Goal: Task Accomplishment & Management: Manage account settings

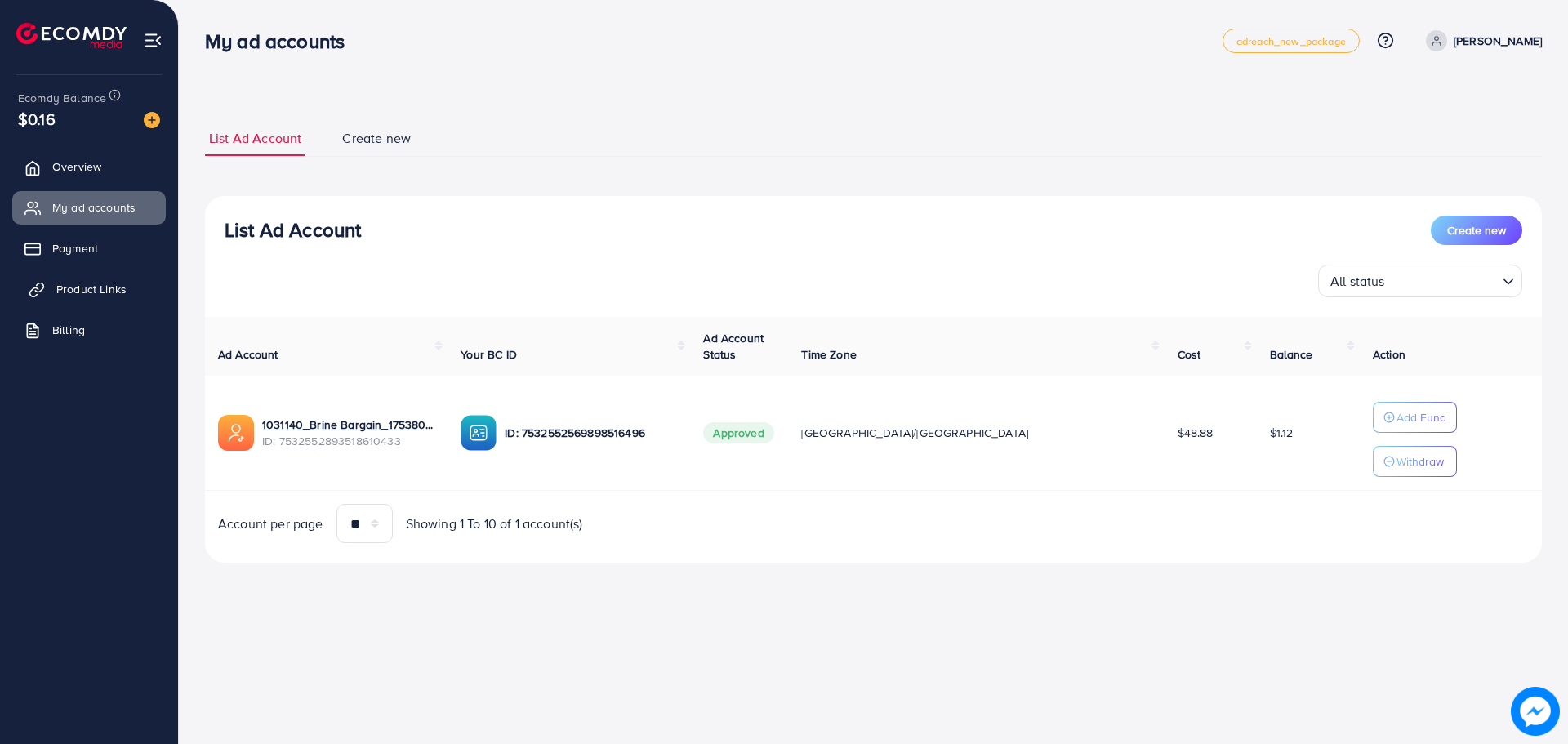
click at [99, 294] on span "Product Links" at bounding box center [91, 290] width 71 height 16
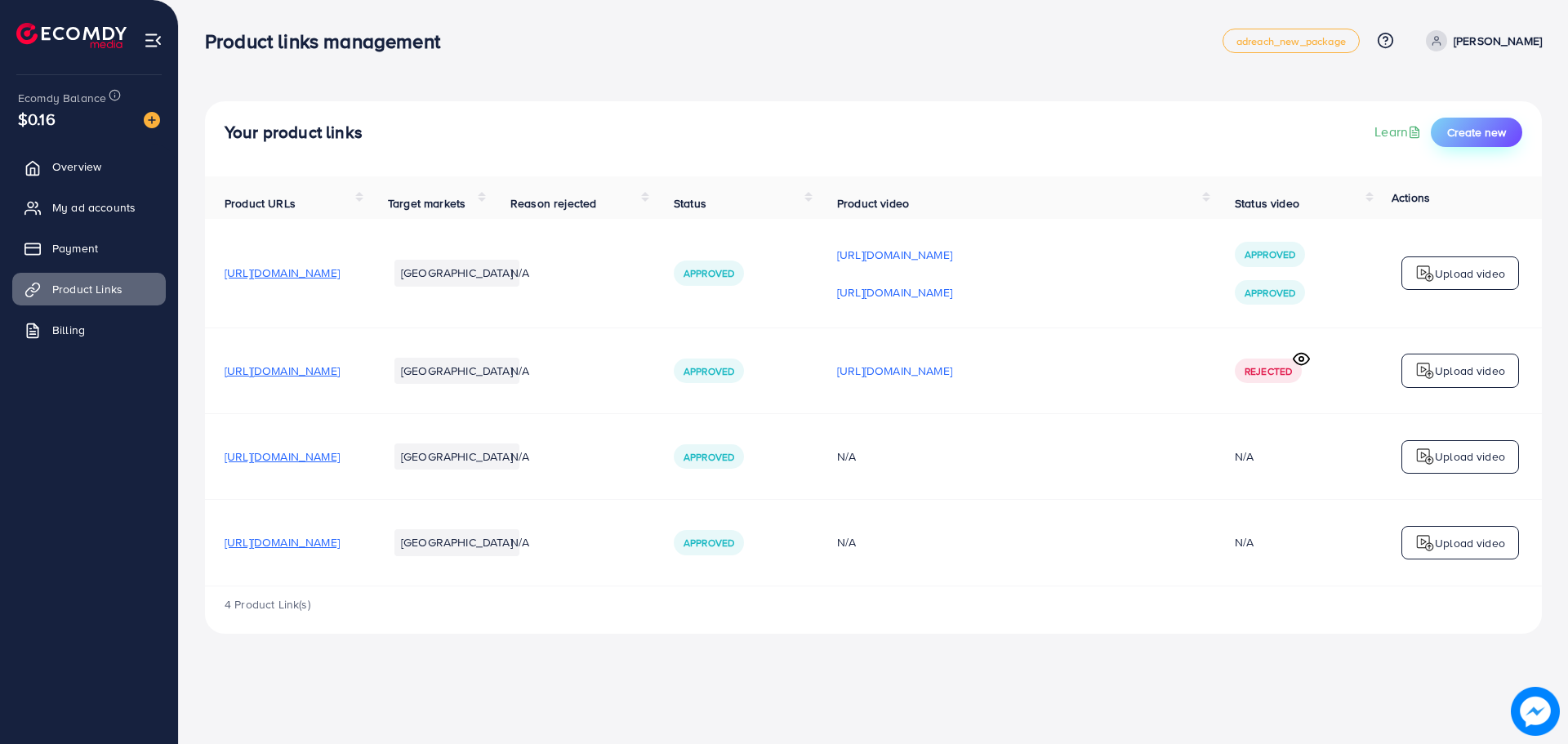
click at [1474, 142] on button "Create new" at bounding box center [1476, 132] width 92 height 29
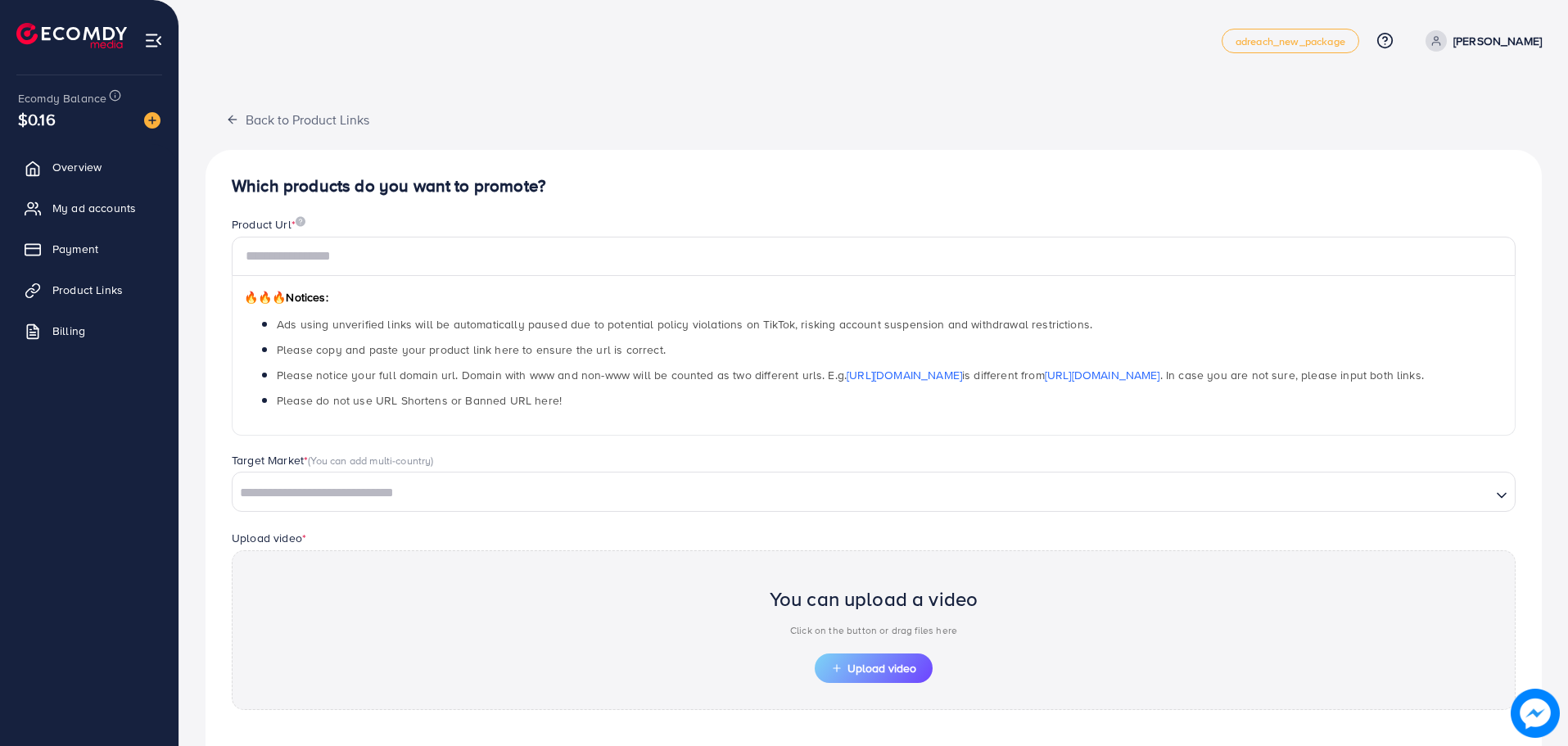
click at [603, 515] on div "Target Market * (You can add multi-country) Loading..." at bounding box center [874, 490] width 1311 height 76
click at [601, 502] on input "Search for option" at bounding box center [862, 493] width 1256 height 26
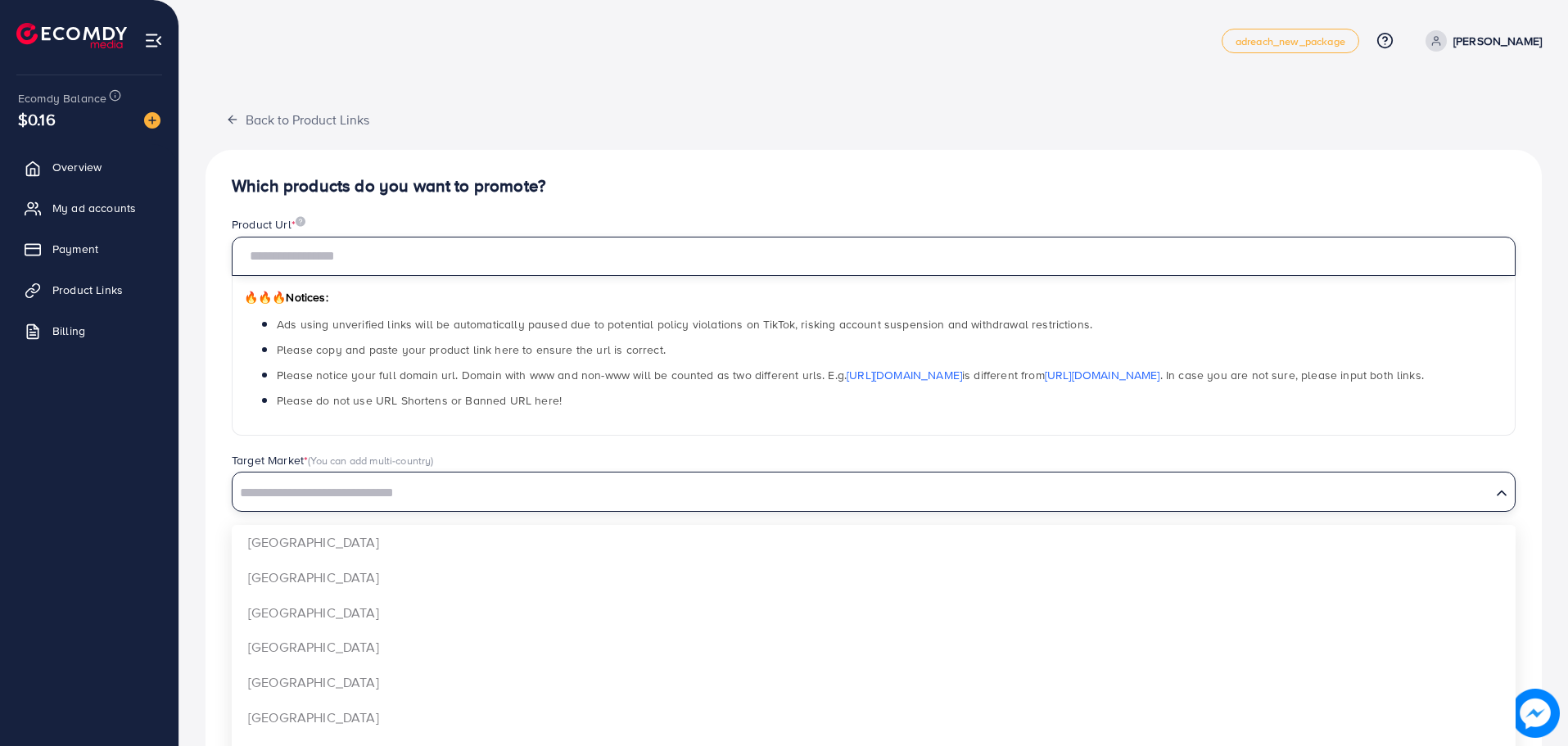
click at [474, 272] on input "text" at bounding box center [873, 256] width 1284 height 40
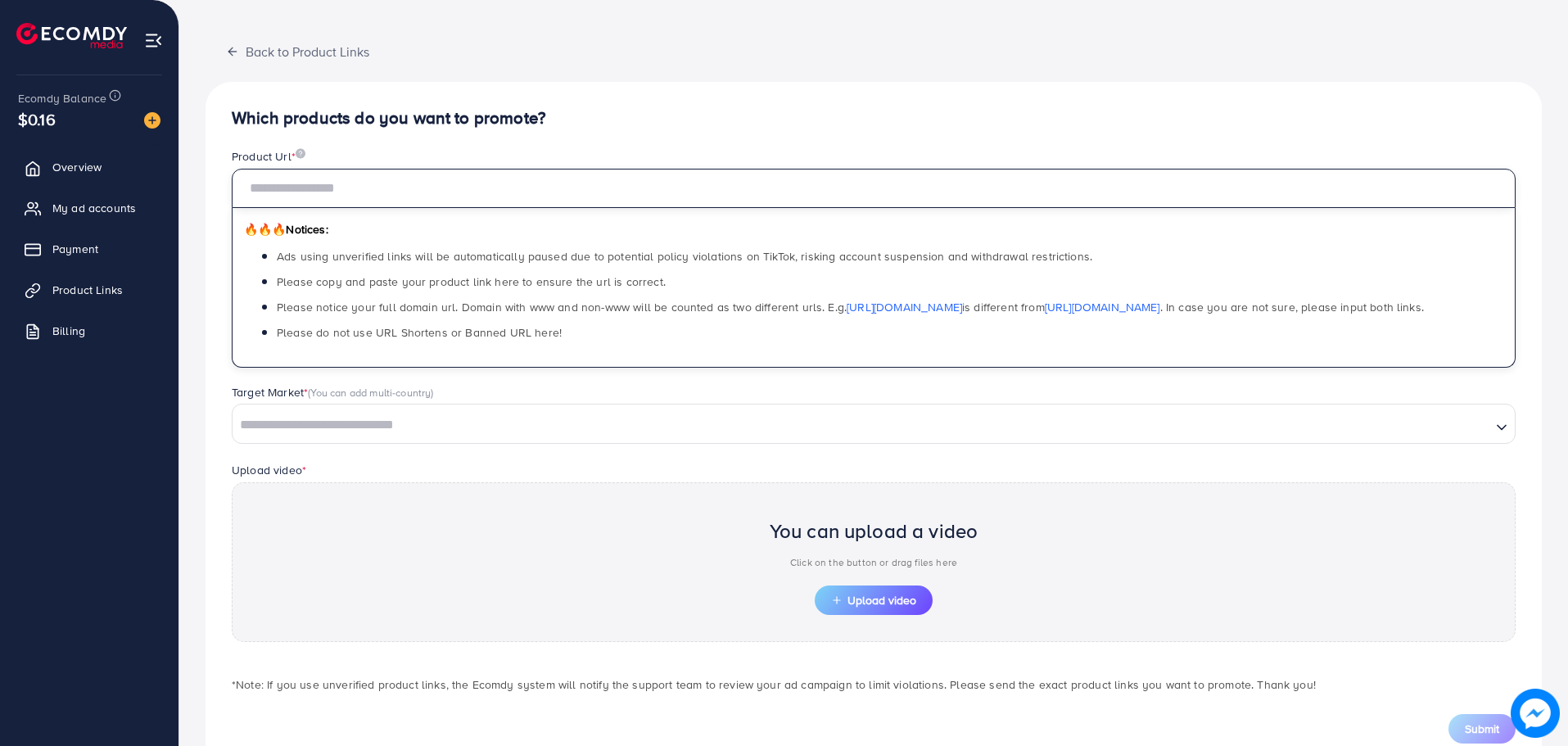
scroll to position [118, 0]
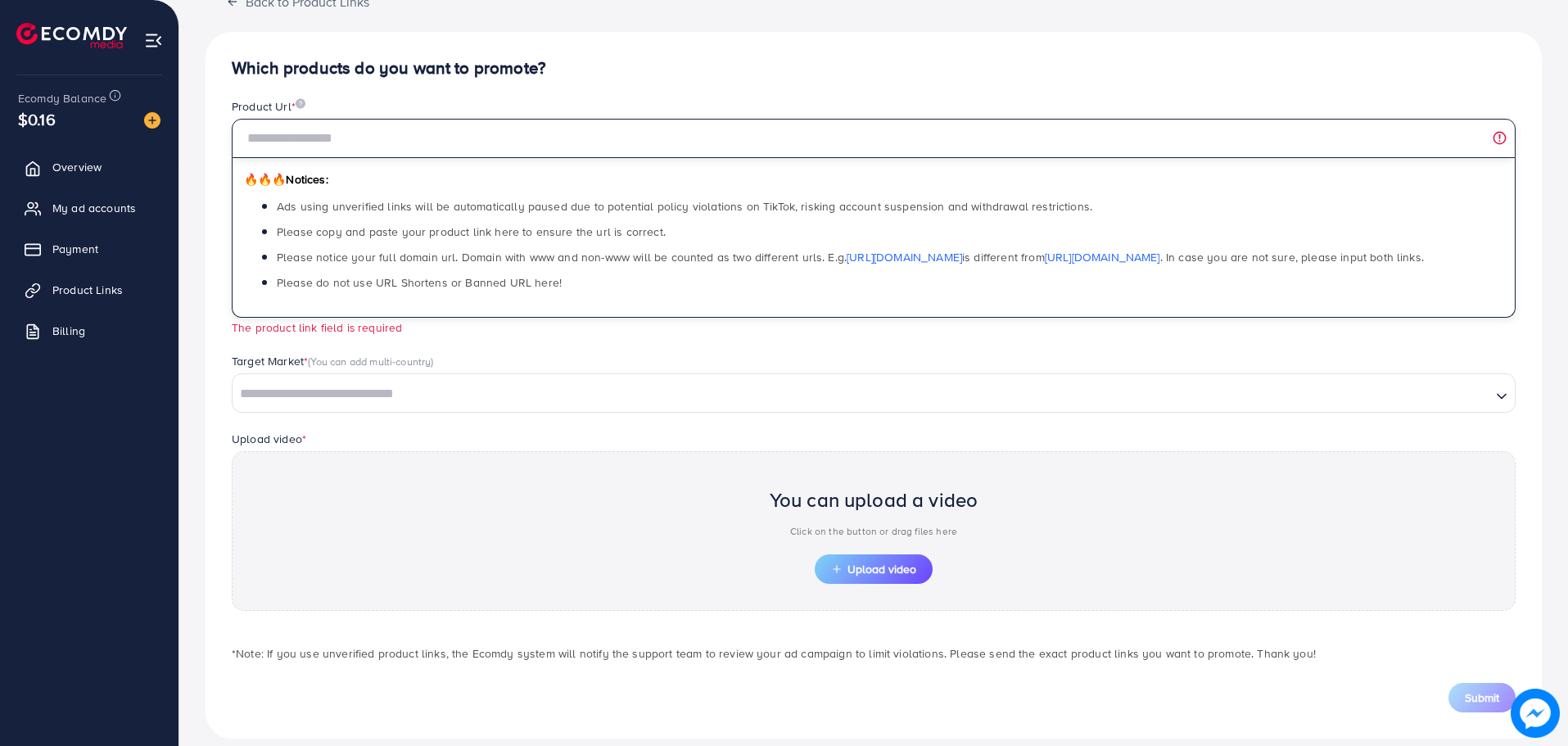
paste input "**********"
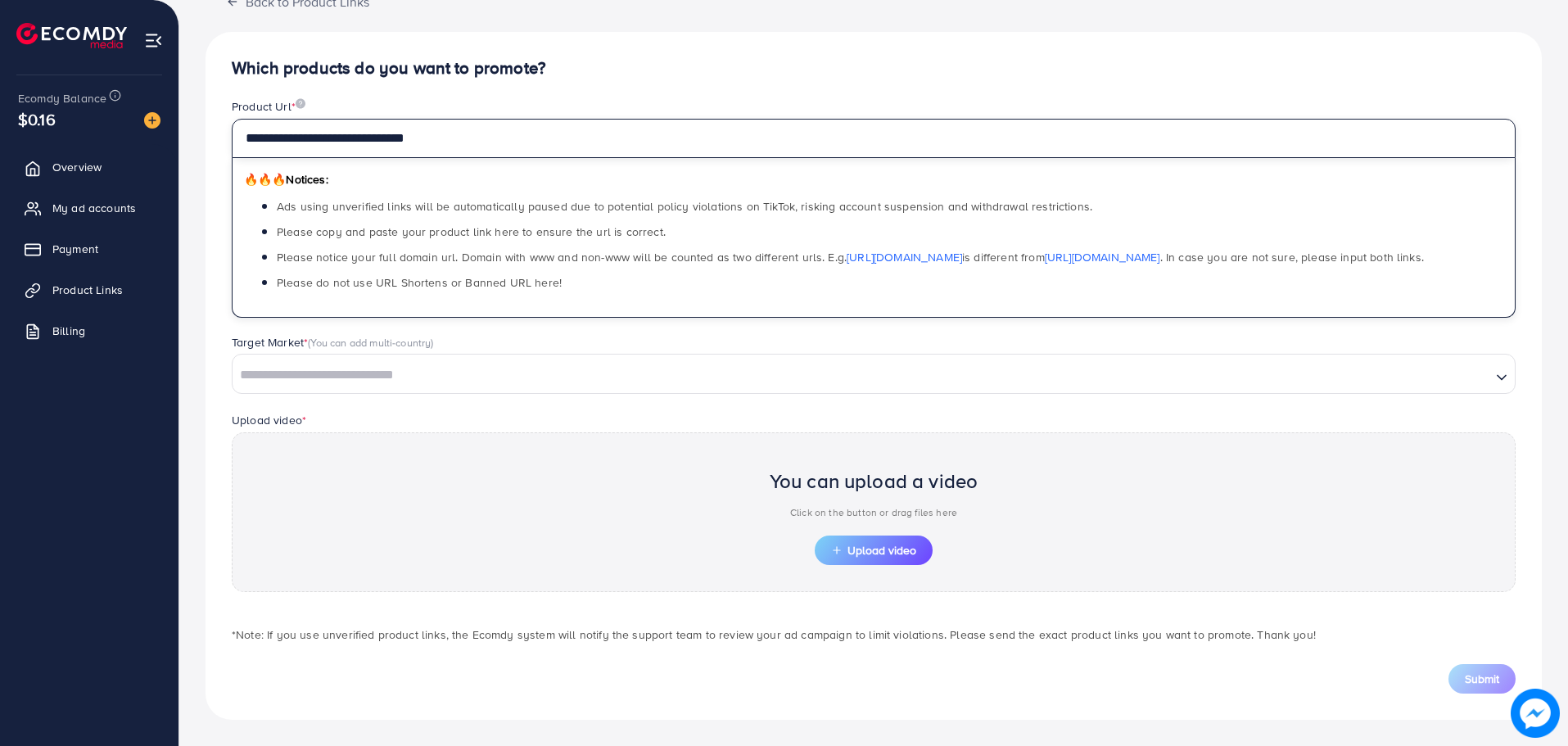
type input "**********"
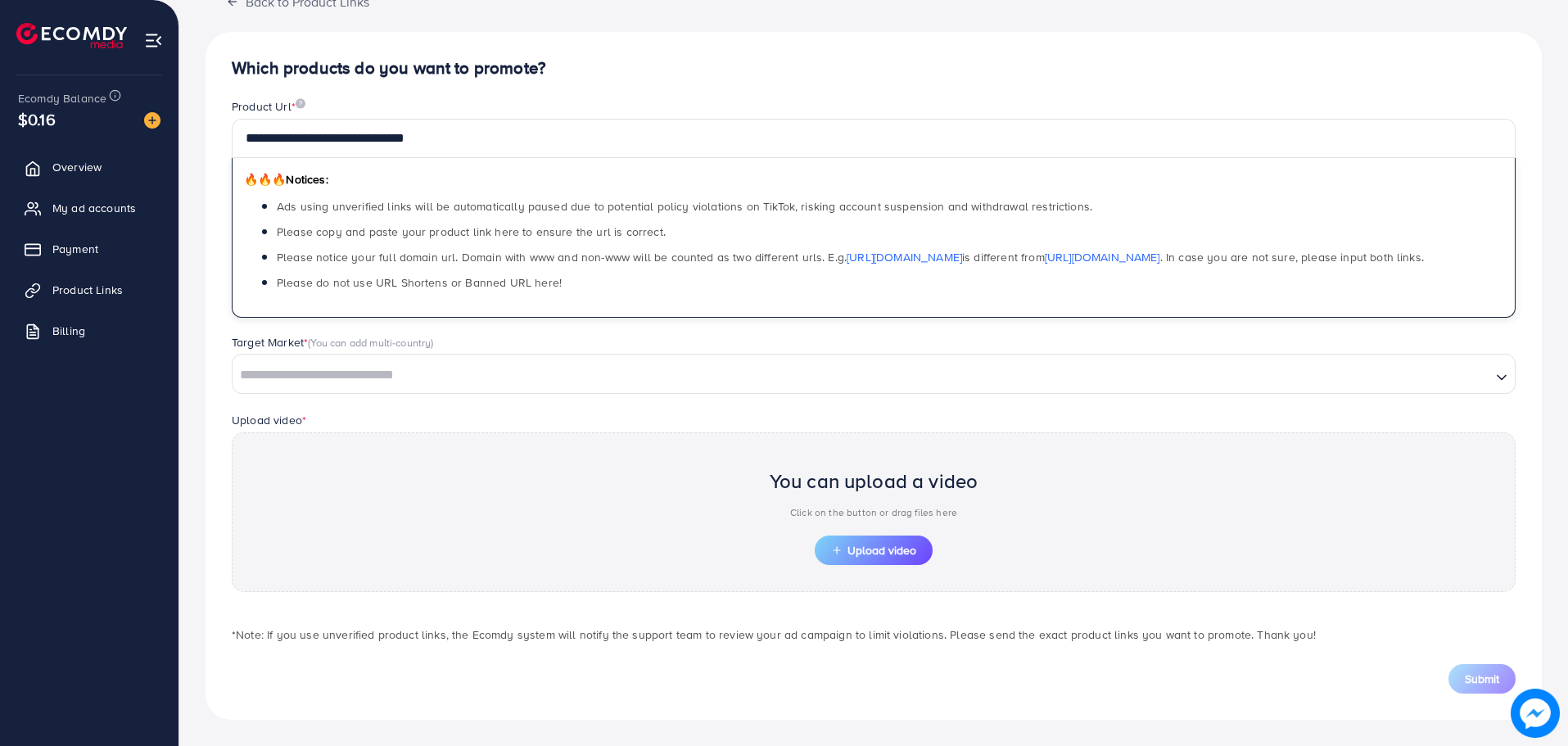
click at [734, 376] on input "Search for option" at bounding box center [862, 376] width 1256 height 26
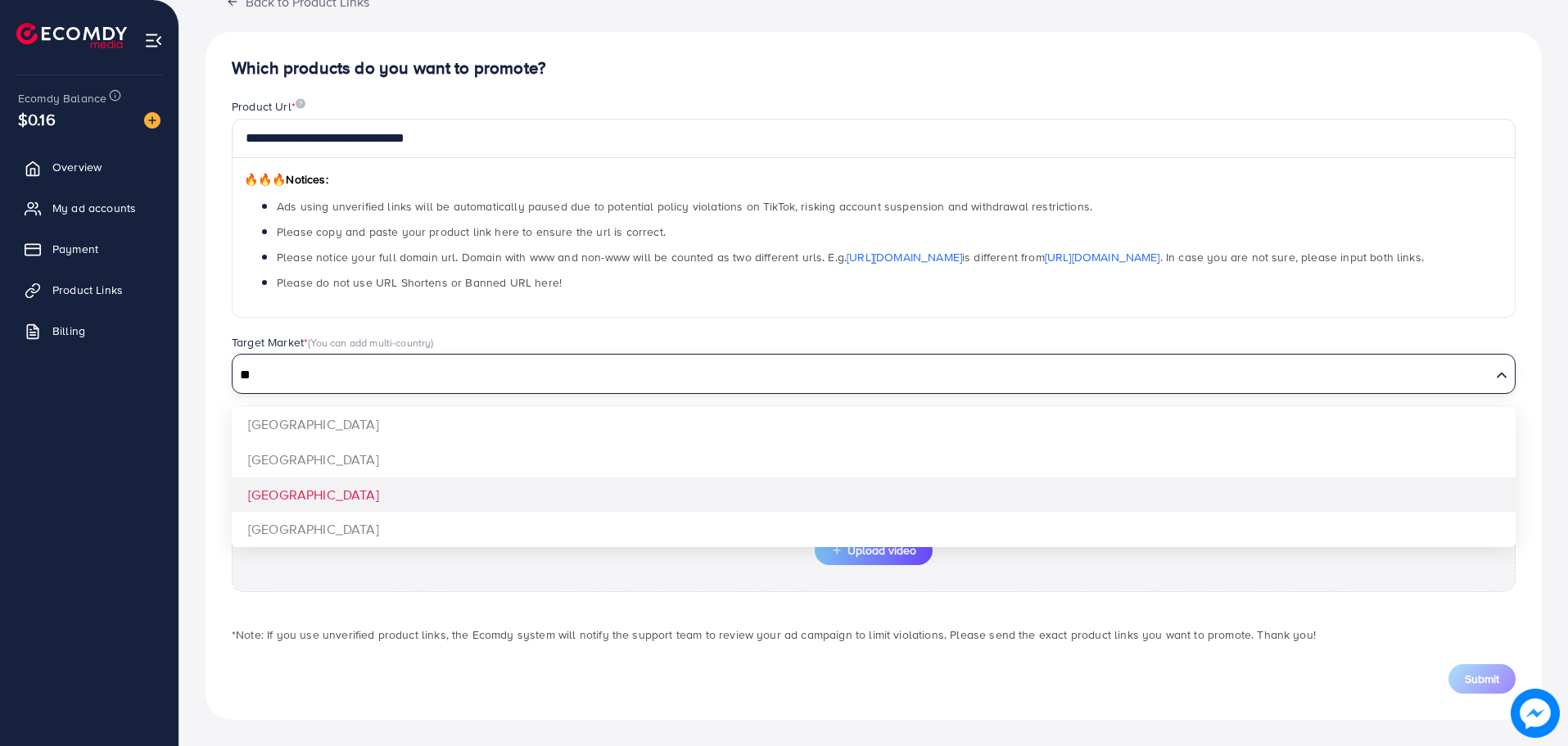
type input "**"
click at [676, 503] on div "**********" at bounding box center [874, 376] width 1336 height 687
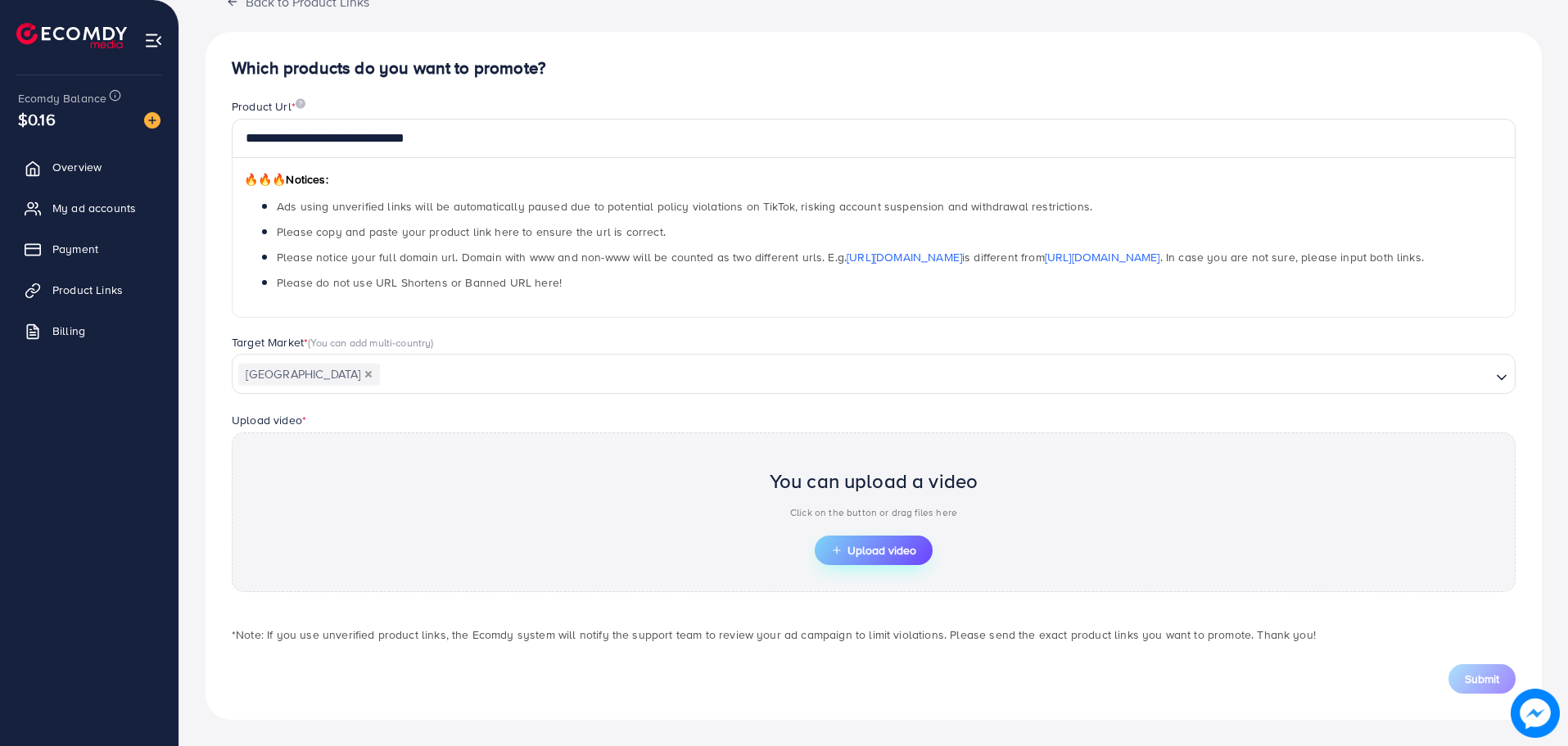
click at [906, 553] on span "Upload video" at bounding box center [873, 550] width 85 height 11
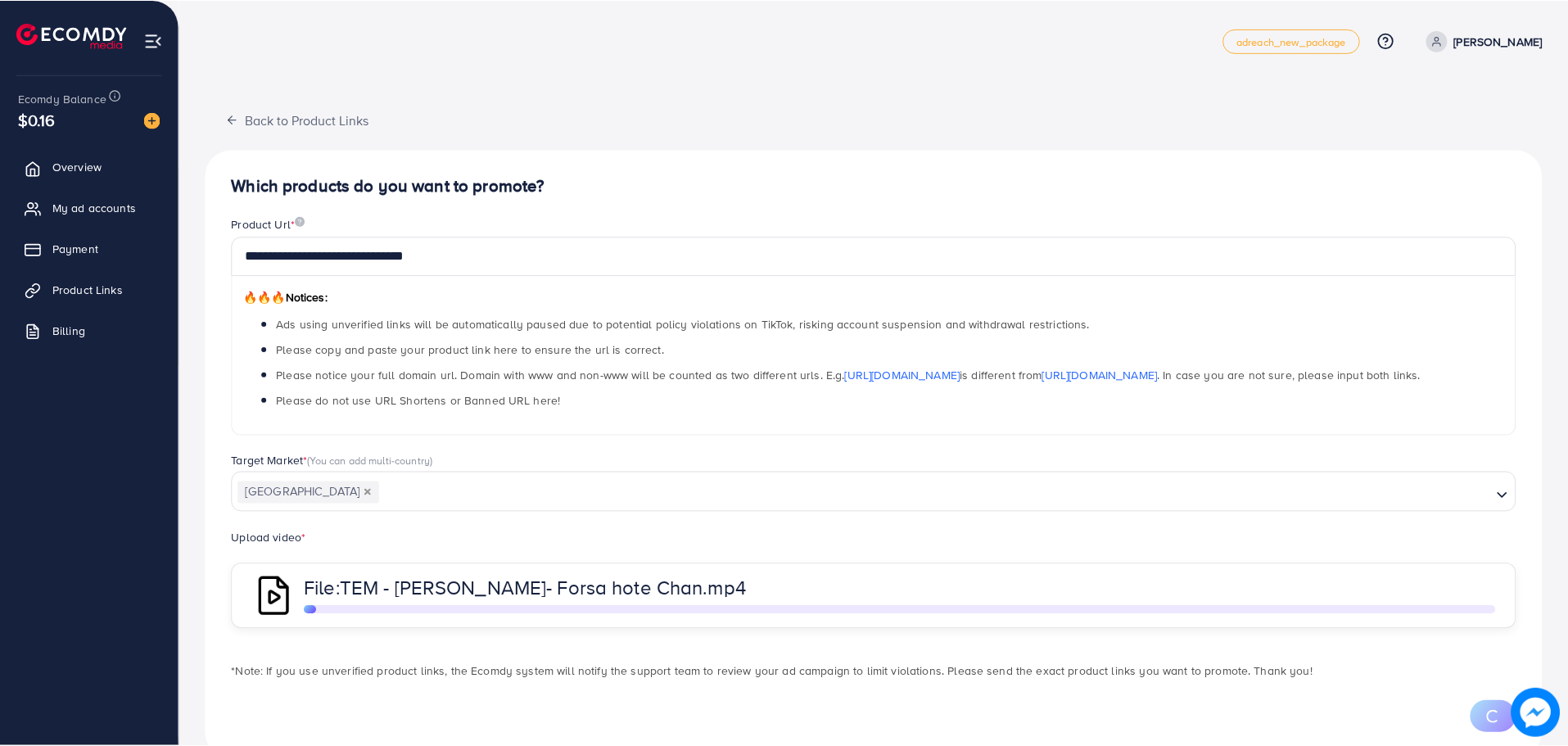
scroll to position [40, 0]
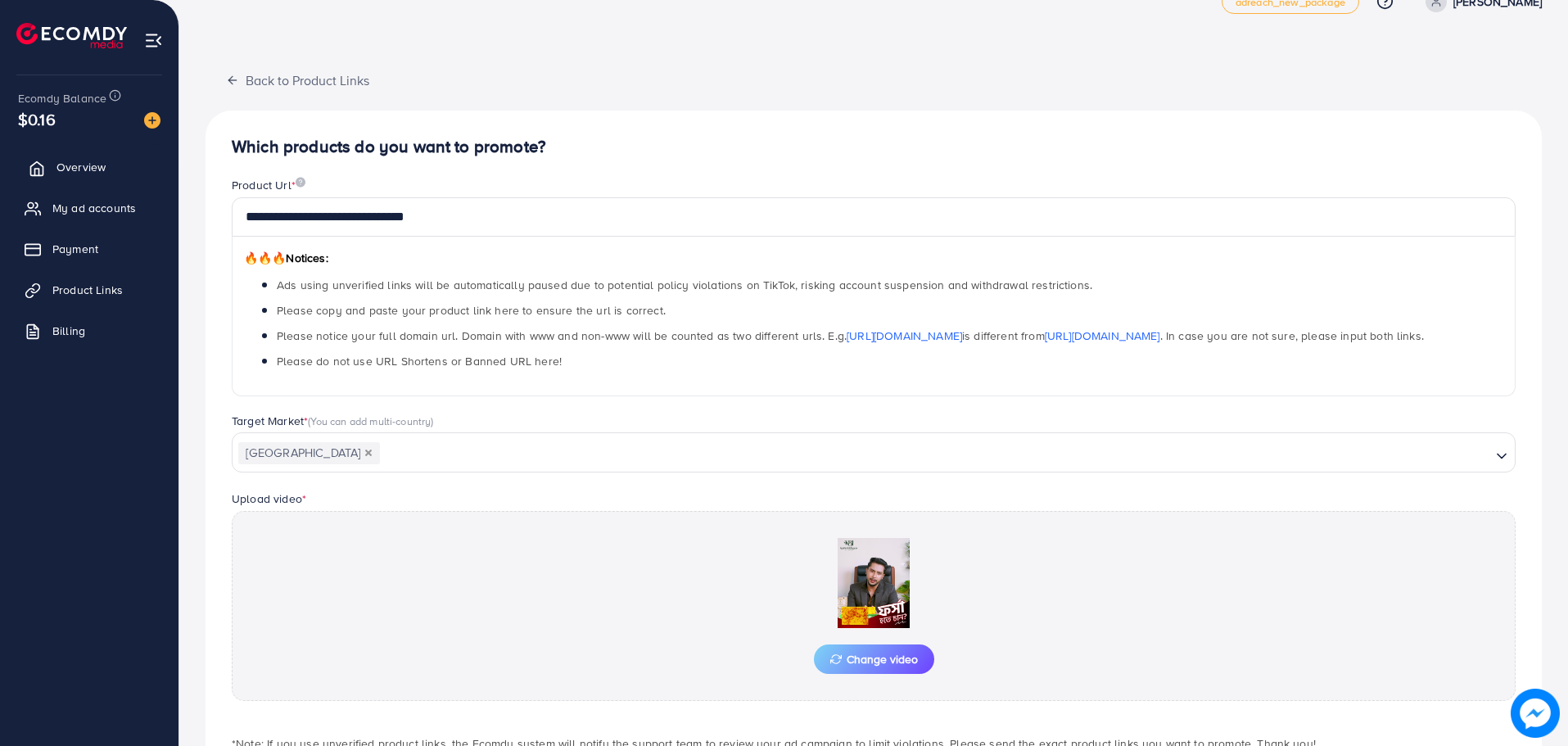
click at [79, 173] on span "Overview" at bounding box center [80, 167] width 49 height 17
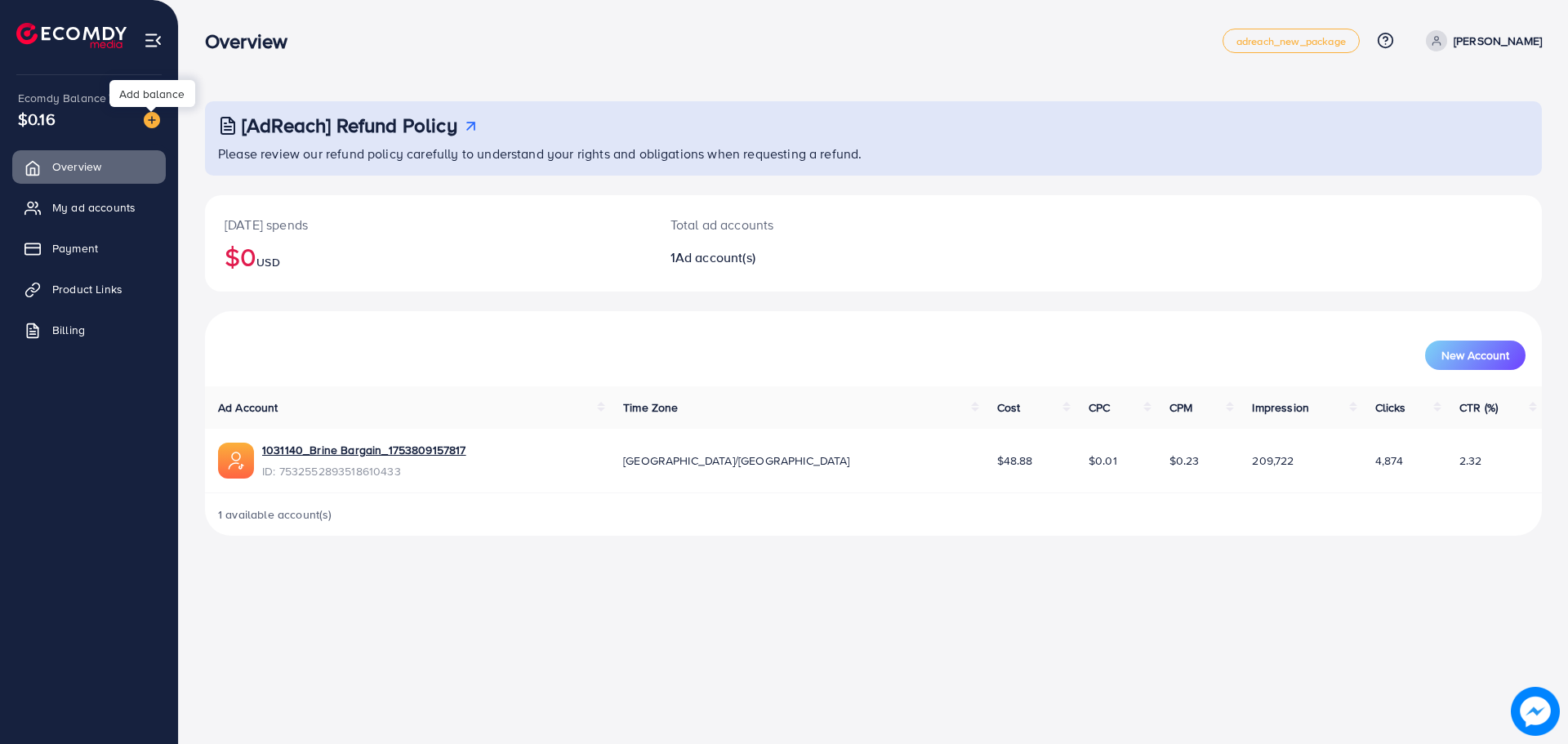
click at [148, 121] on img at bounding box center [152, 120] width 16 height 16
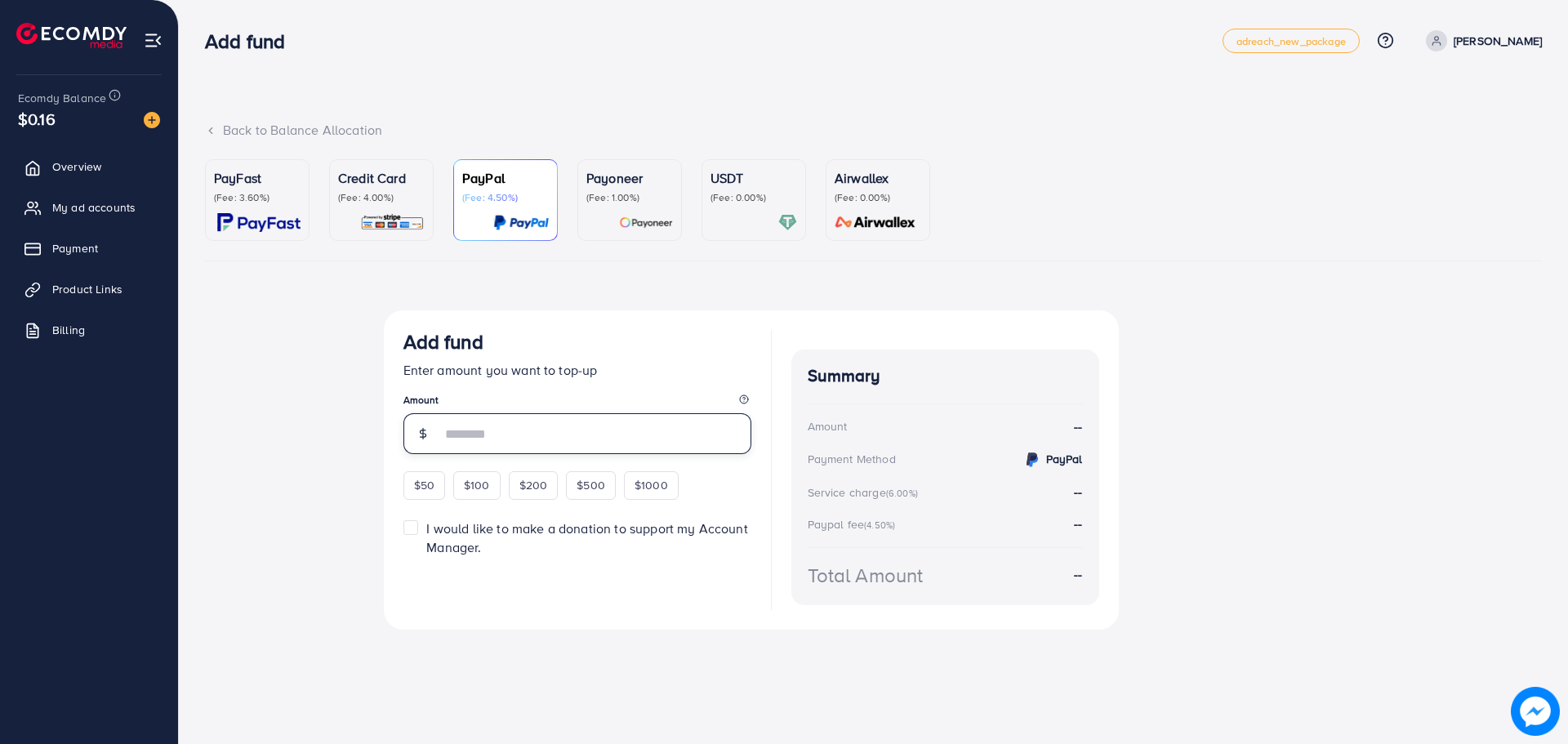
click at [594, 438] on input "number" at bounding box center [596, 433] width 311 height 41
click at [741, 201] on p "(Fee: 0.00%)" at bounding box center [753, 198] width 86 height 13
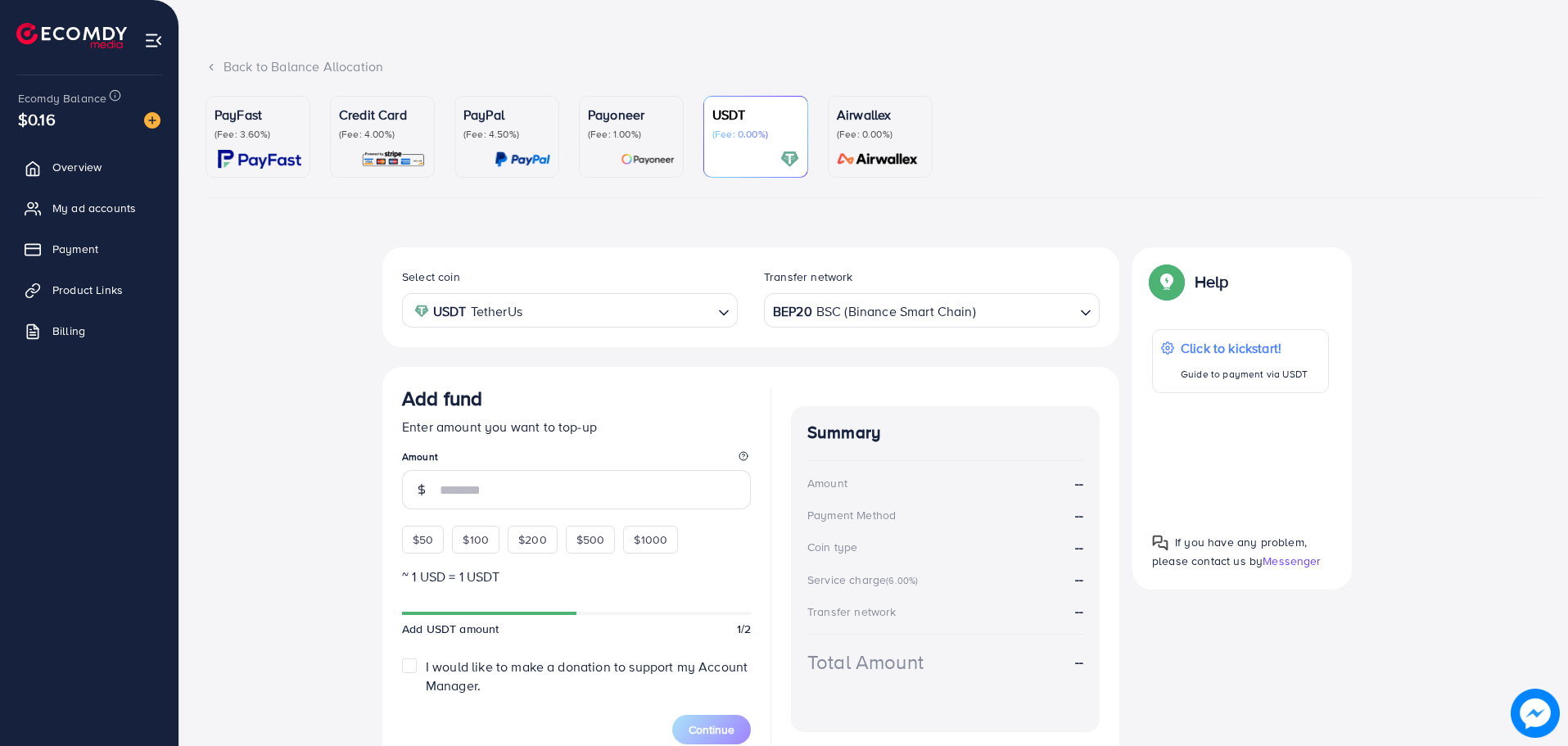
scroll to position [141, 0]
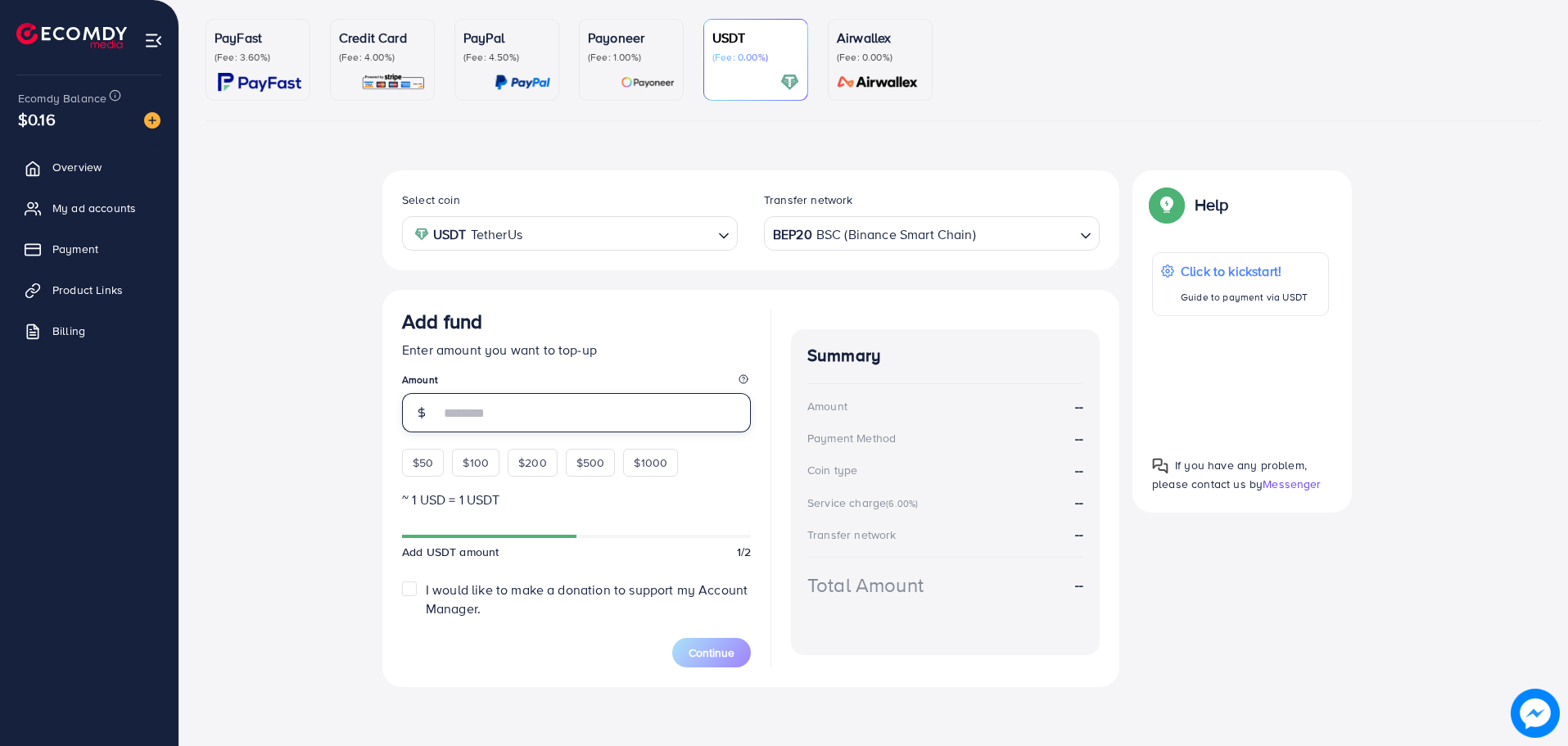
click at [563, 419] on input "number" at bounding box center [596, 413] width 312 height 40
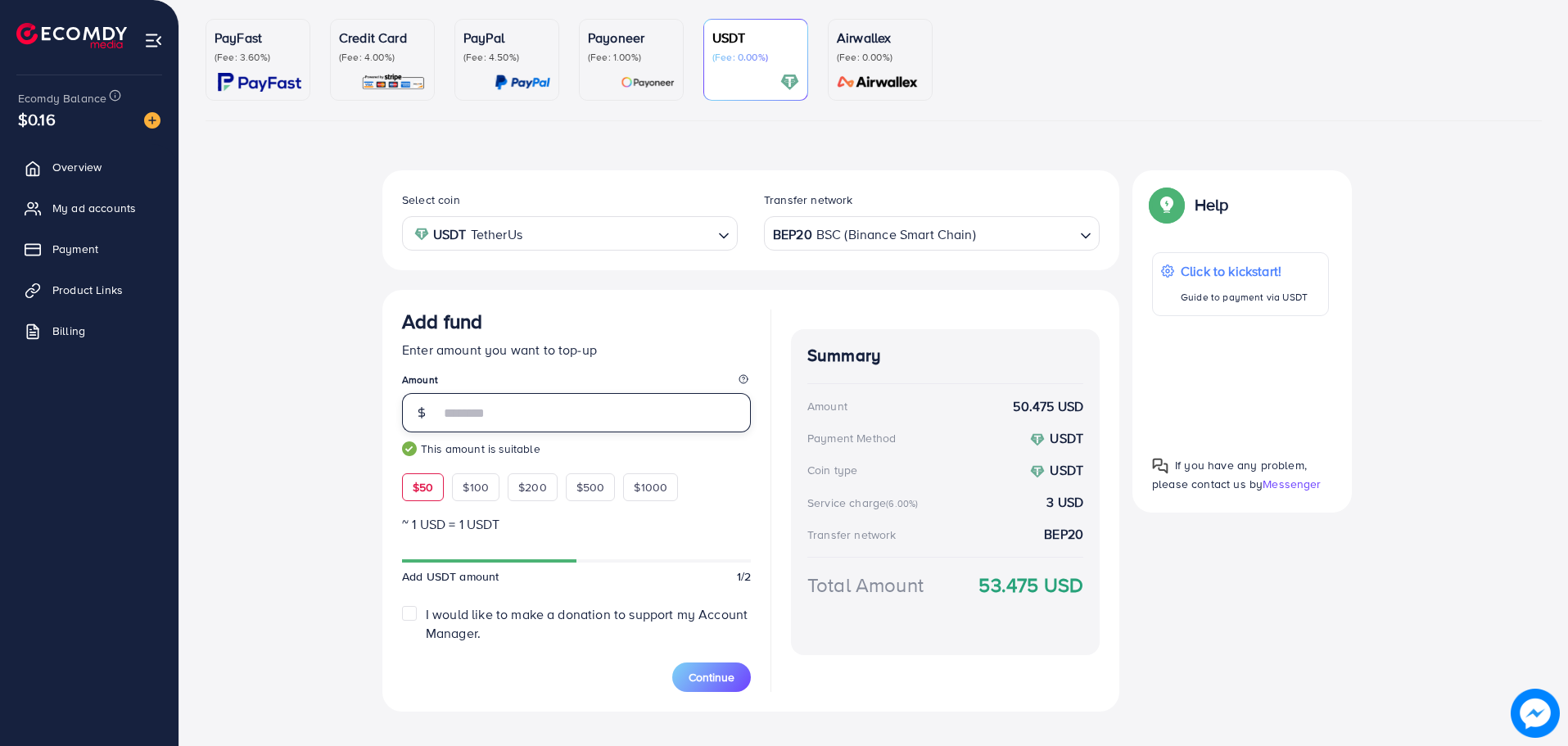
type input "**"
click at [737, 68] on div "USDT (Fee: 0.00%)" at bounding box center [756, 60] width 86 height 64
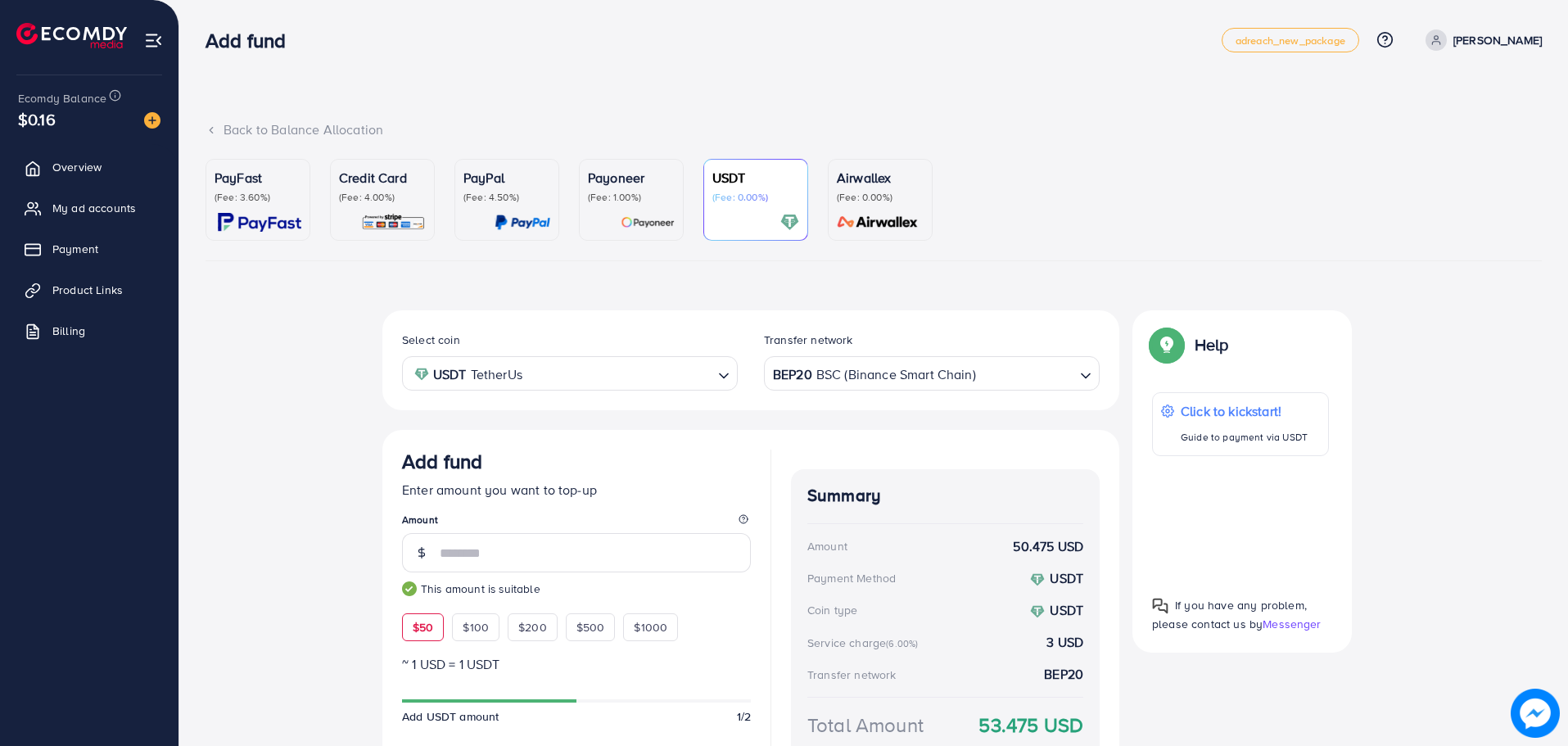
scroll to position [0, 0]
click at [101, 162] on span "Overview" at bounding box center [80, 167] width 49 height 17
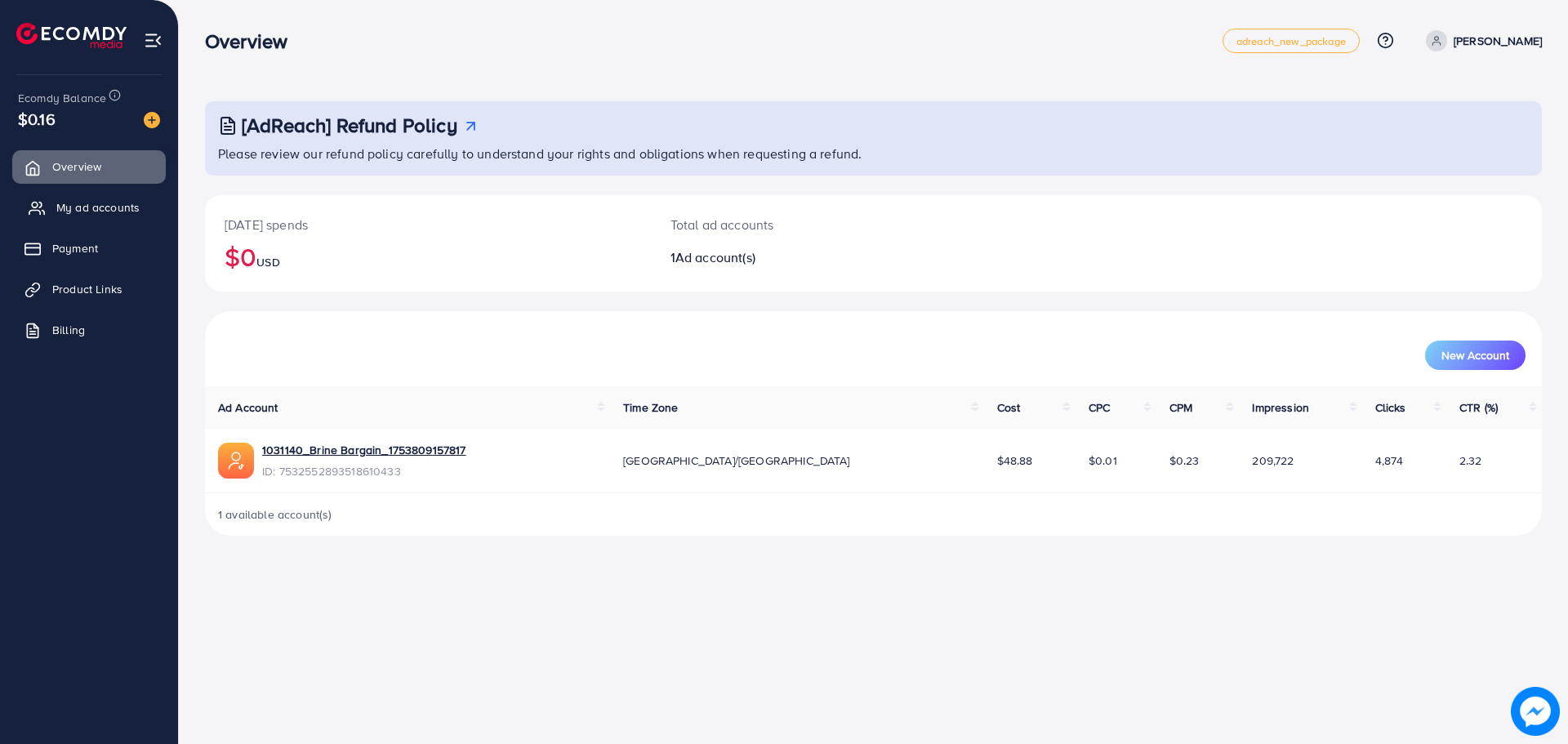
click at [93, 221] on link "My ad accounts" at bounding box center [89, 208] width 154 height 33
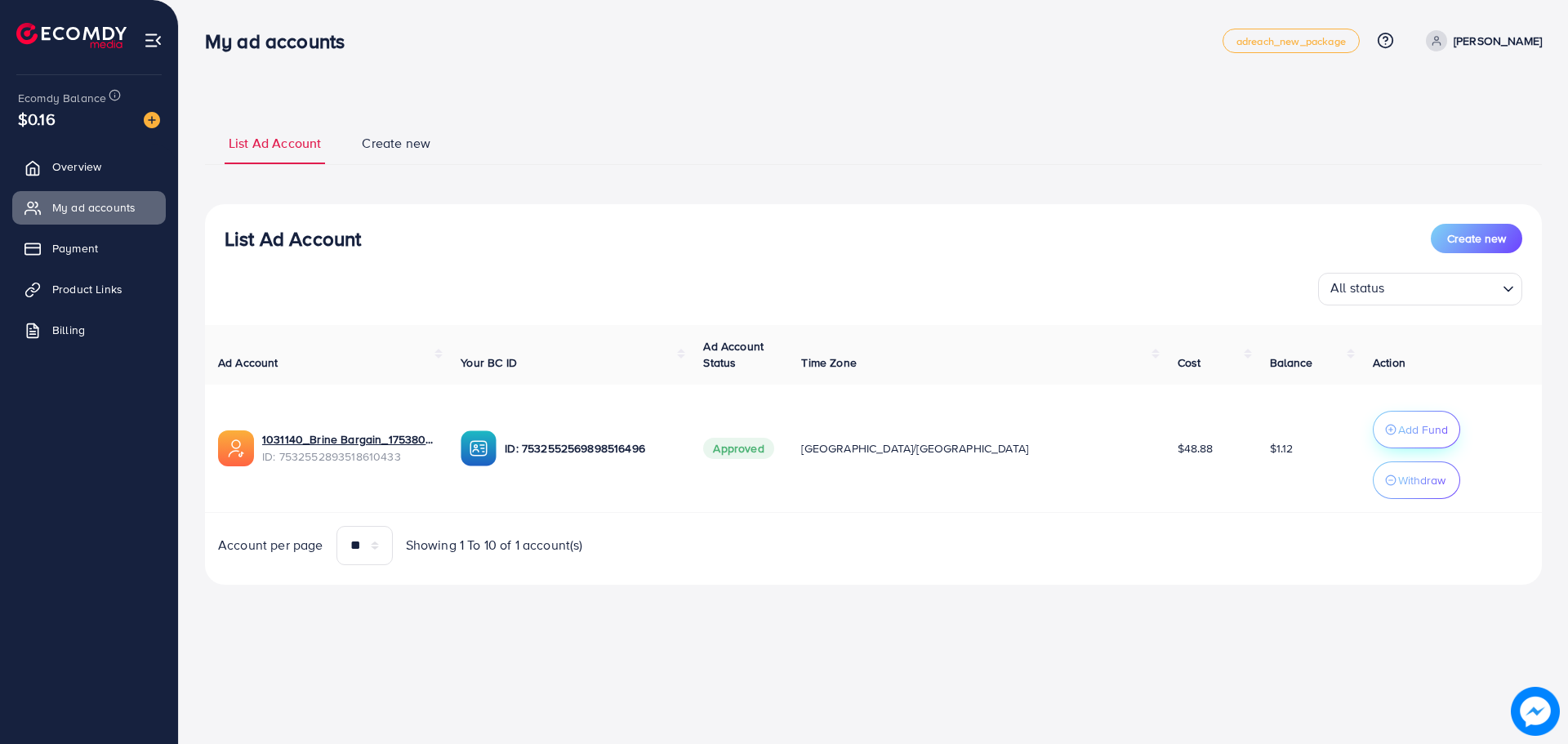
click at [1398, 423] on p "Add Fund" at bounding box center [1423, 429] width 49 height 19
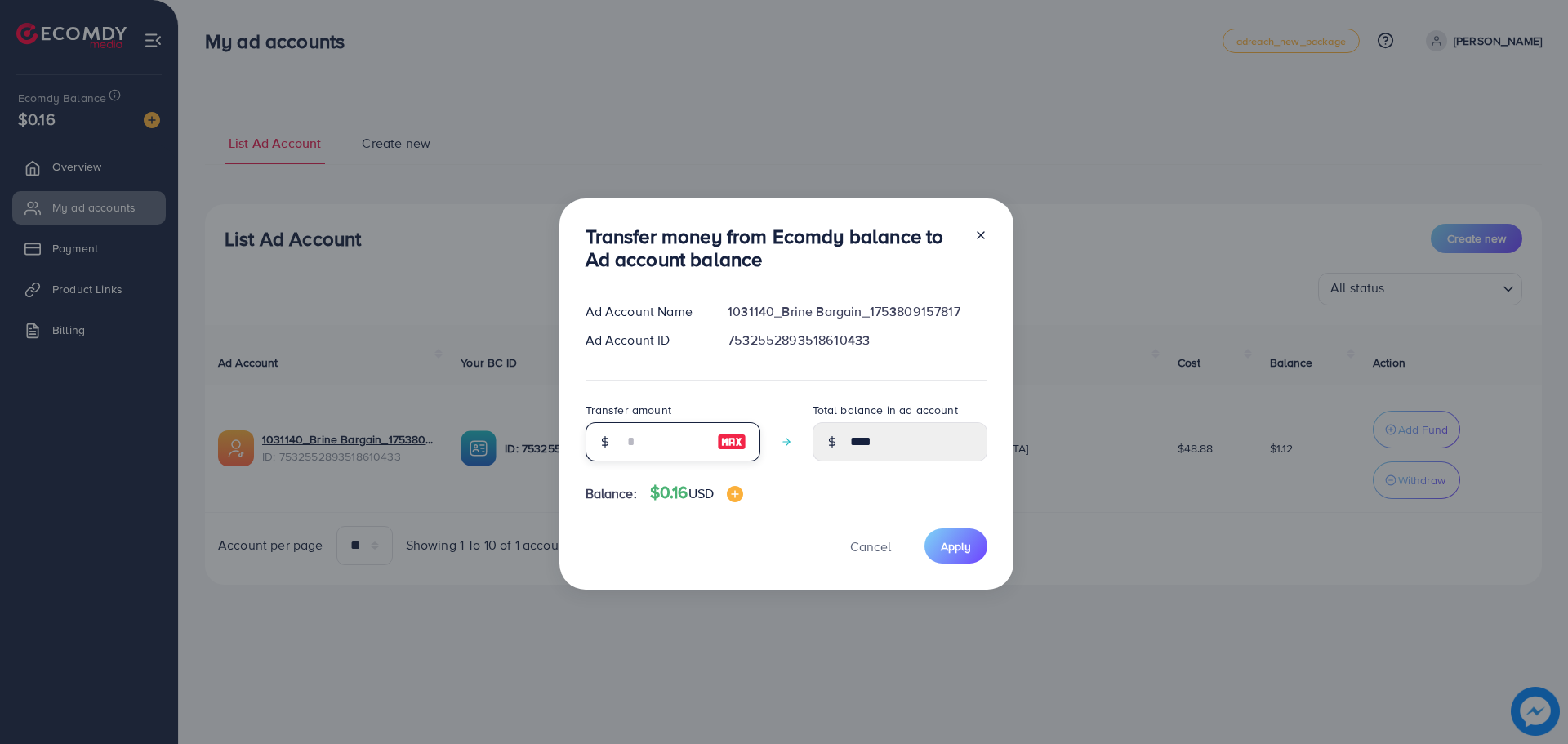
click at [664, 436] on input "number" at bounding box center [663, 442] width 82 height 39
click at [744, 446] on div at bounding box center [731, 442] width 56 height 39
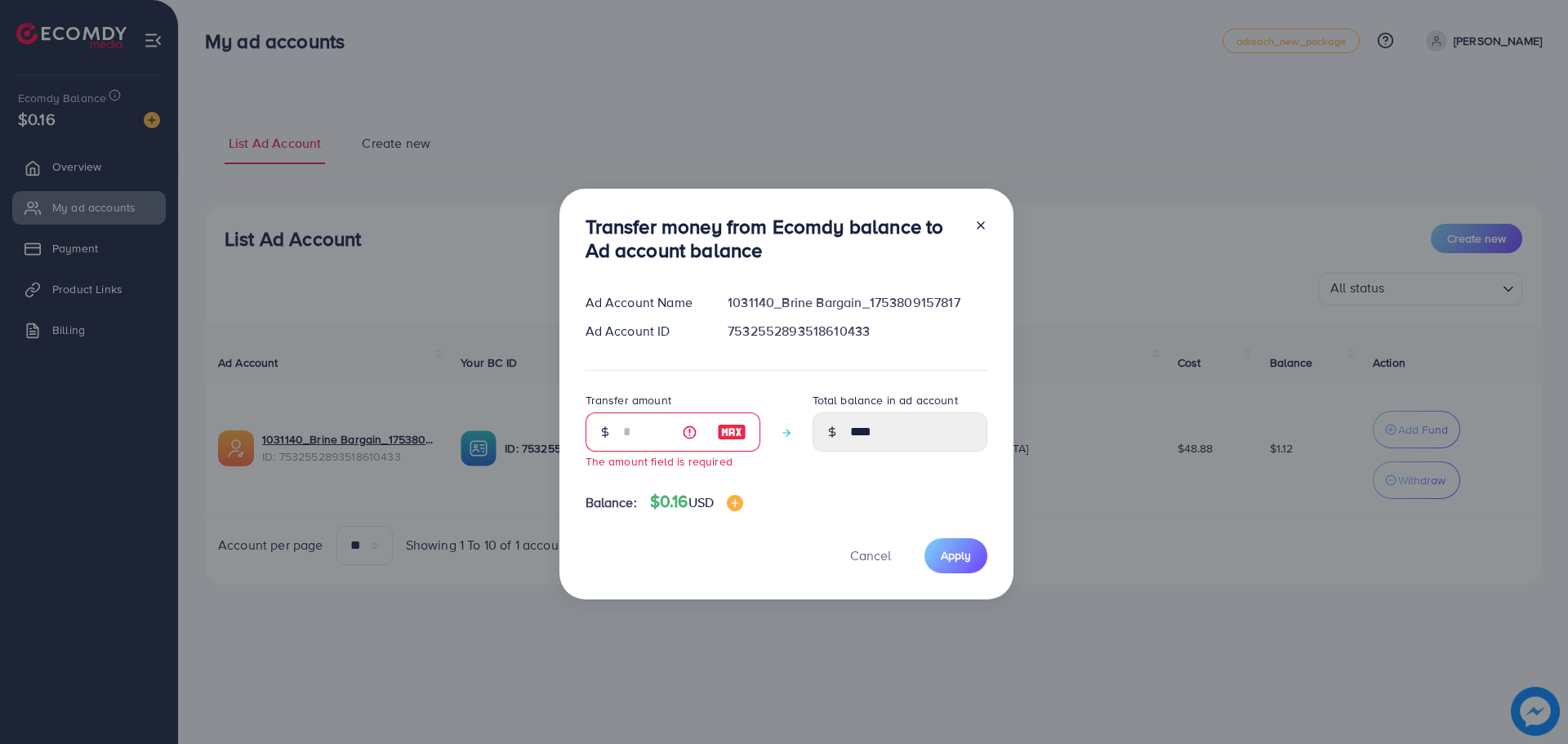
click at [738, 442] on div at bounding box center [731, 432] width 56 height 39
click at [735, 439] on img at bounding box center [731, 432] width 29 height 19
type input "*"
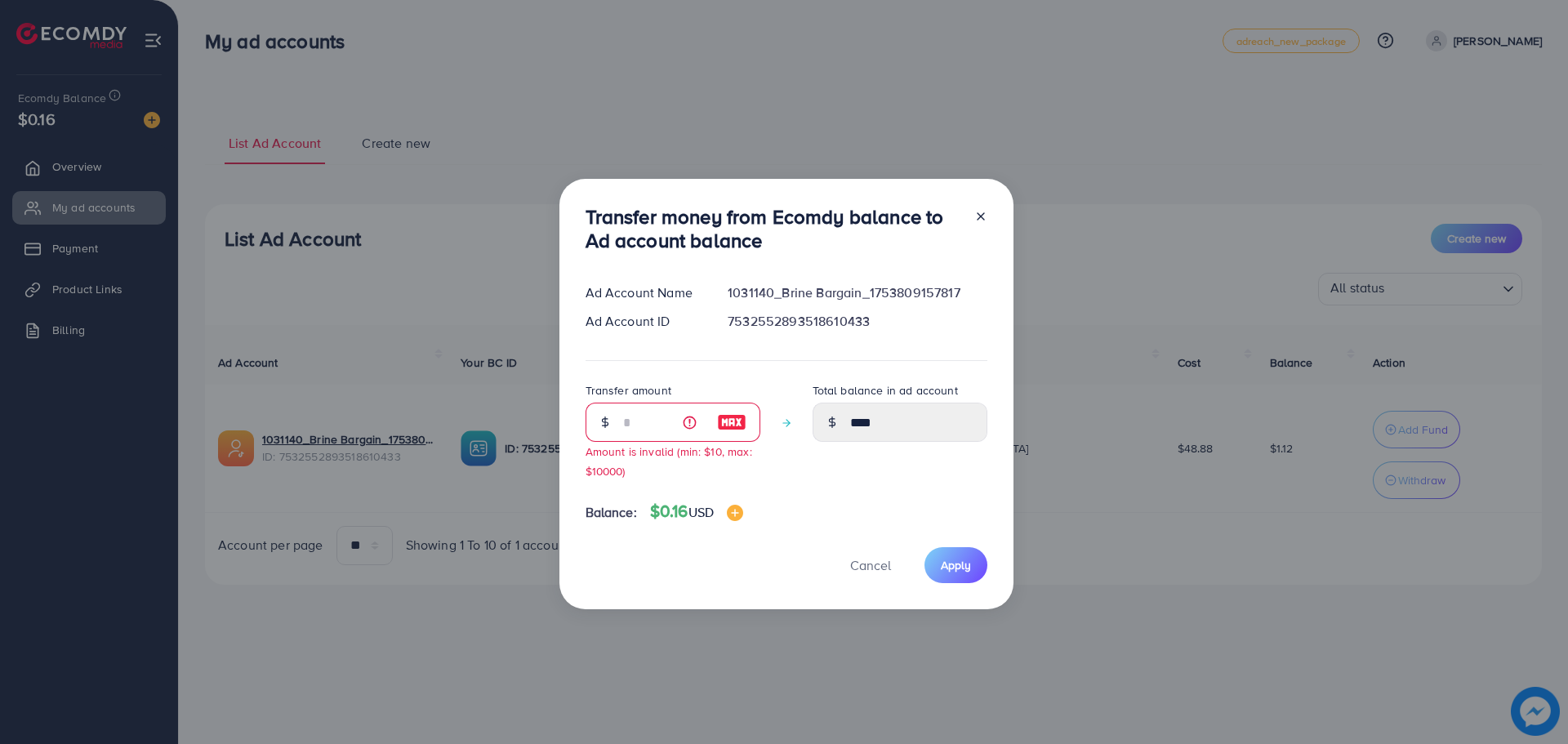
click at [731, 430] on img at bounding box center [731, 421] width 29 height 19
click at [731, 426] on img at bounding box center [731, 421] width 29 height 19
click at [982, 213] on icon at bounding box center [981, 216] width 13 height 13
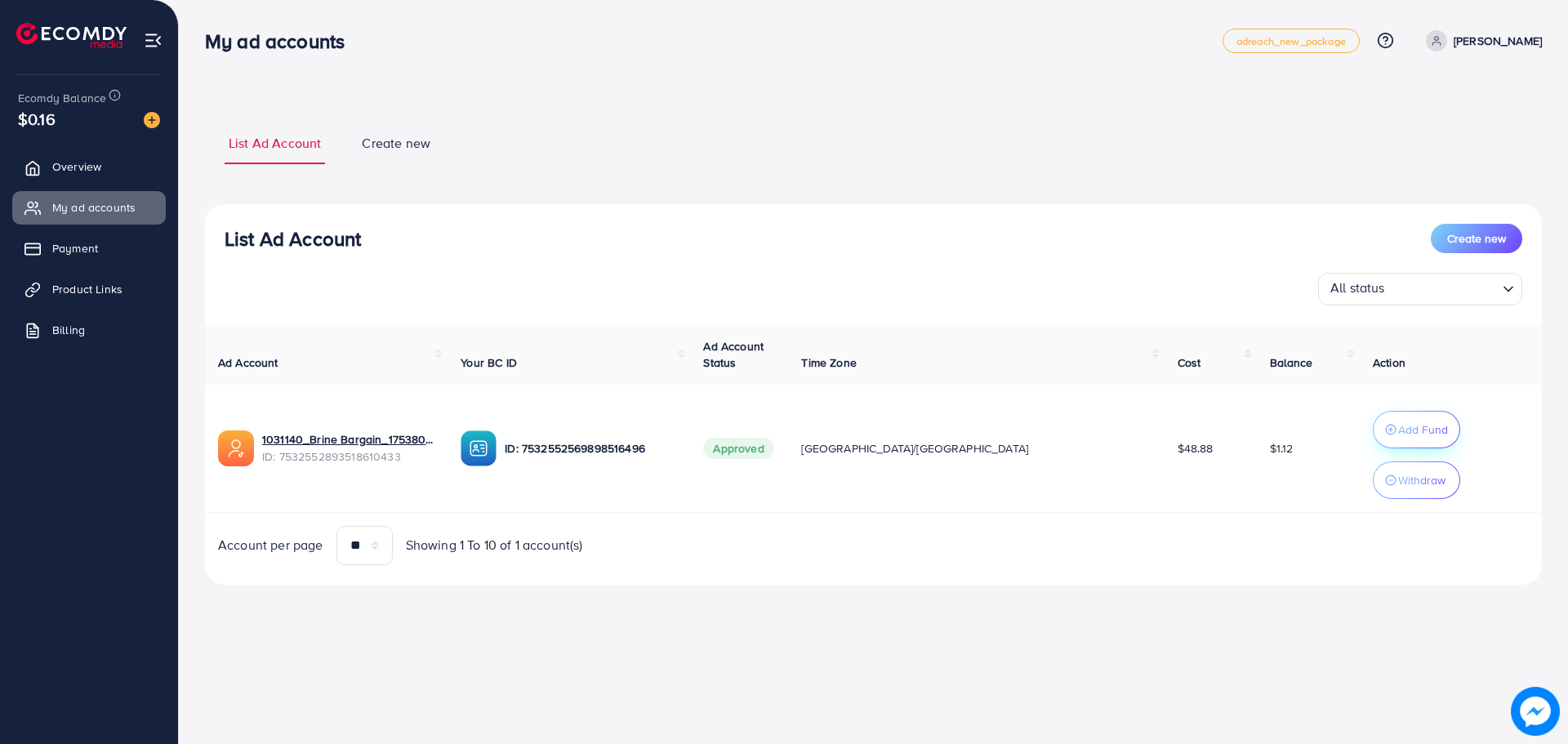
click at [1398, 434] on p "Add Fund" at bounding box center [1423, 429] width 49 height 19
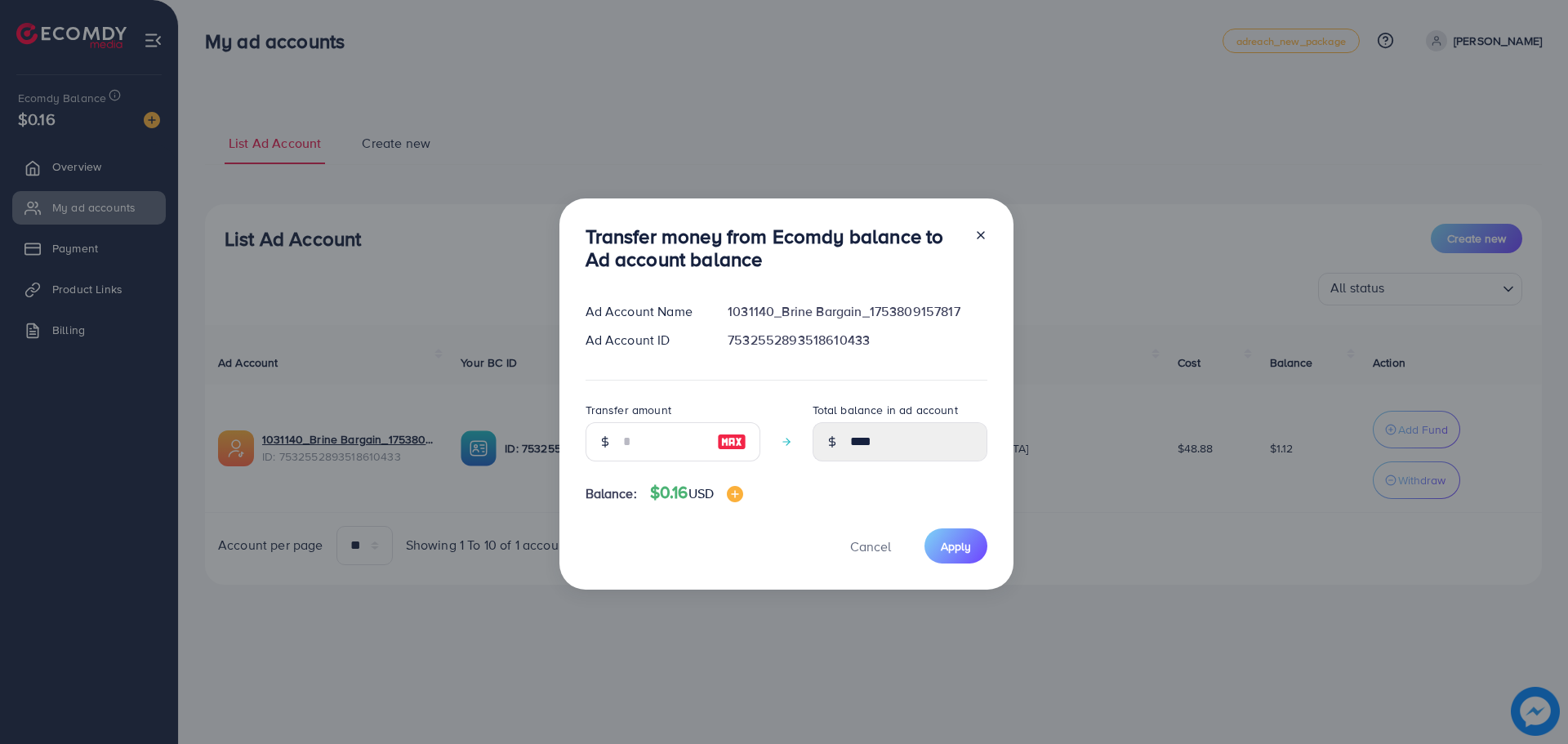
click at [979, 235] on line at bounding box center [981, 235] width 6 height 6
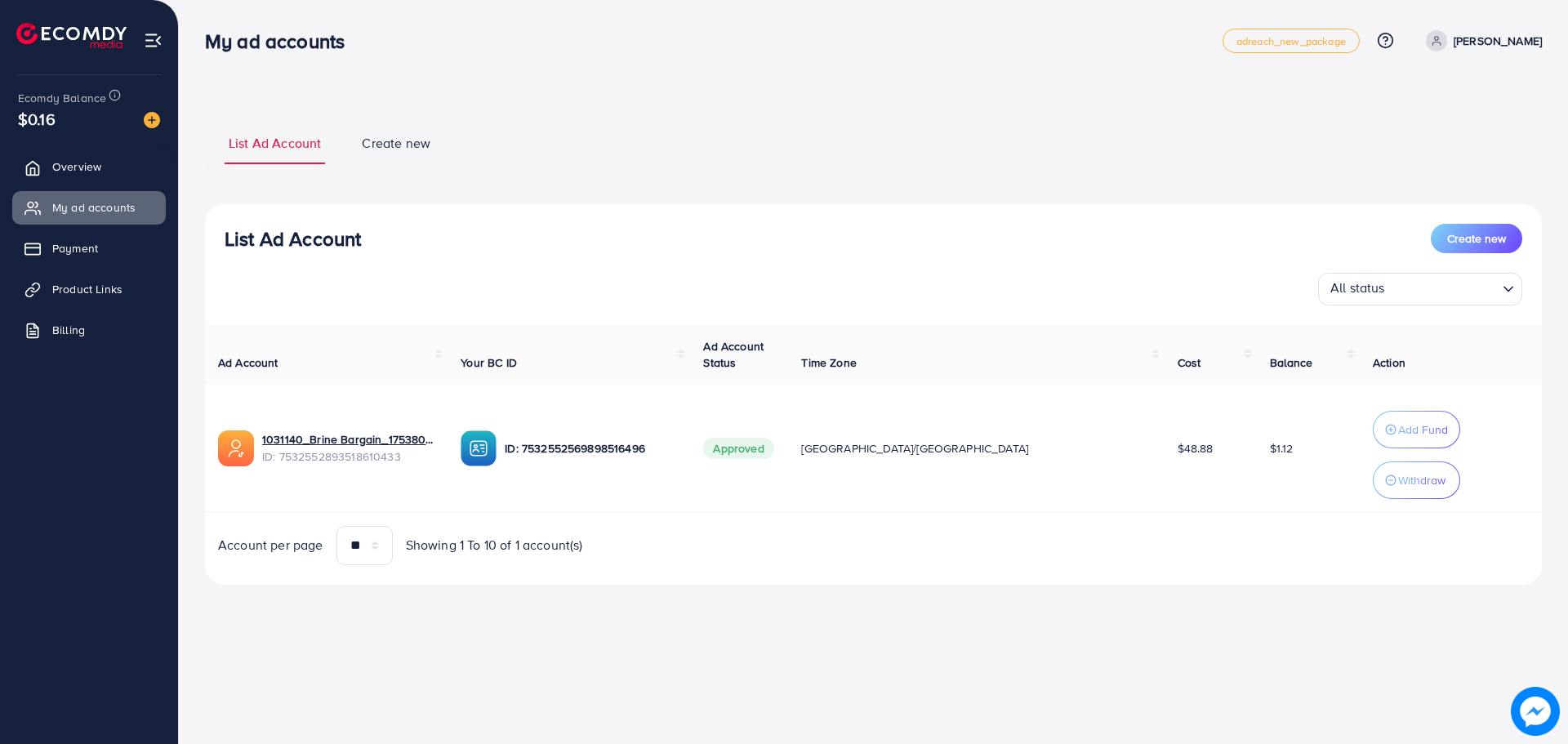
click at [158, 117] on img at bounding box center [152, 120] width 16 height 16
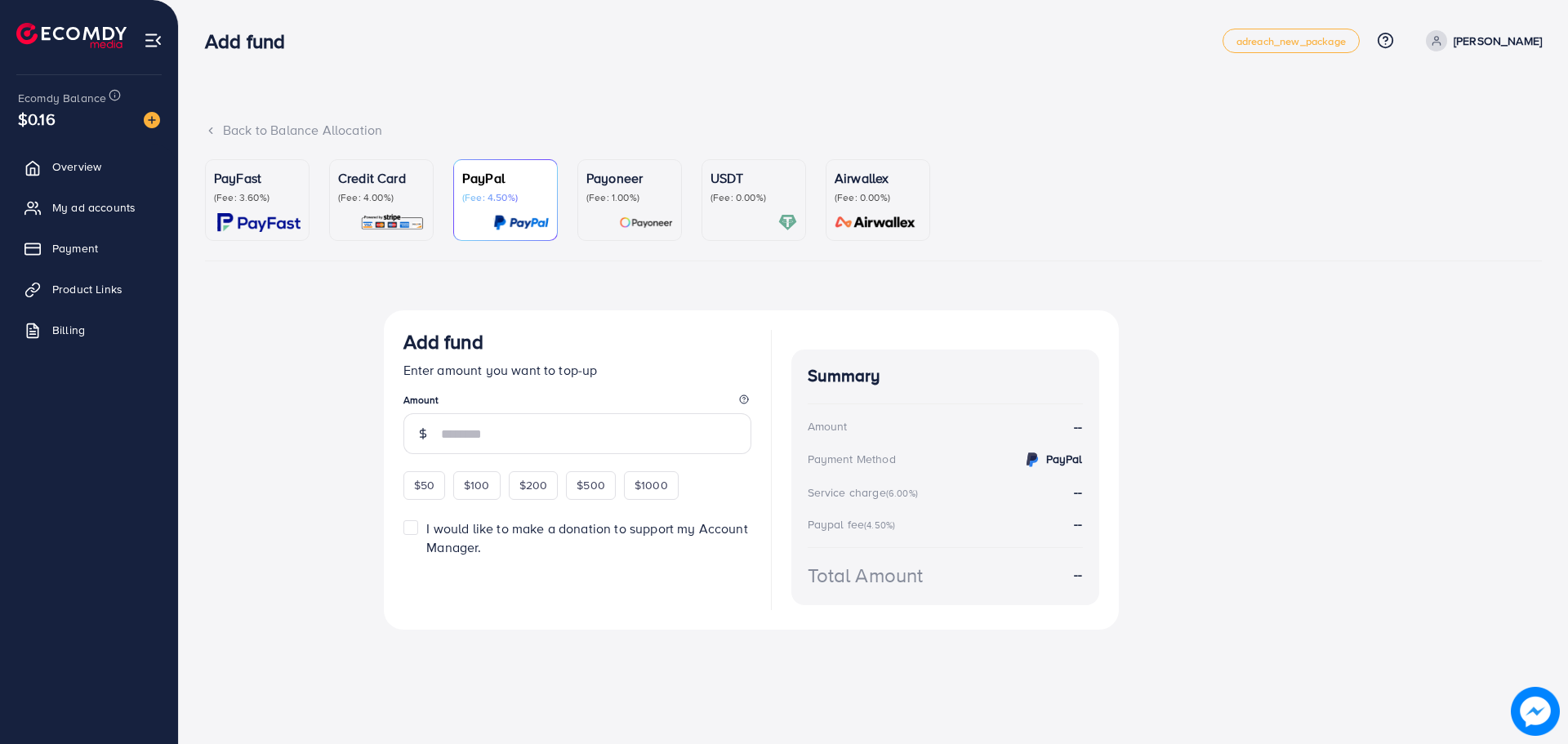
click at [748, 178] on p "USDT" at bounding box center [753, 178] width 86 height 19
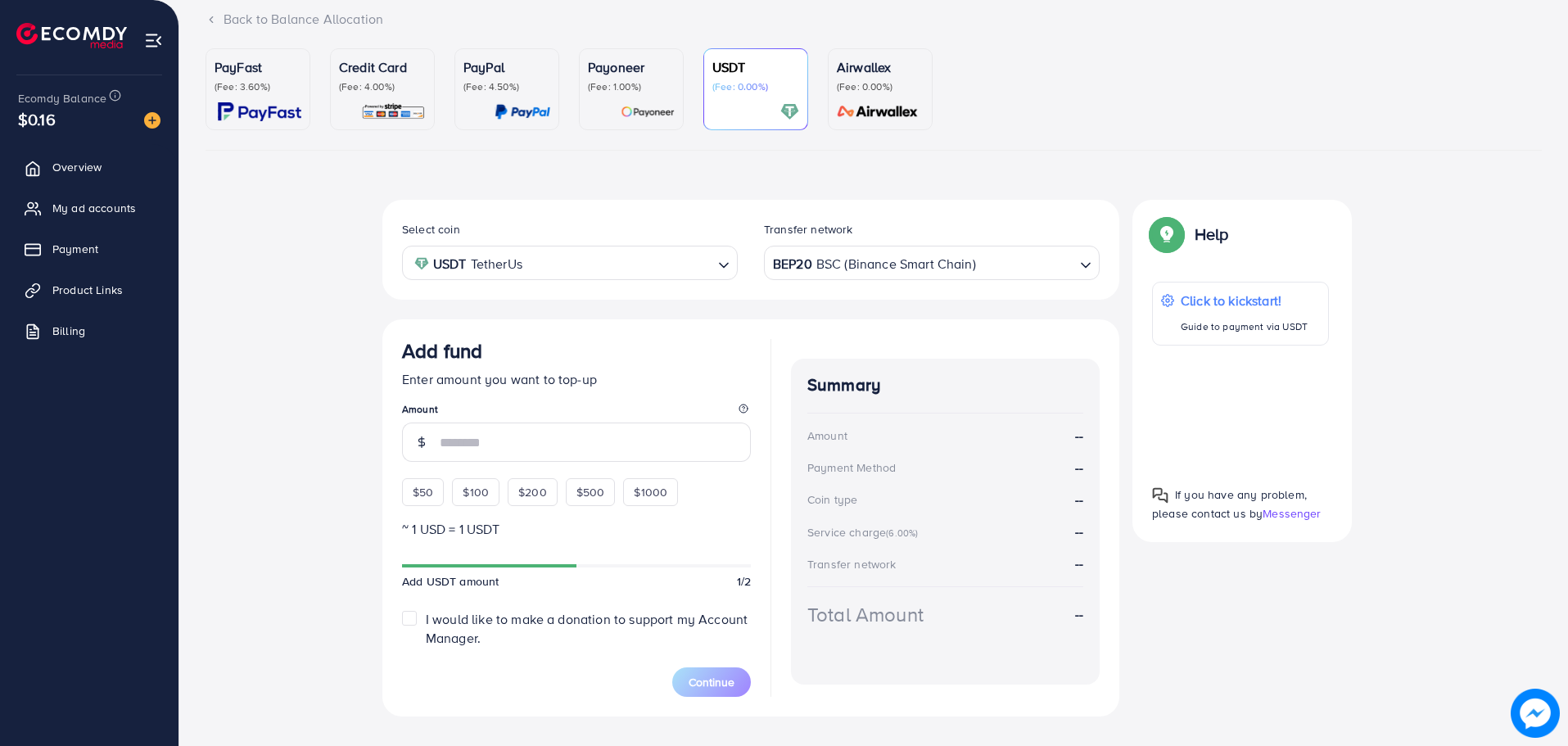
scroll to position [141, 0]
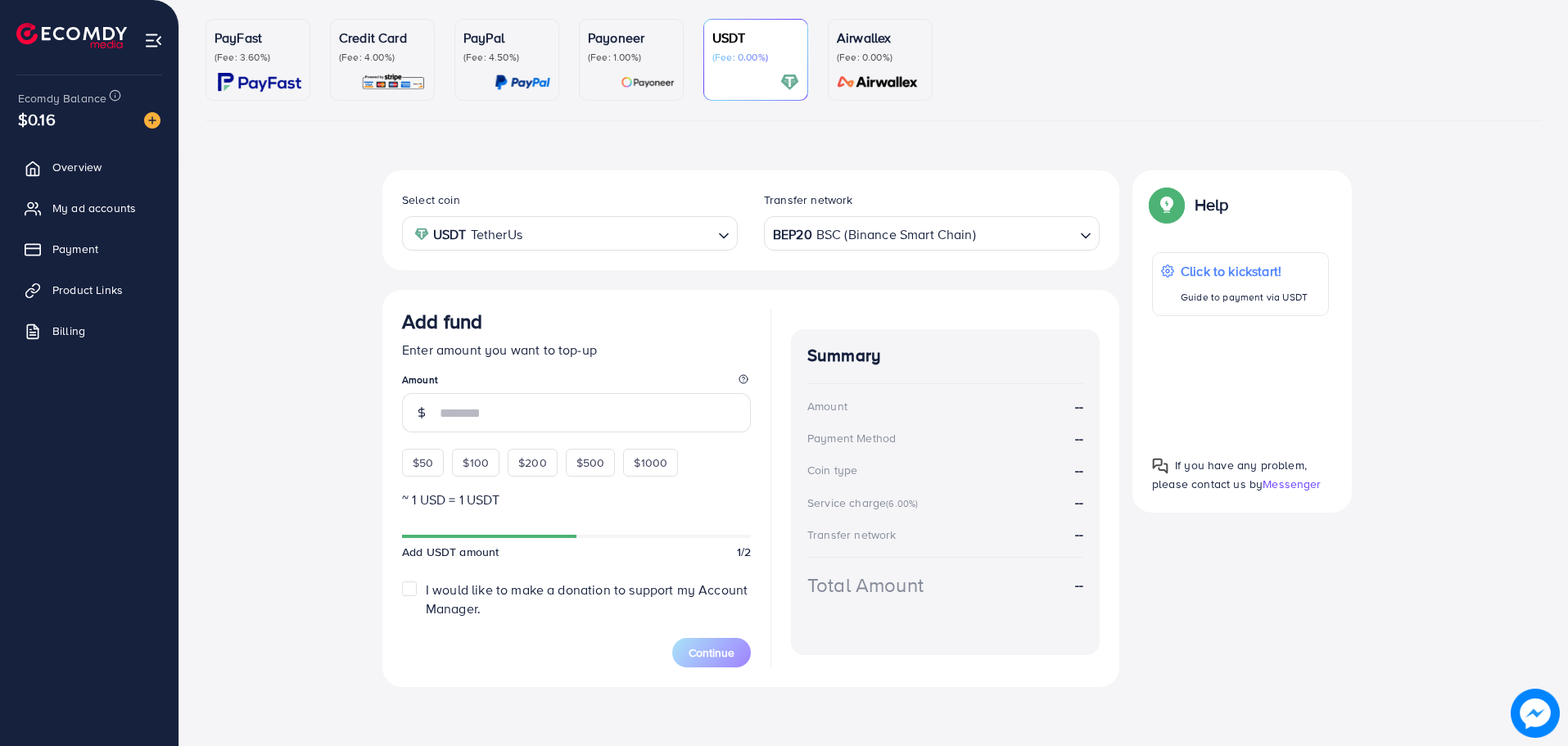
click at [881, 238] on div "BEP20 BSC (Binance Smart Chain)" at bounding box center [923, 232] width 305 height 28
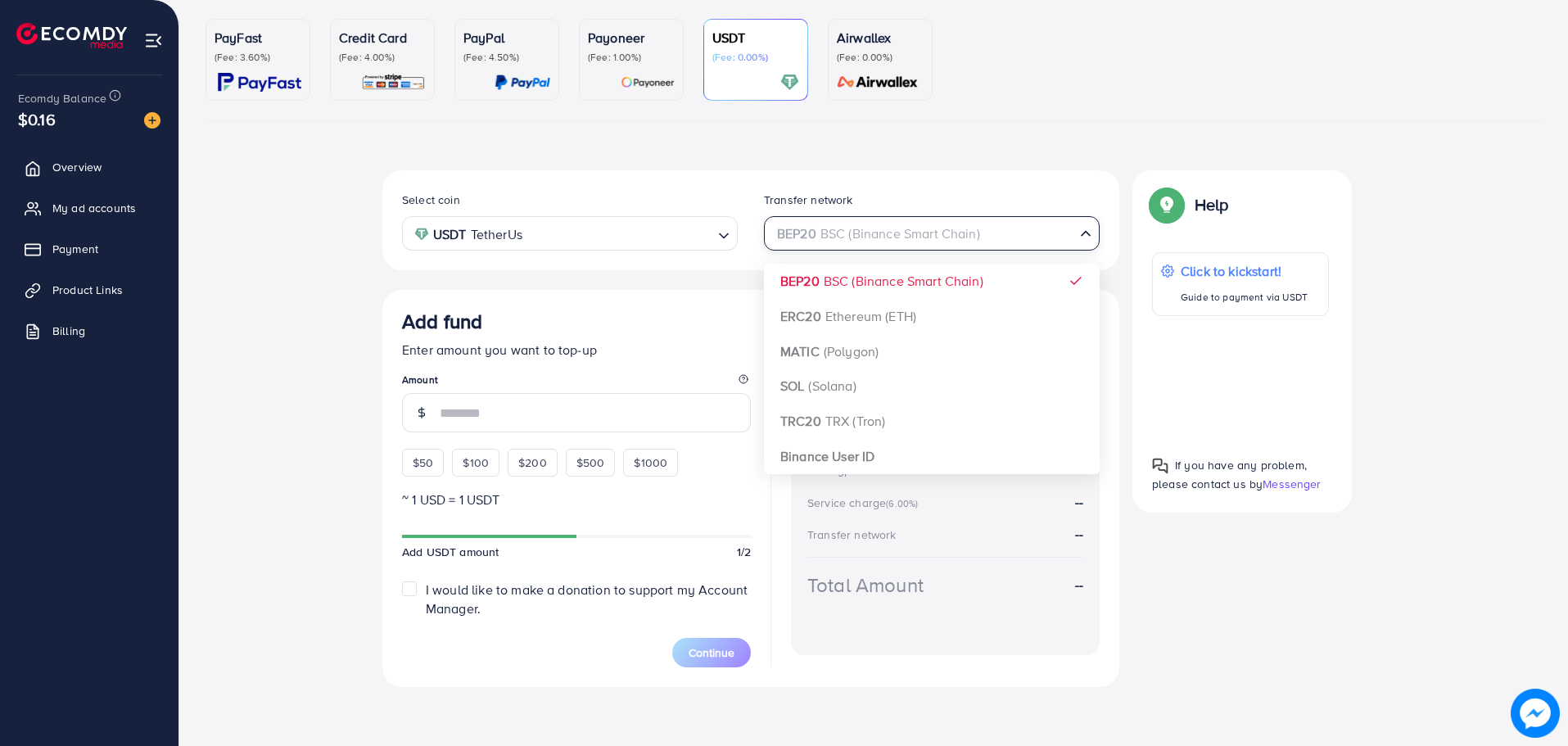
click at [876, 282] on div "Select coin USDT TetherUs Loading... Transfer network BEP20 BSC (Binance Smart …" at bounding box center [751, 428] width 737 height 516
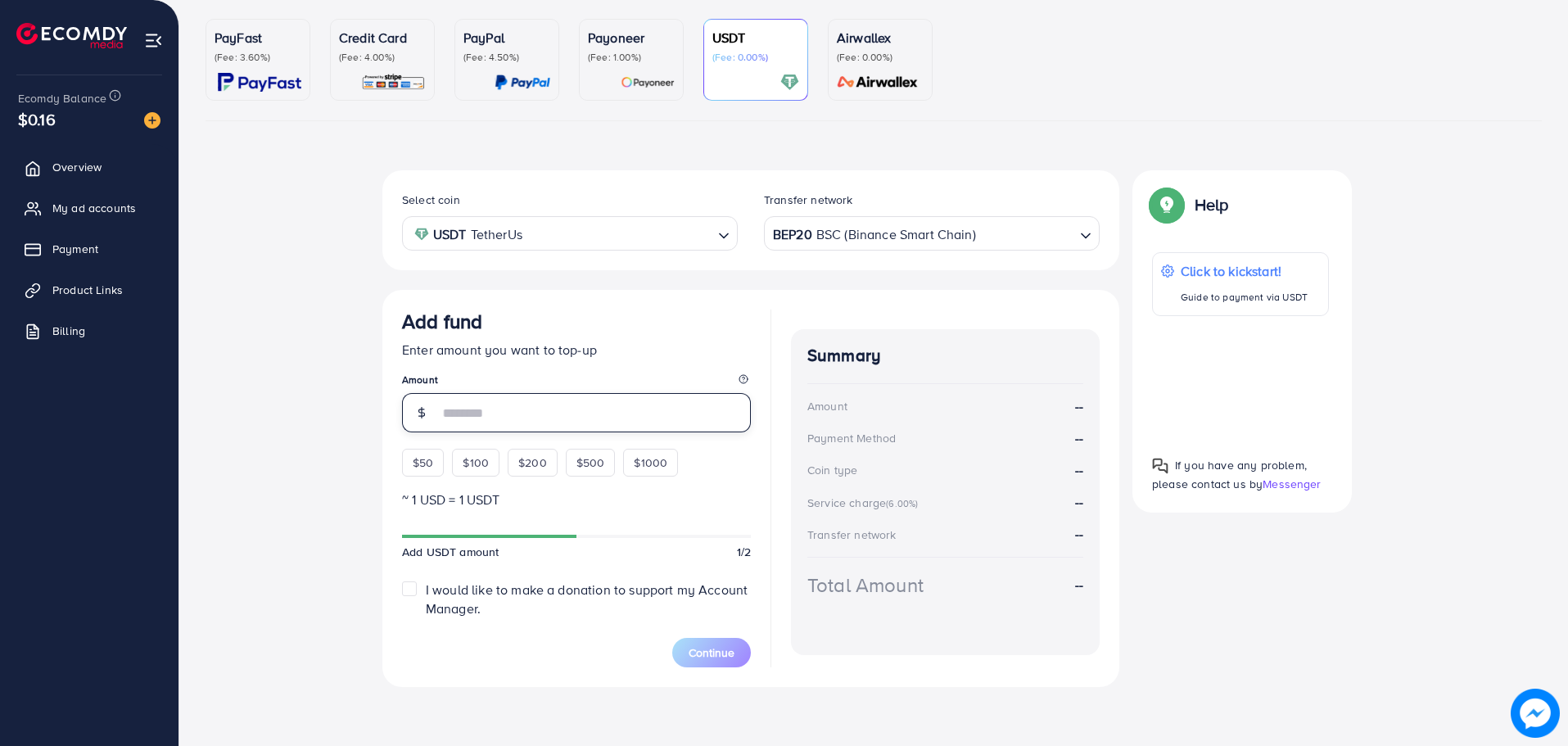
click at [597, 402] on input "number" at bounding box center [596, 413] width 312 height 40
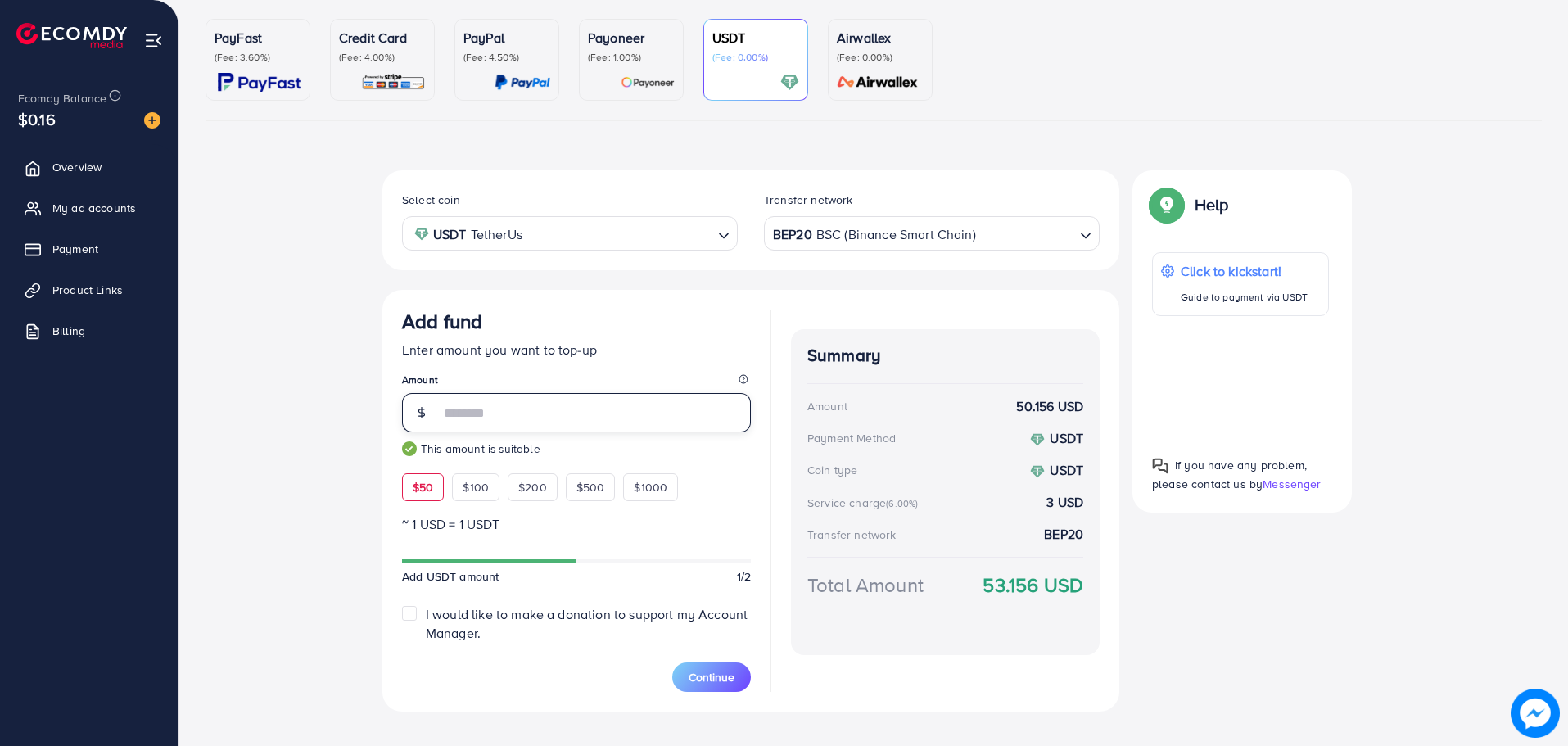
scroll to position [59, 0]
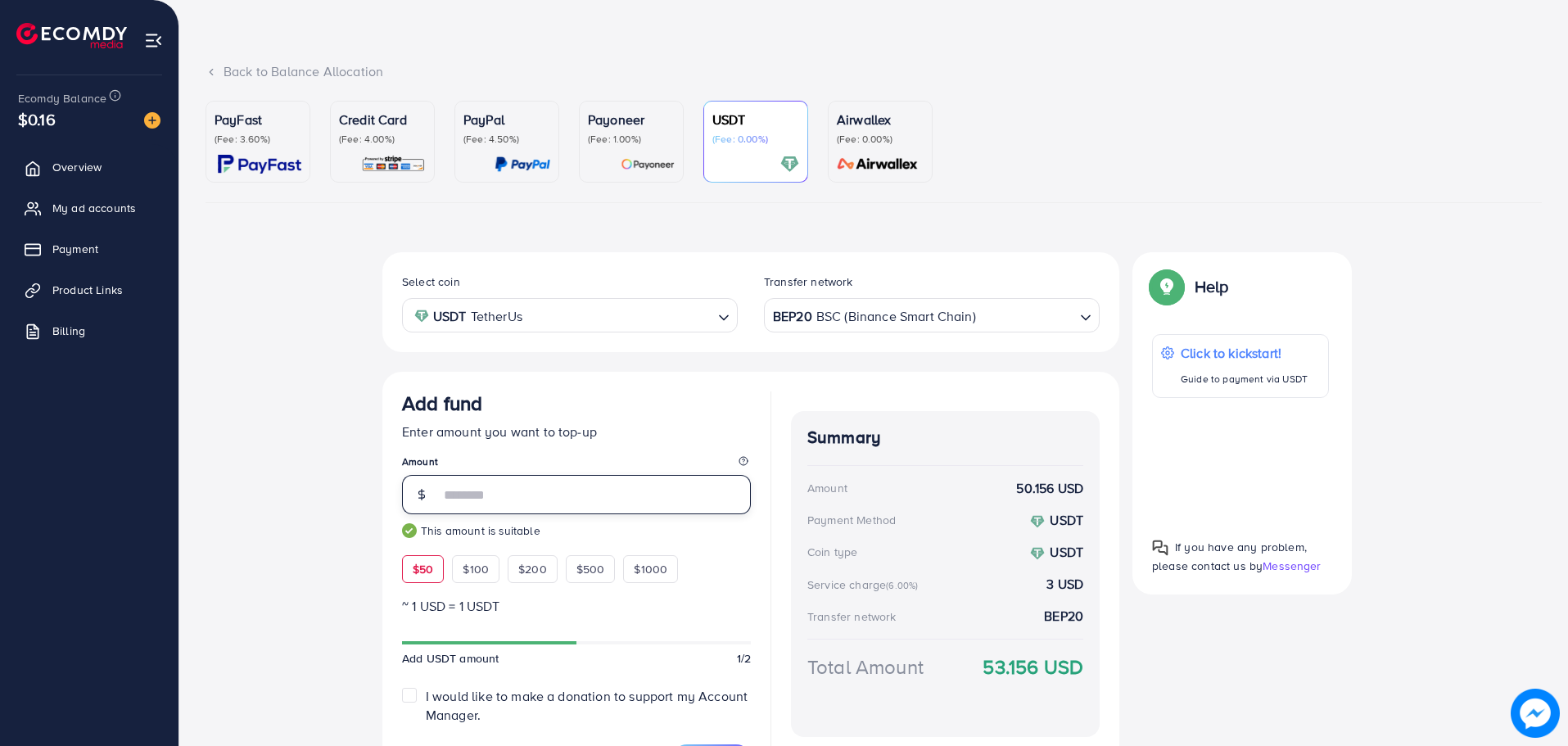
type input "**"
click at [130, 282] on link "Product Links" at bounding box center [89, 290] width 154 height 33
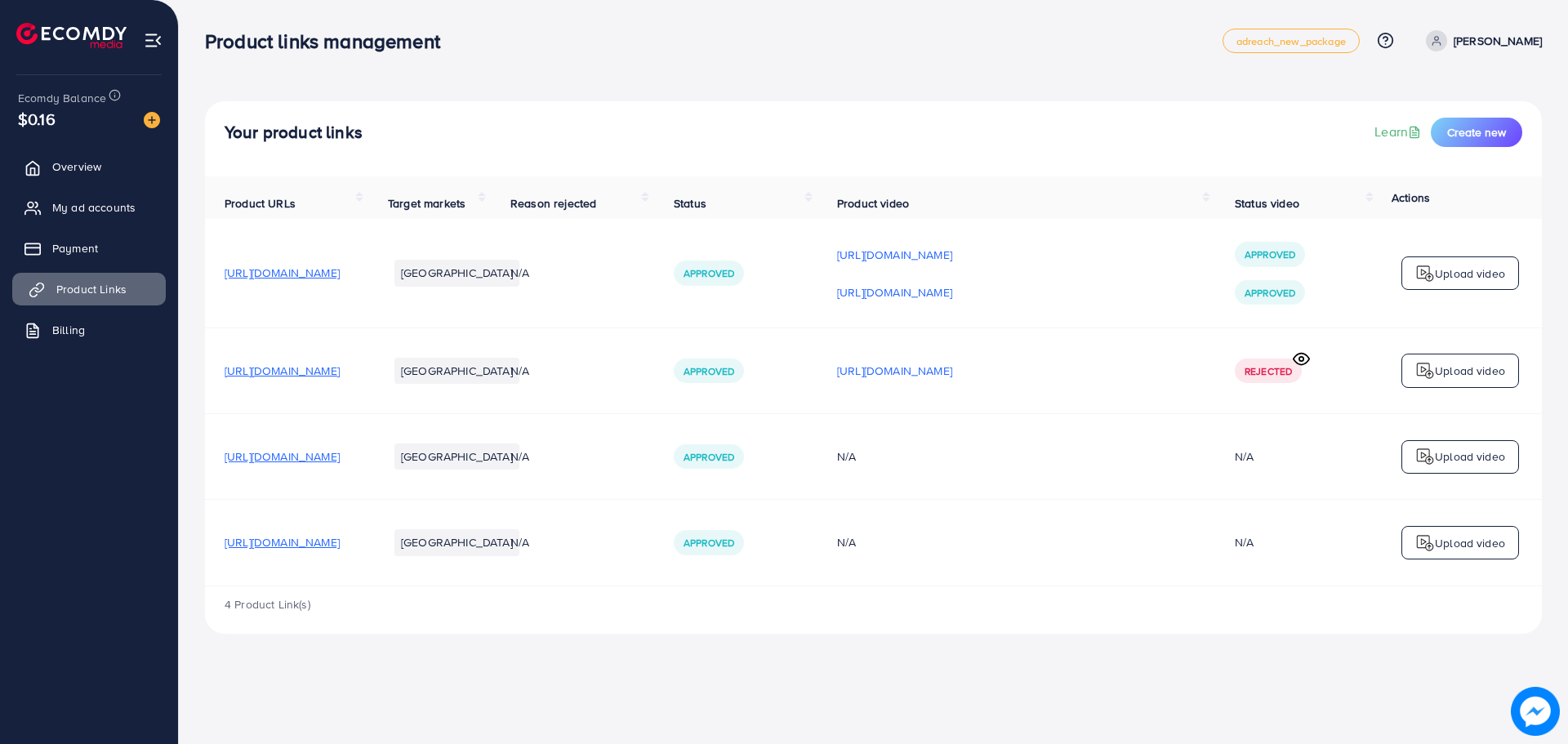
click at [84, 286] on span "Product Links" at bounding box center [91, 290] width 71 height 16
click at [78, 248] on span "Payment" at bounding box center [79, 248] width 46 height 16
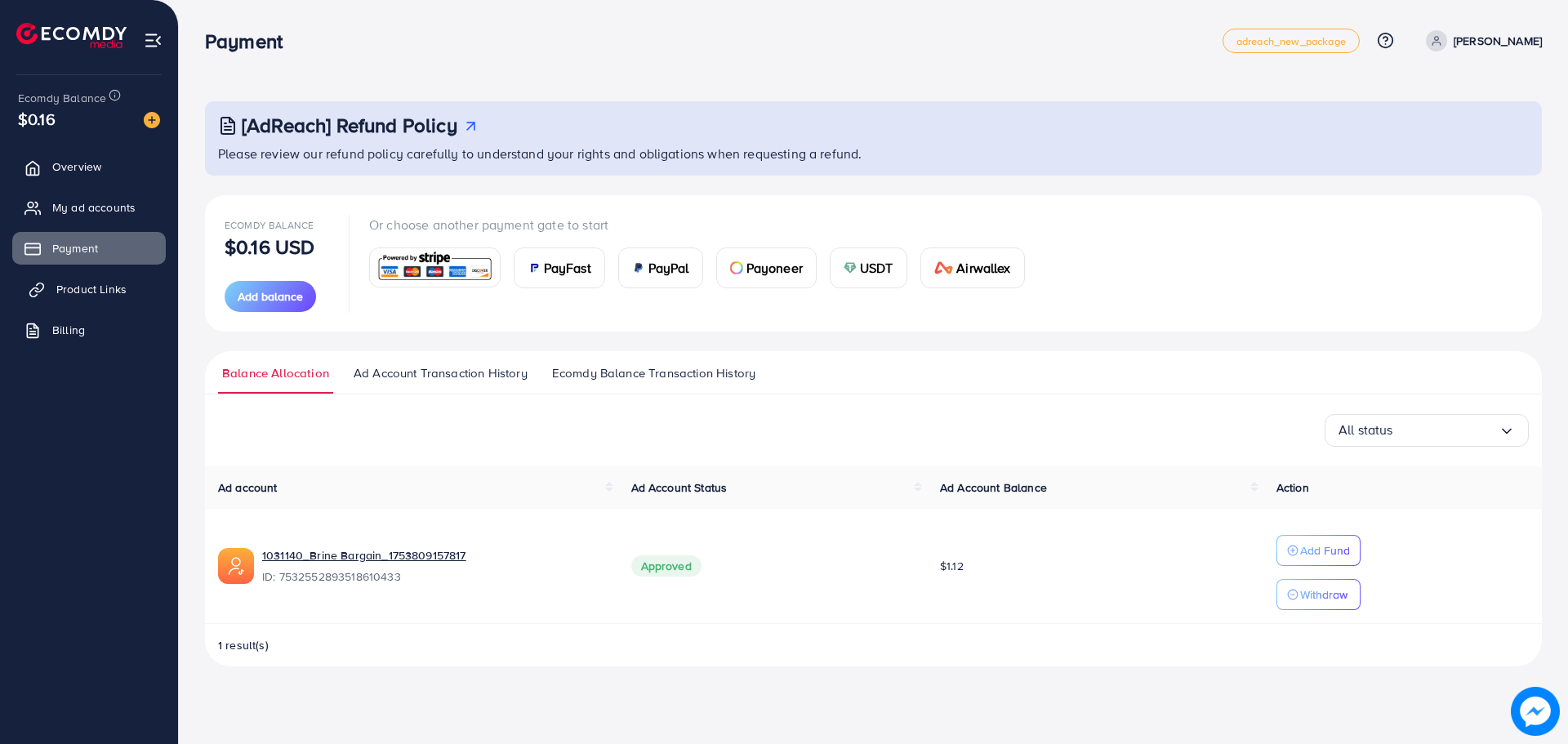
click at [93, 281] on span "Product Links" at bounding box center [91, 290] width 71 height 16
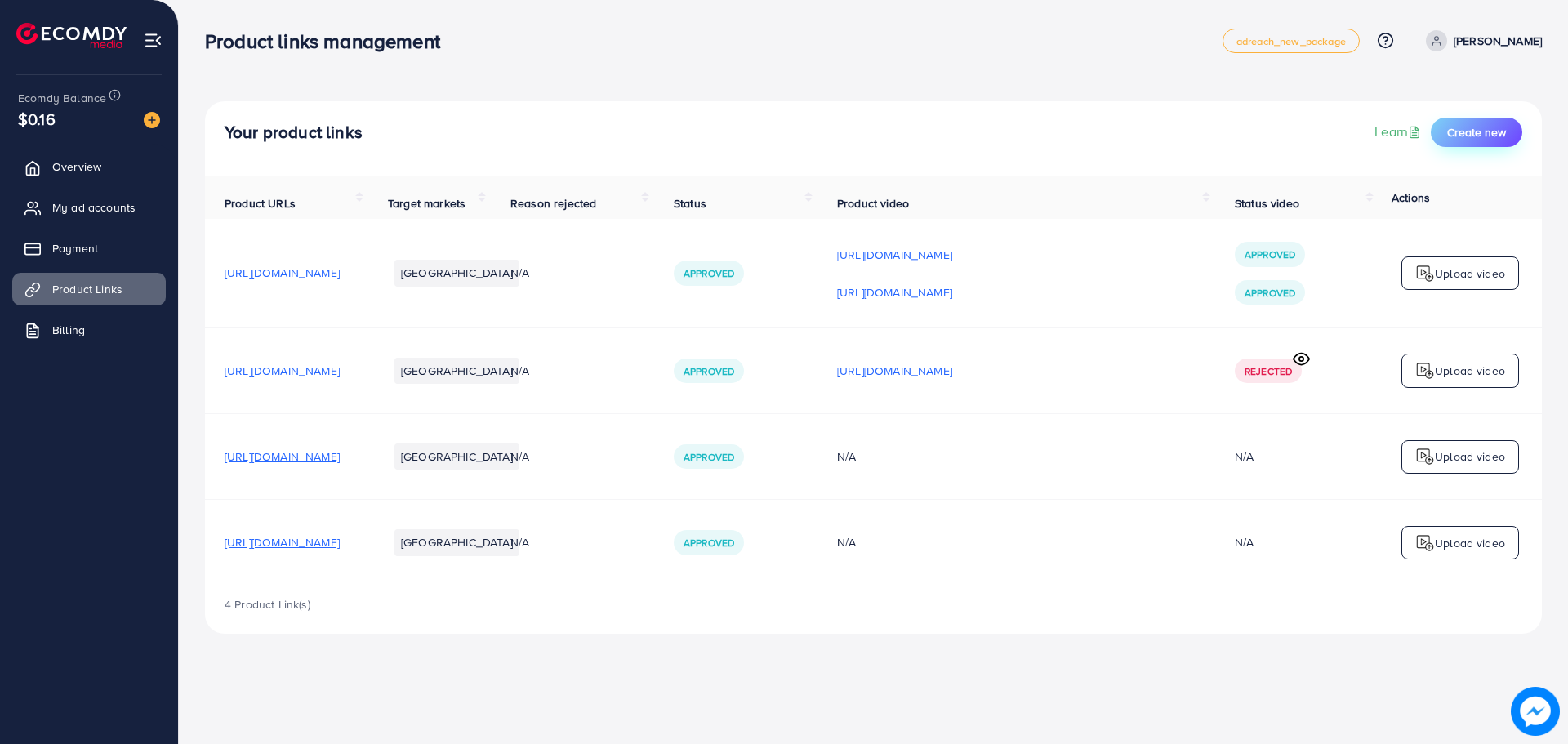
click at [1467, 131] on span "Create new" at bounding box center [1476, 132] width 59 height 16
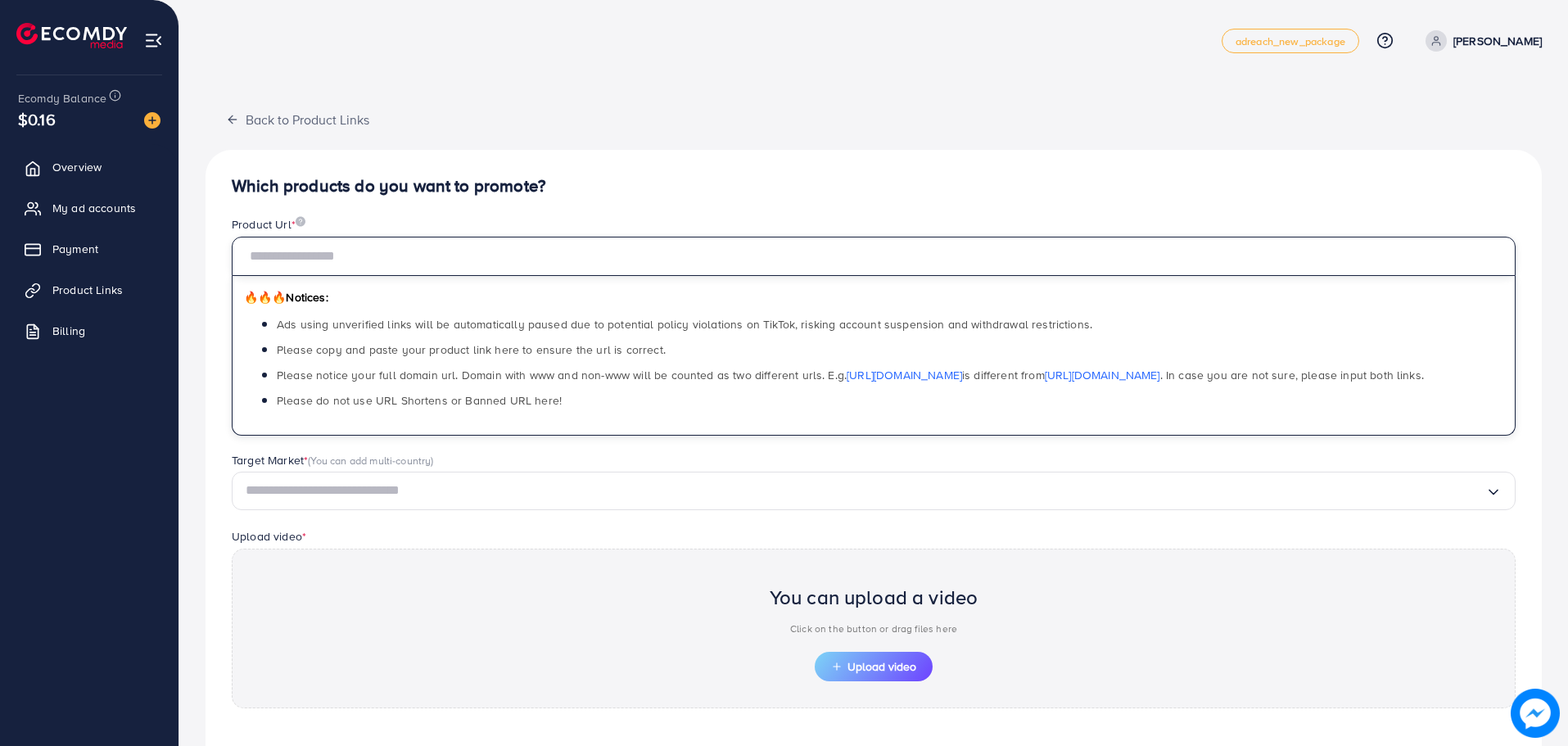
click at [643, 266] on input "text" at bounding box center [873, 256] width 1284 height 40
drag, startPoint x: 643, startPoint y: 266, endPoint x: 525, endPoint y: 259, distance: 118.2
click at [531, 267] on input "text" at bounding box center [873, 256] width 1284 height 40
type input "**********"
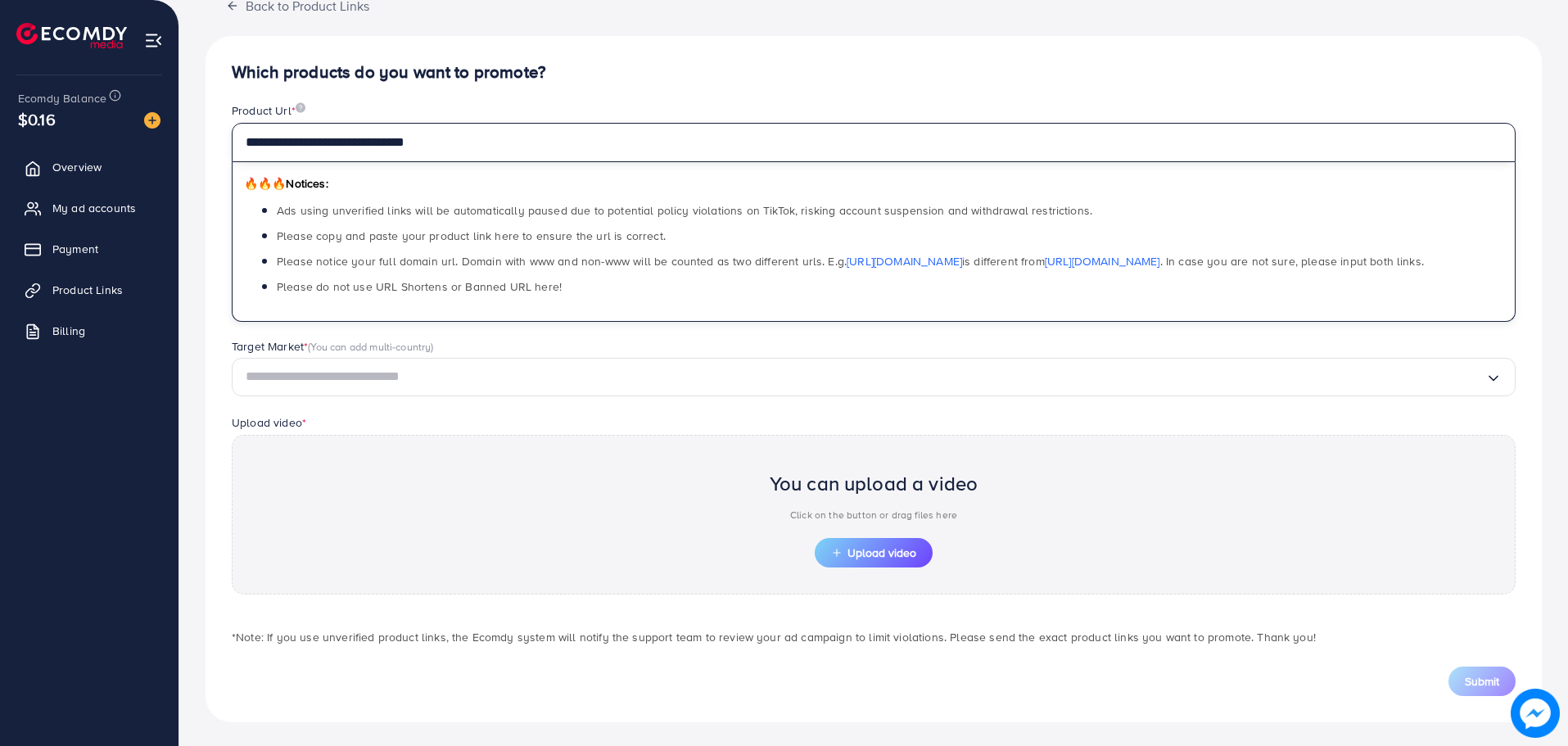
scroll to position [117, 0]
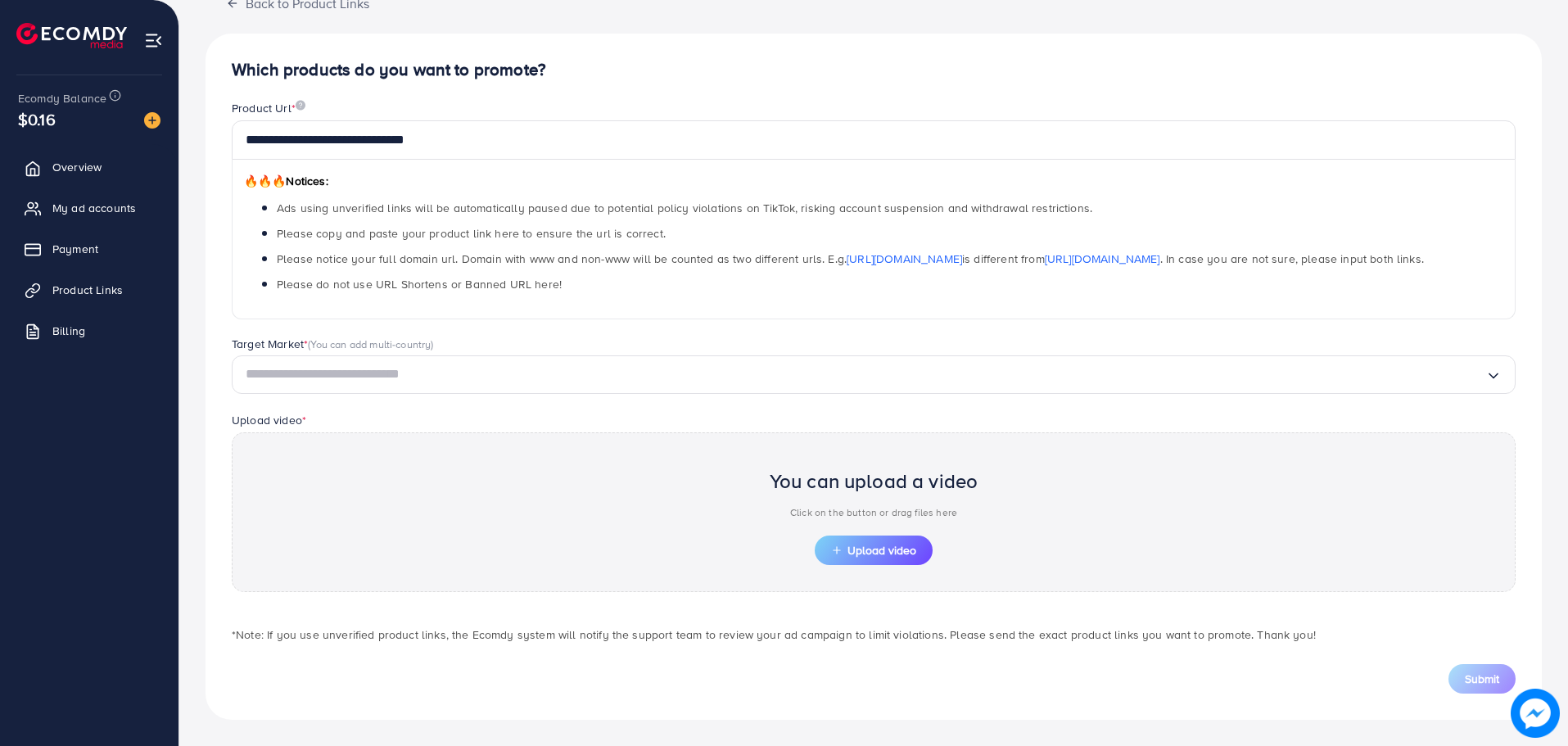
click at [857, 573] on div "You can upload a video Click on the button or drag files here Upload video" at bounding box center [873, 512] width 1284 height 160
click at [854, 552] on span "Upload video" at bounding box center [873, 550] width 85 height 11
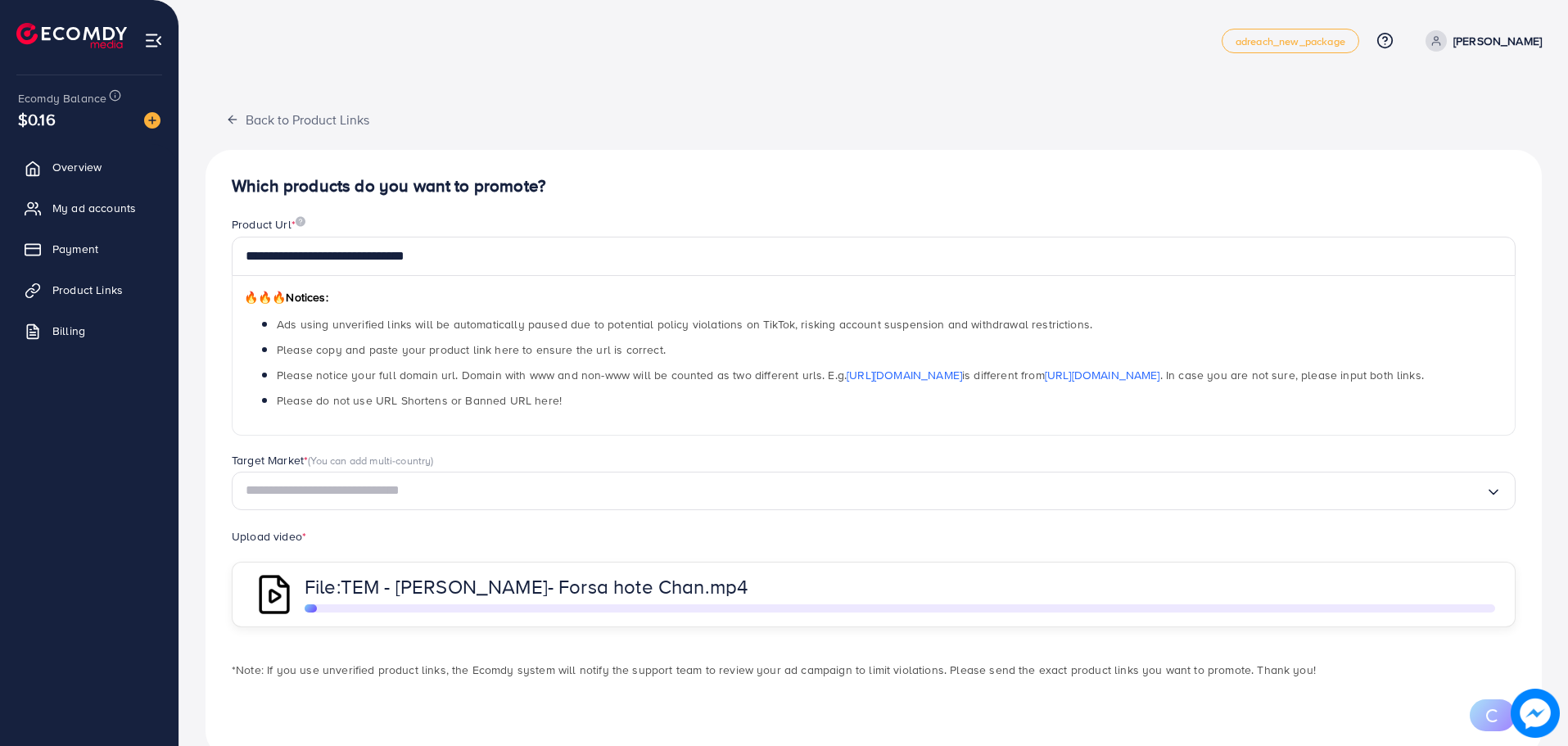
scroll to position [38, 0]
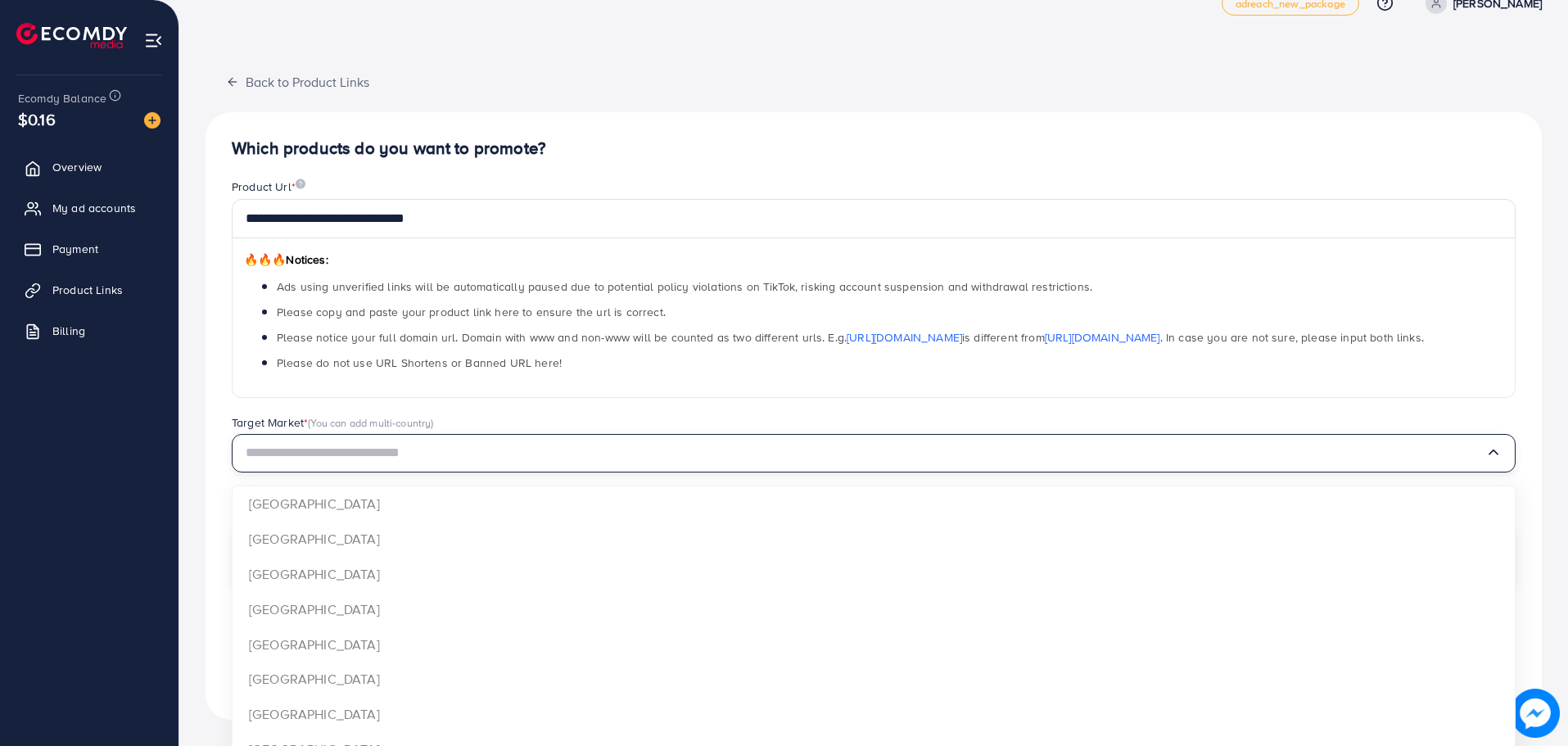
click at [464, 458] on input "Search for option" at bounding box center [865, 453] width 1240 height 26
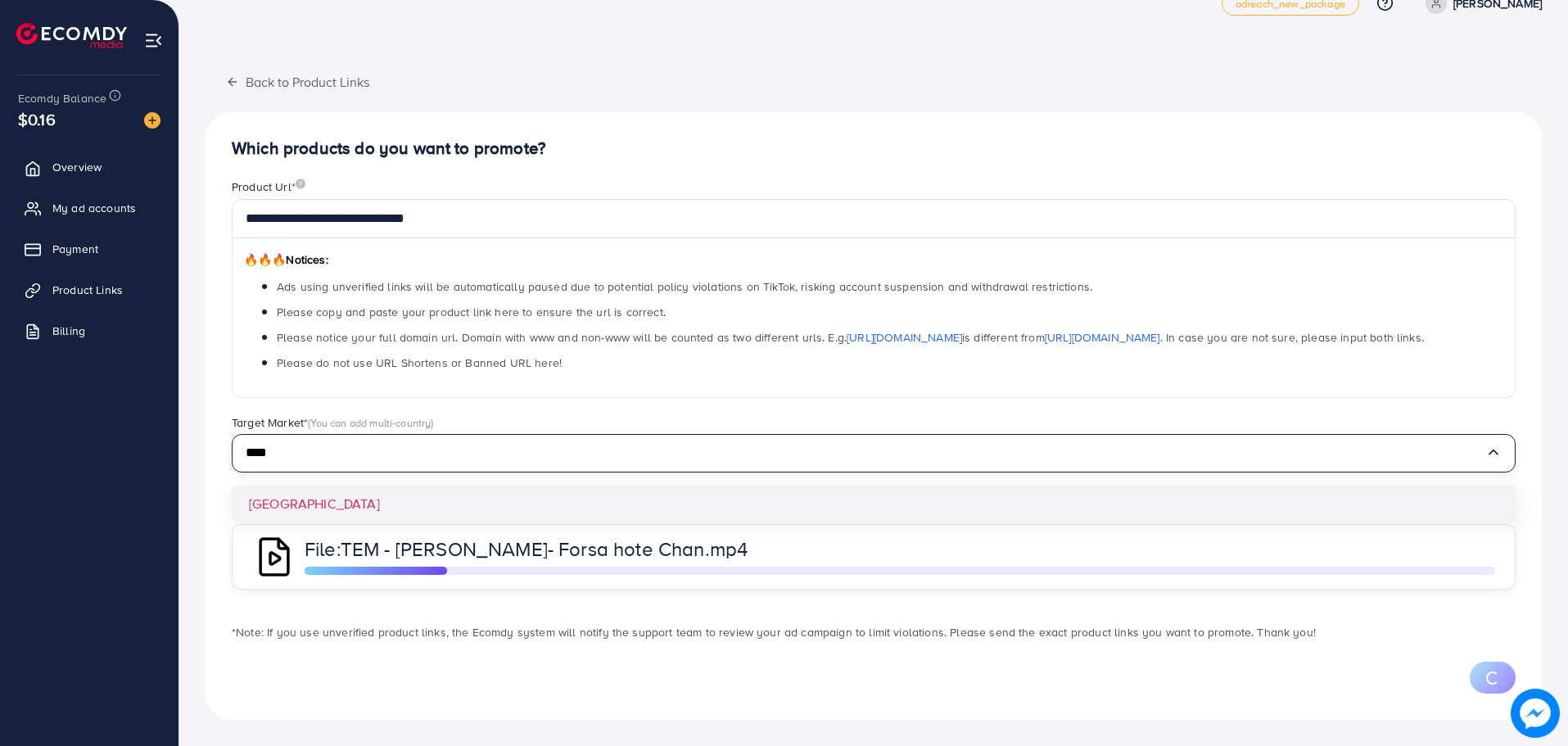
type input "****"
click at [442, 505] on div "**********" at bounding box center [874, 415] width 1336 height 607
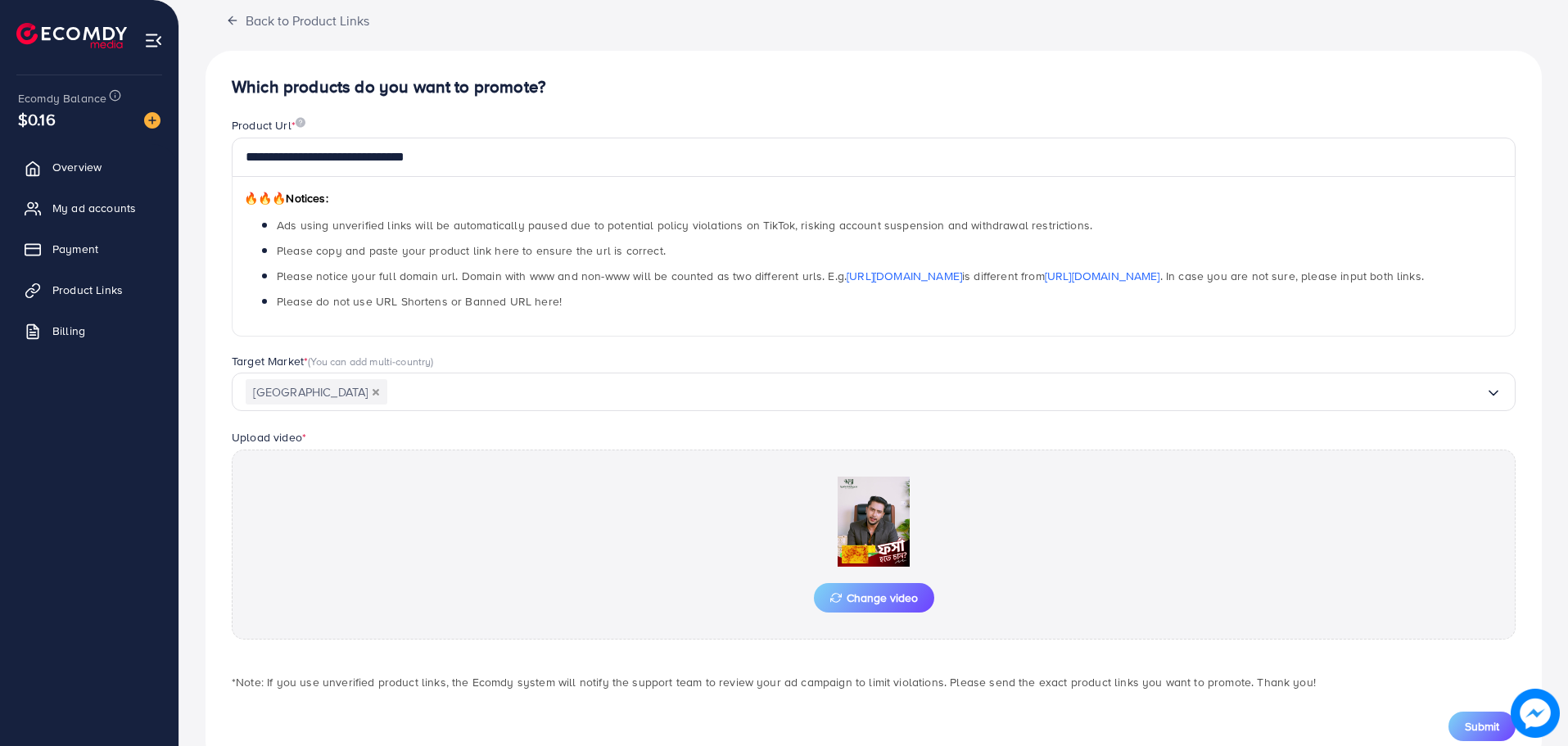
scroll to position [147, 0]
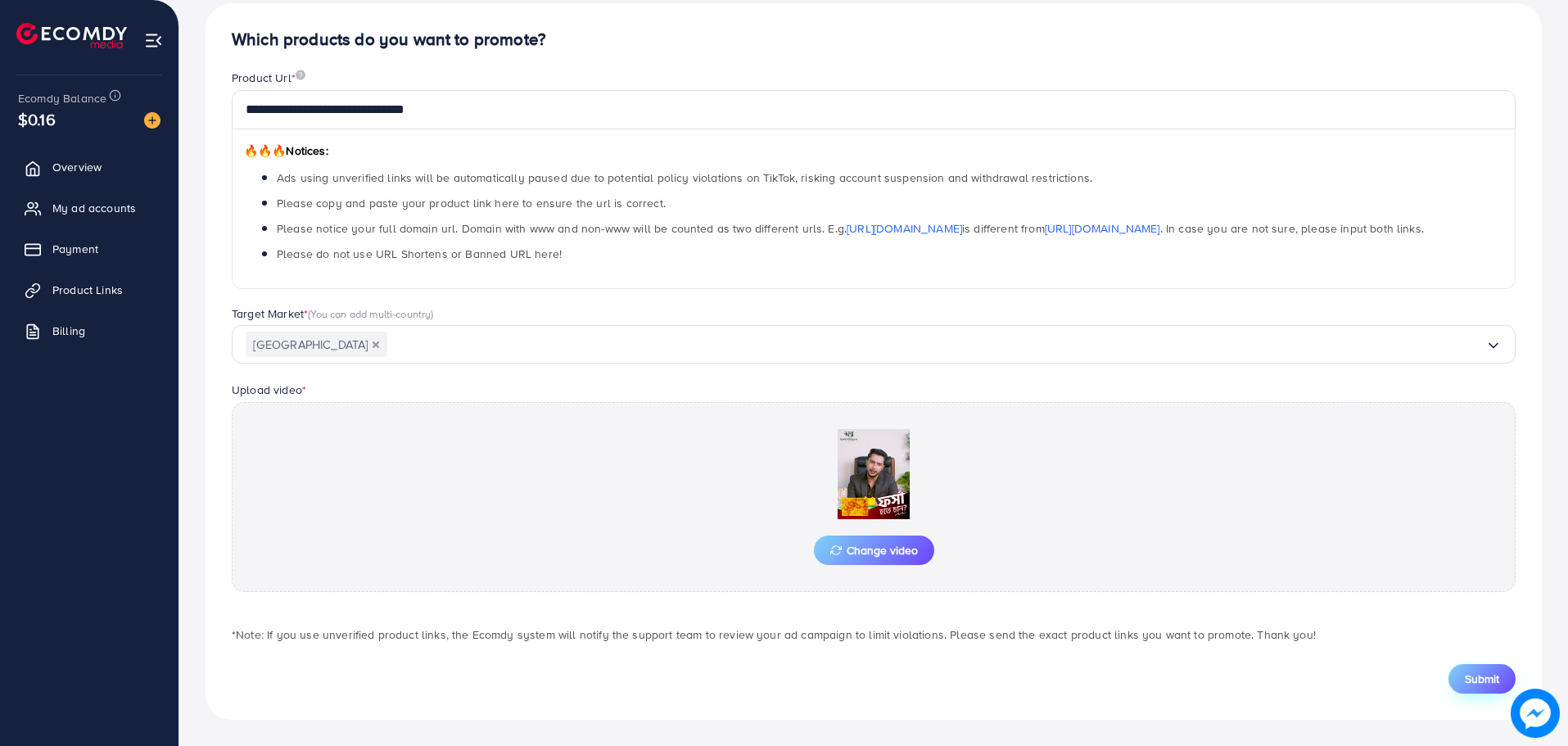
click at [1471, 673] on span "Submit" at bounding box center [1482, 679] width 34 height 17
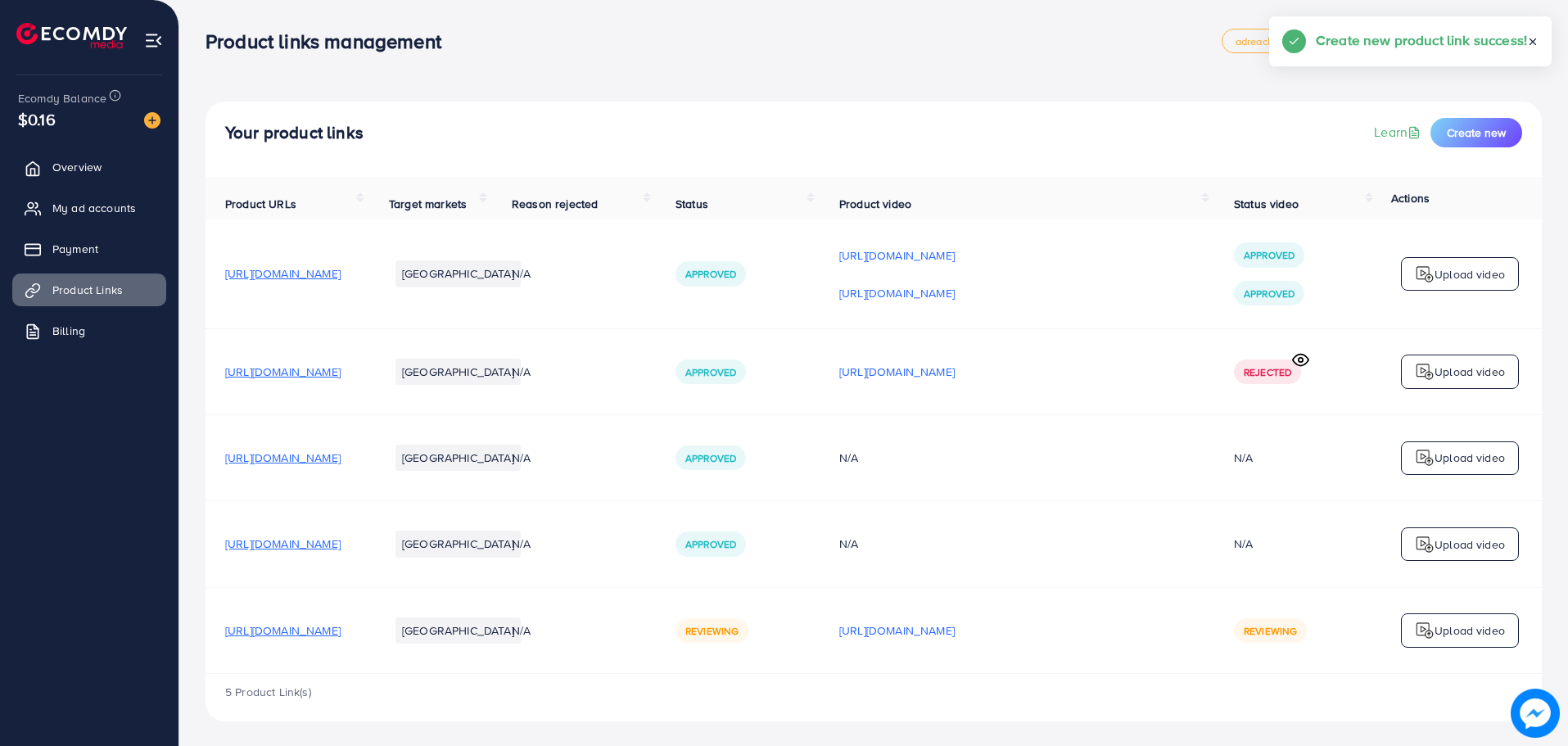
scroll to position [2, 0]
click at [1476, 130] on span "Create new" at bounding box center [1477, 131] width 59 height 17
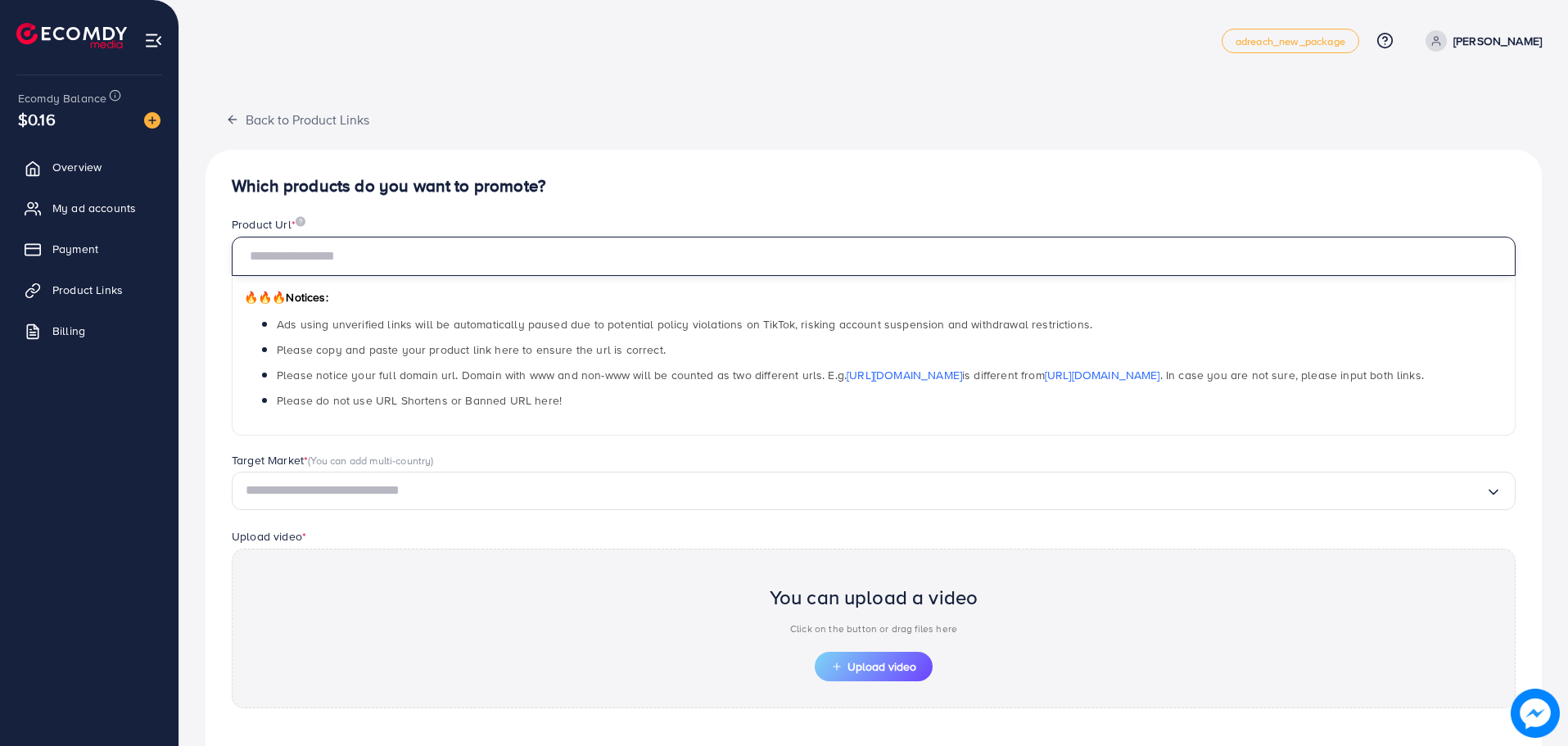
click at [732, 267] on input "text" at bounding box center [873, 256] width 1284 height 40
paste input "**********"
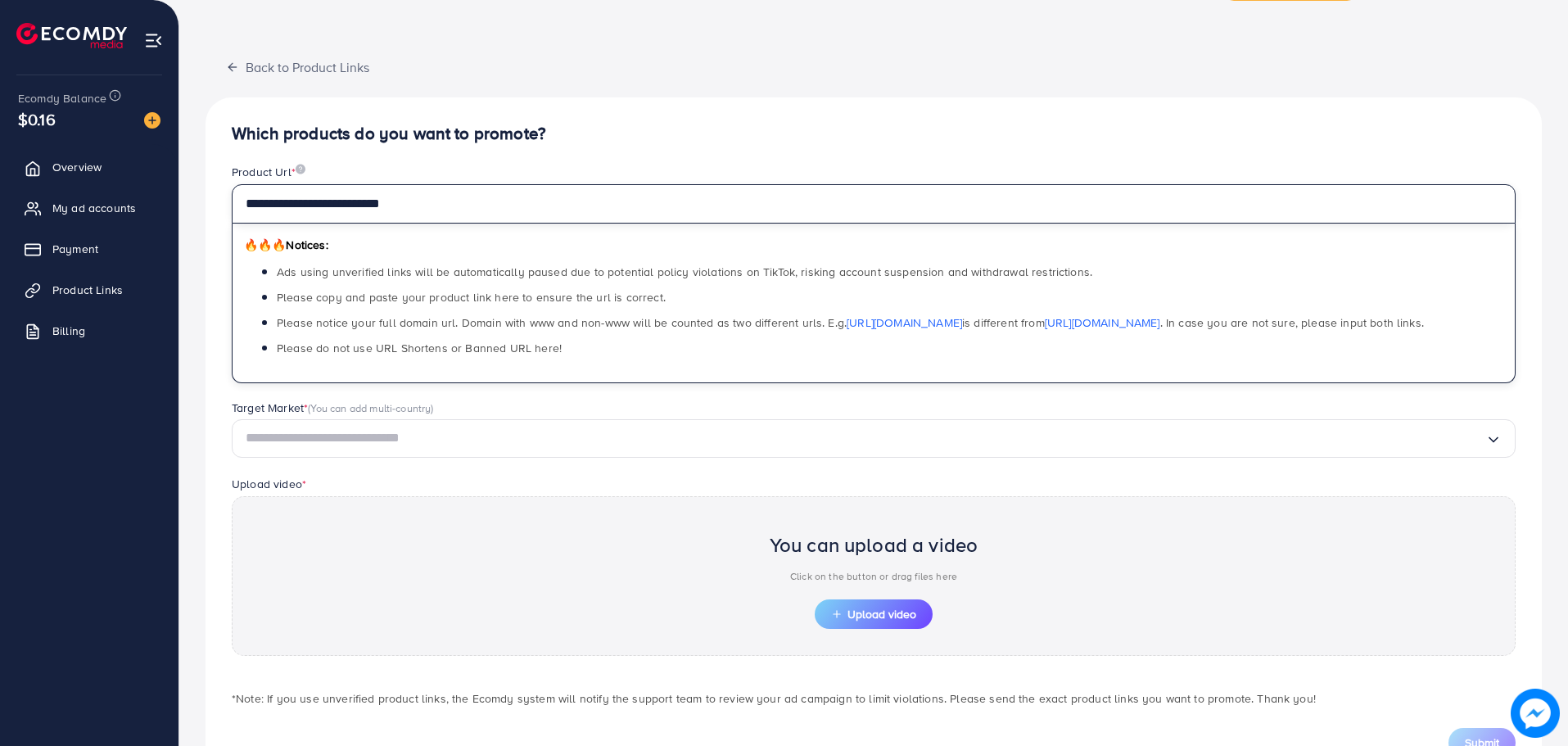
scroll to position [117, 0]
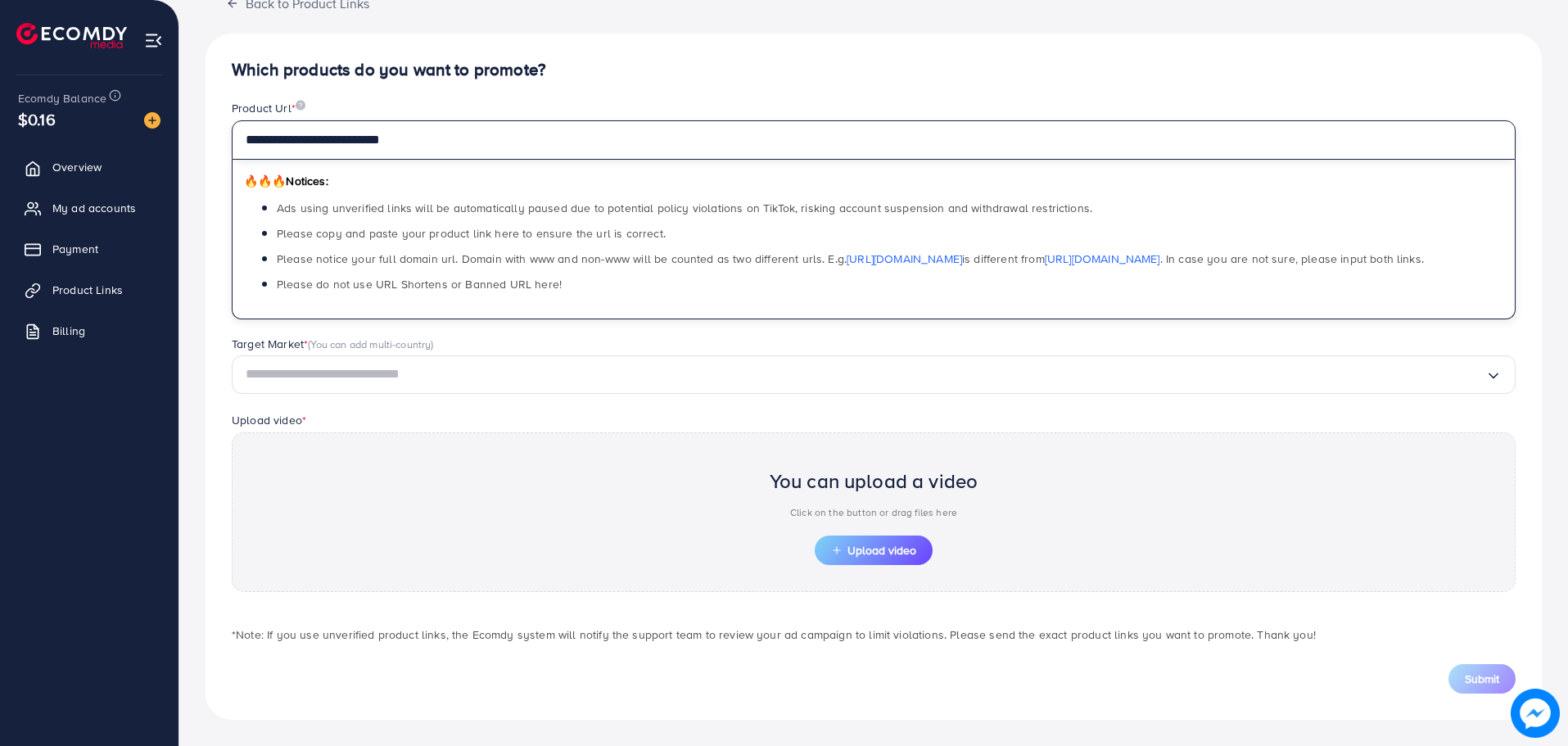
type input "**********"
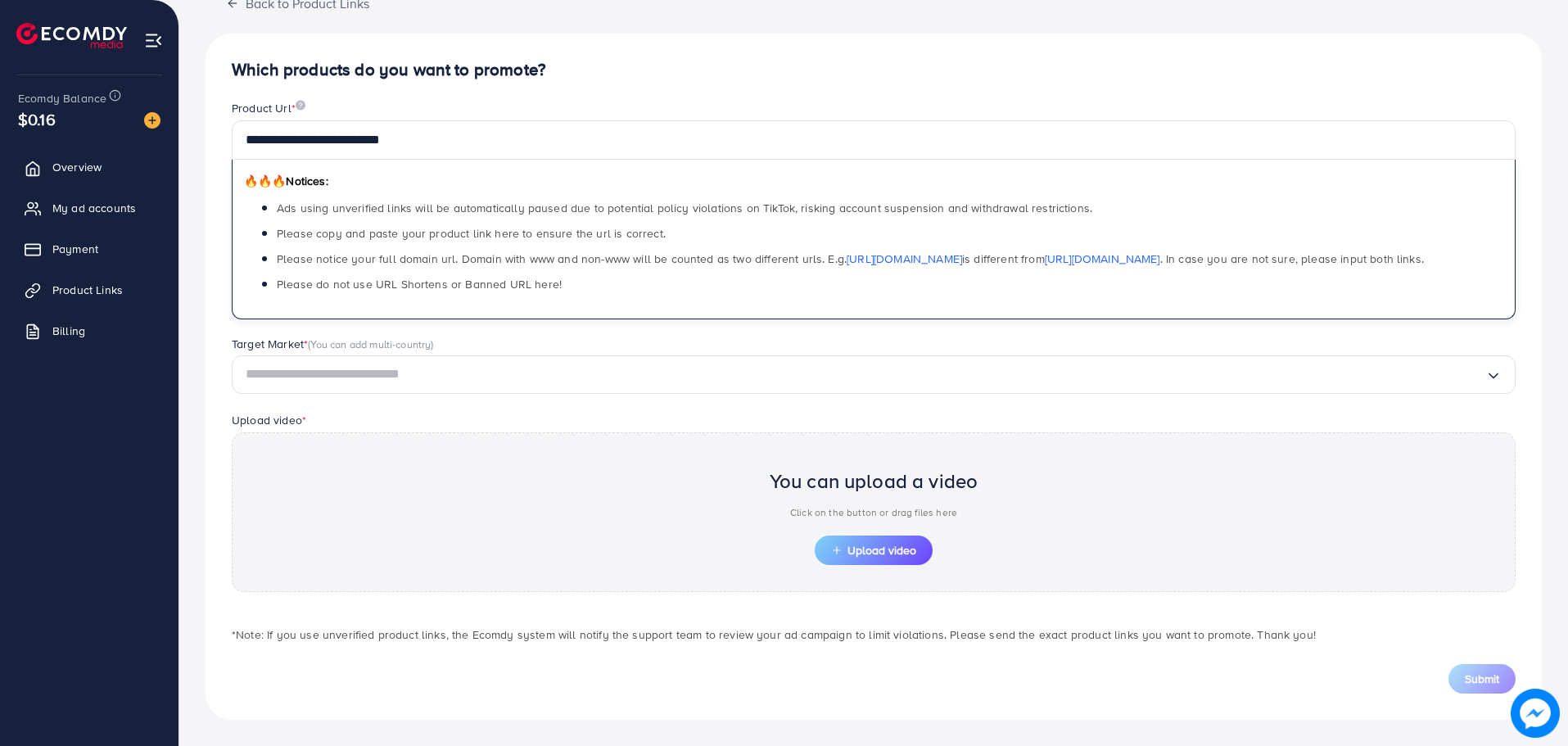
click at [884, 565] on div "You can upload a video Click on the button or drag files here Upload video" at bounding box center [873, 512] width 1284 height 160
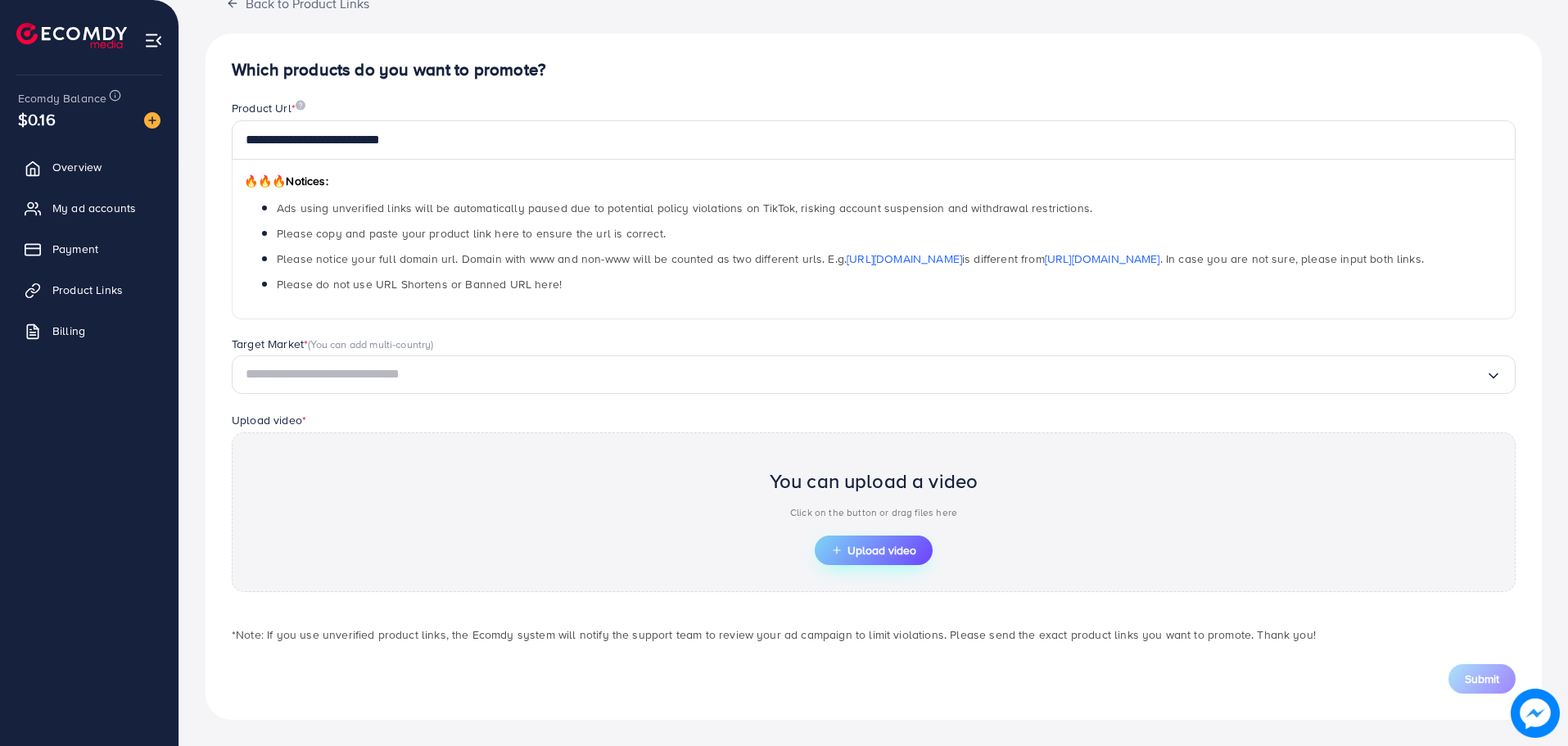
click at [885, 545] on span "Upload video" at bounding box center [873, 550] width 85 height 11
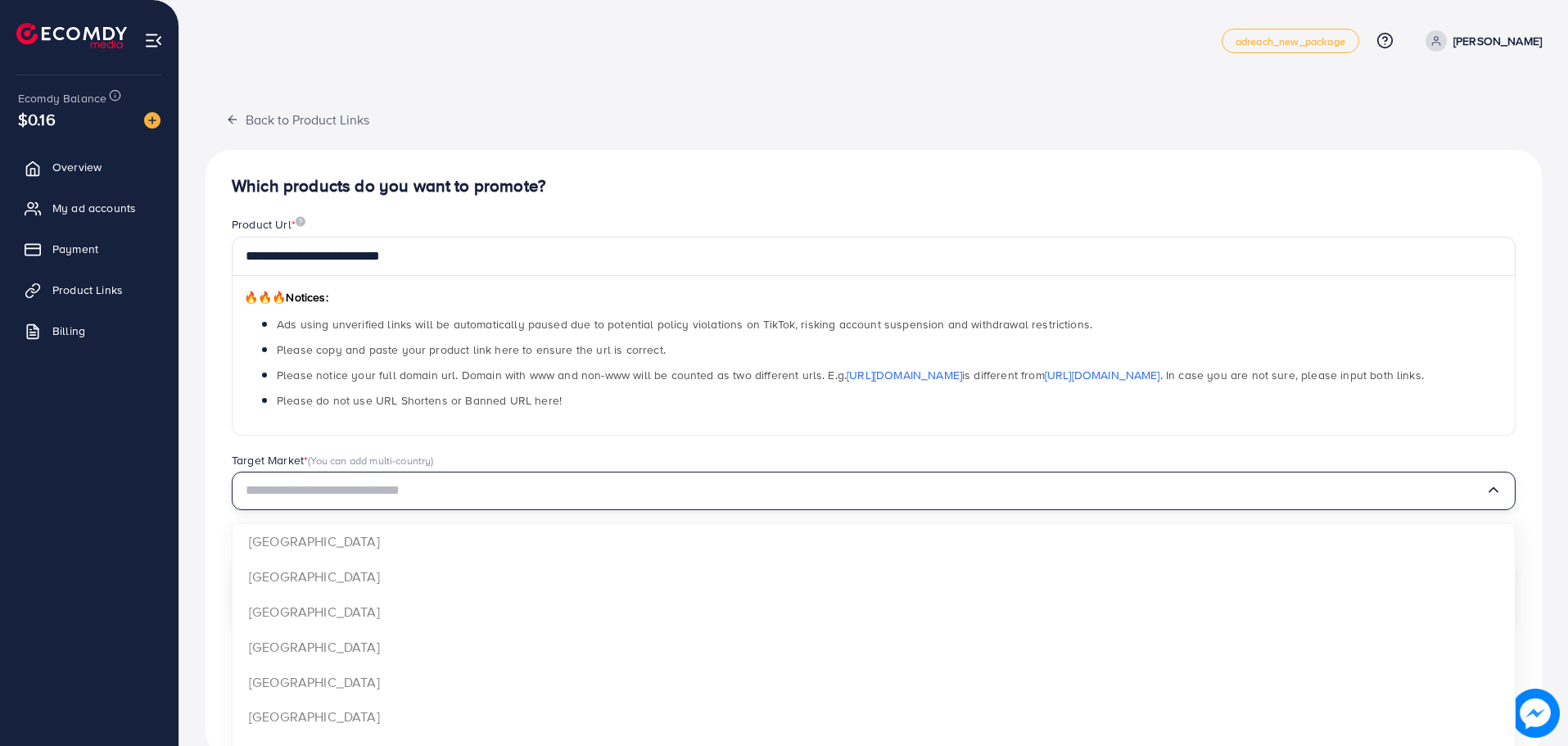
click at [552, 496] on input "Search for option" at bounding box center [865, 491] width 1240 height 26
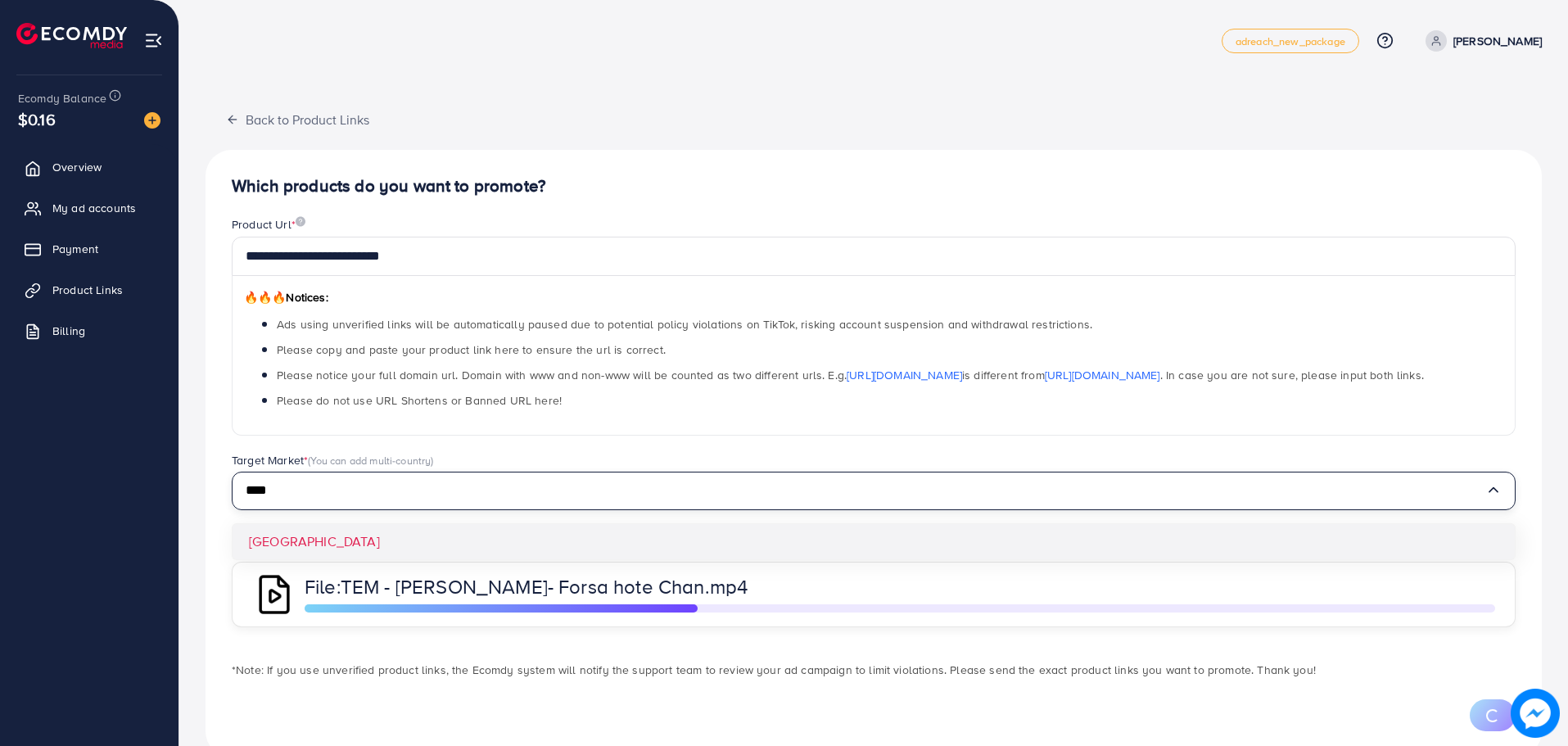
type input "****"
click at [537, 530] on div "**********" at bounding box center [874, 453] width 1336 height 607
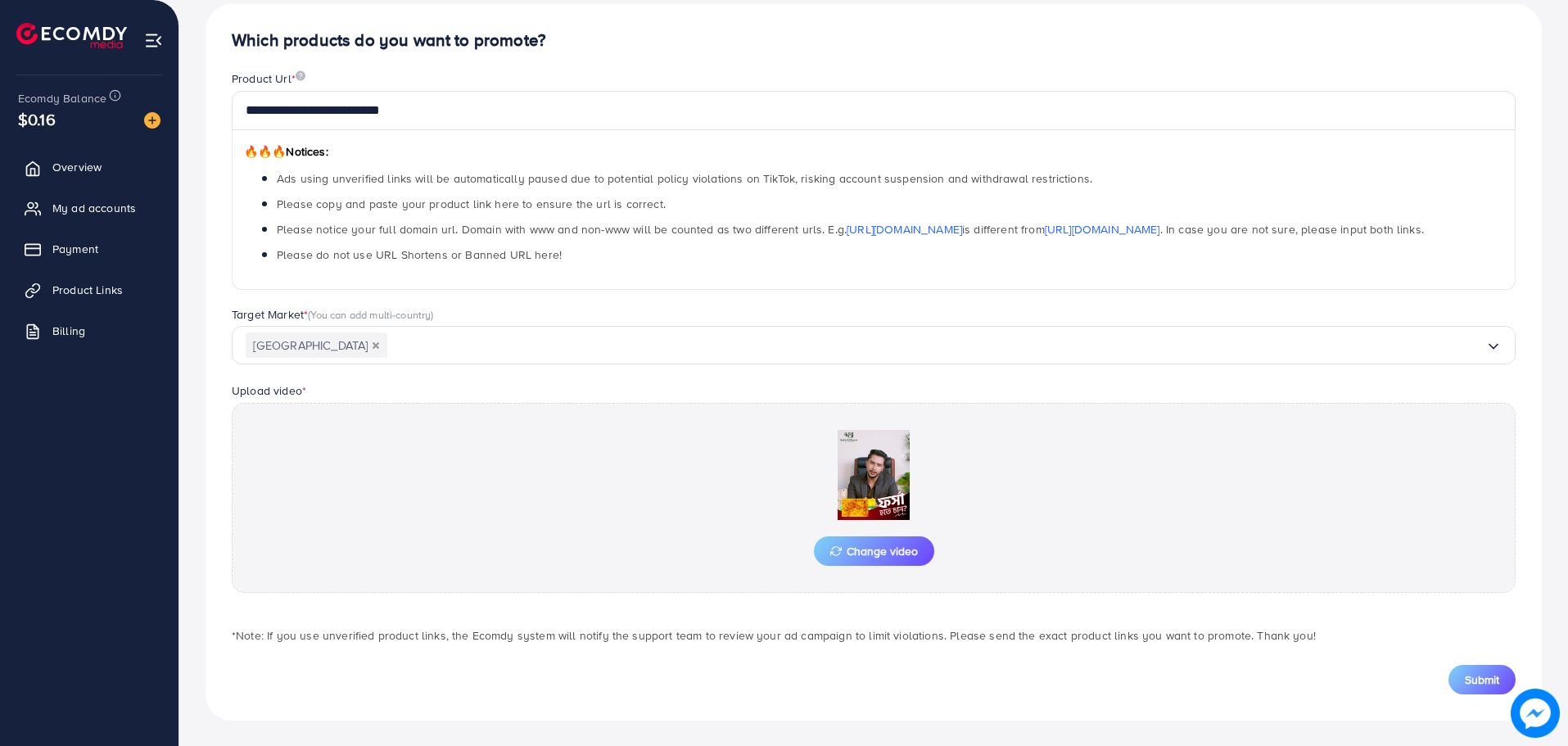
scroll to position [147, 0]
click at [1473, 671] on span "Submit" at bounding box center [1482, 679] width 34 height 17
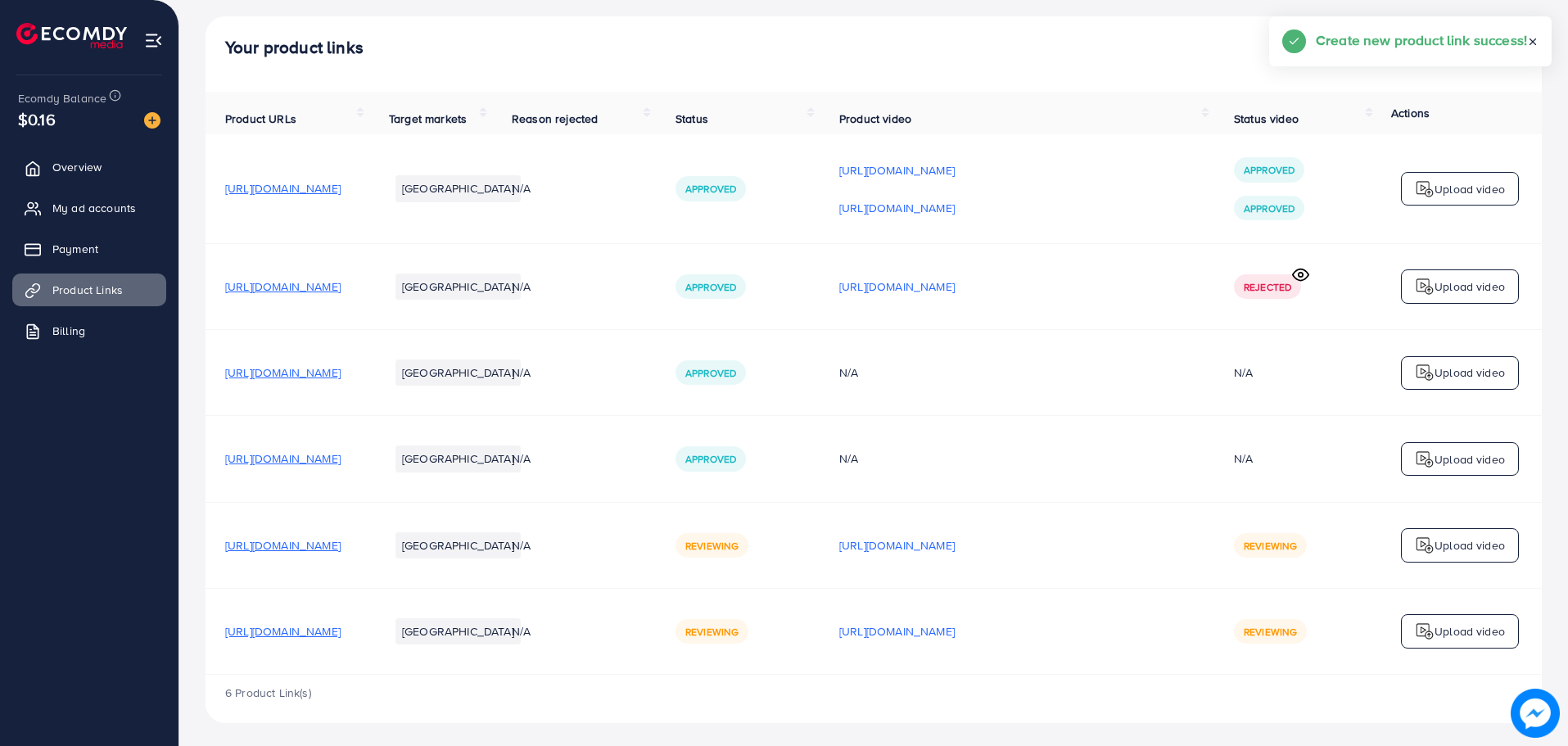
scroll to position [88, 0]
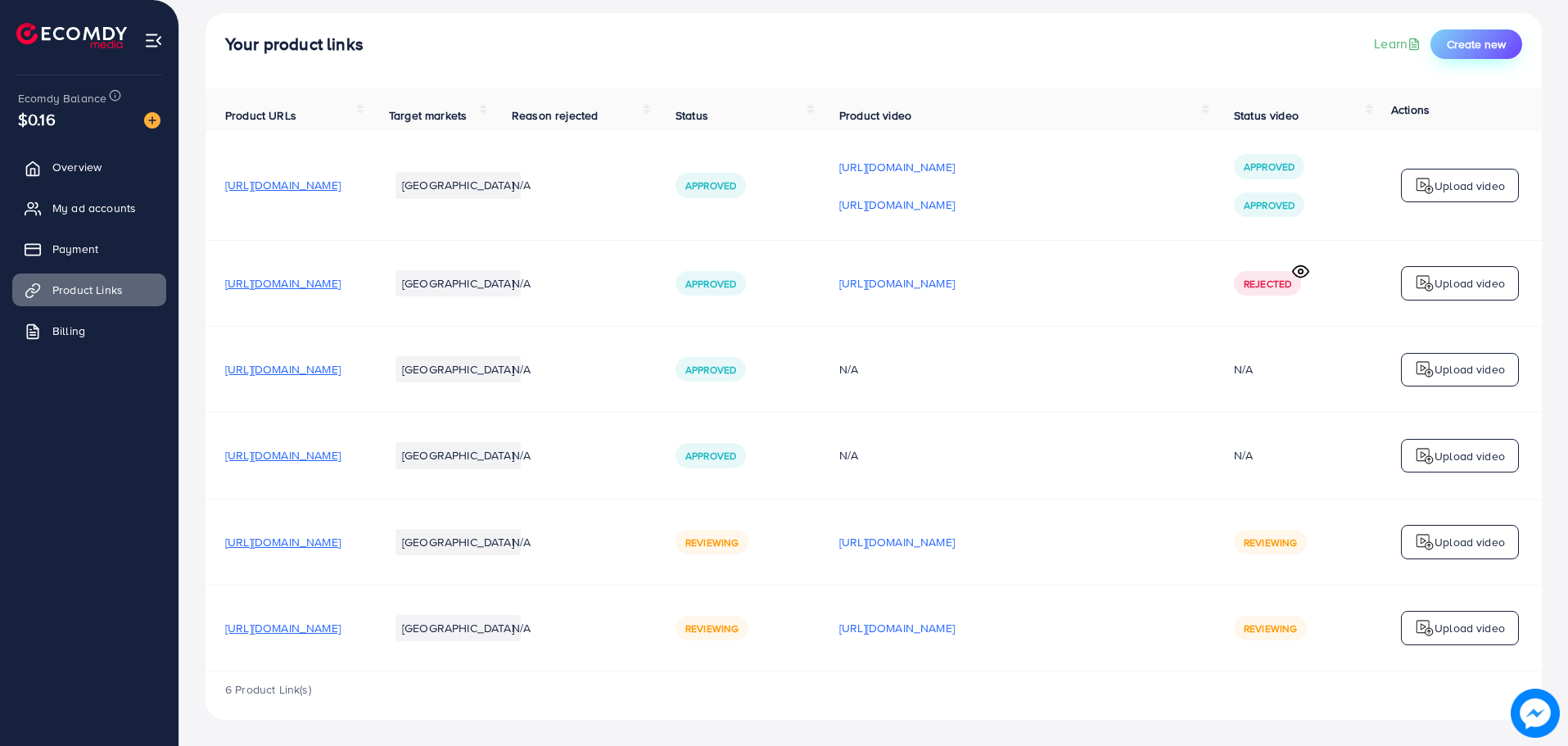
click at [1488, 40] on span "Create new" at bounding box center [1477, 44] width 59 height 17
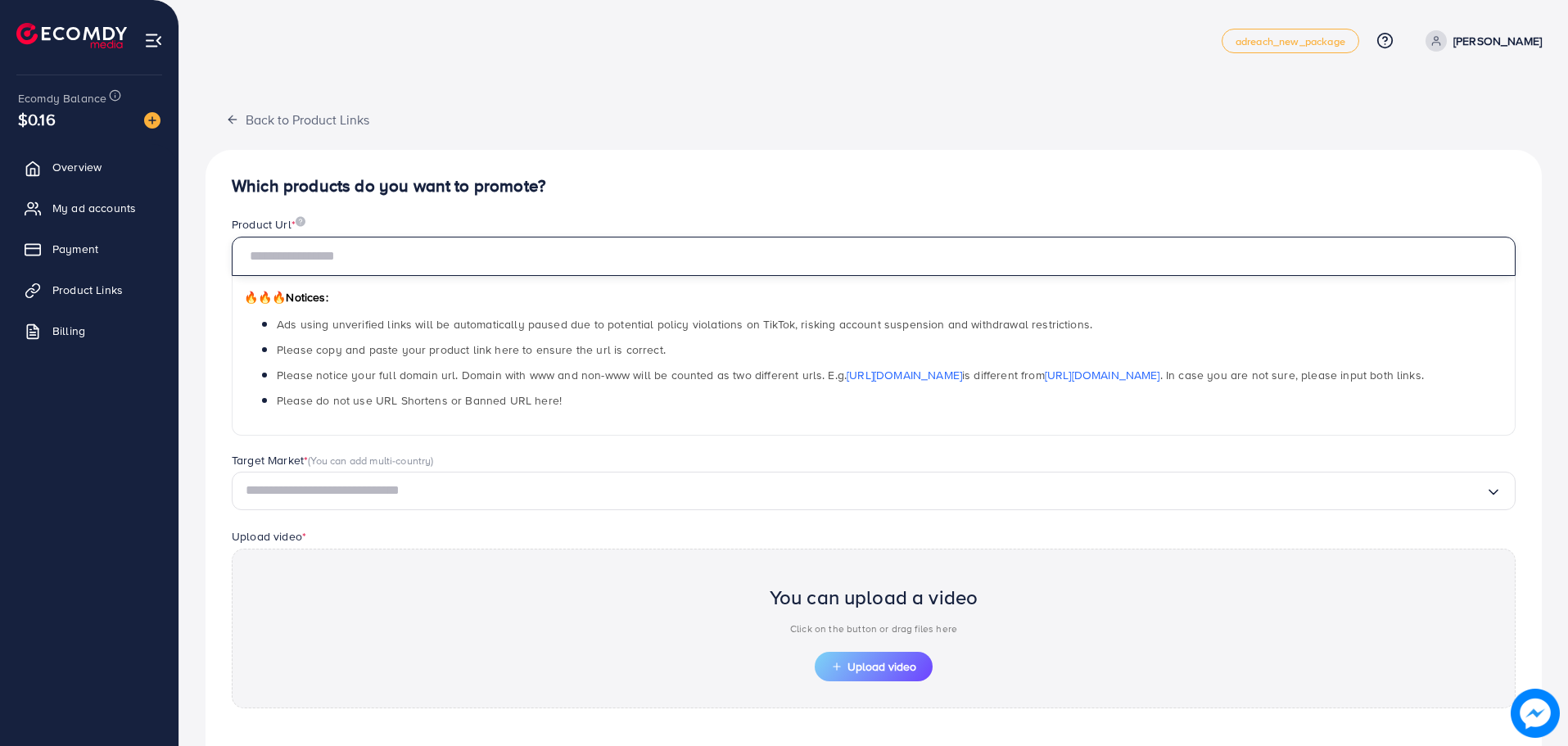
click at [408, 268] on input "text" at bounding box center [873, 256] width 1284 height 40
paste input "**********"
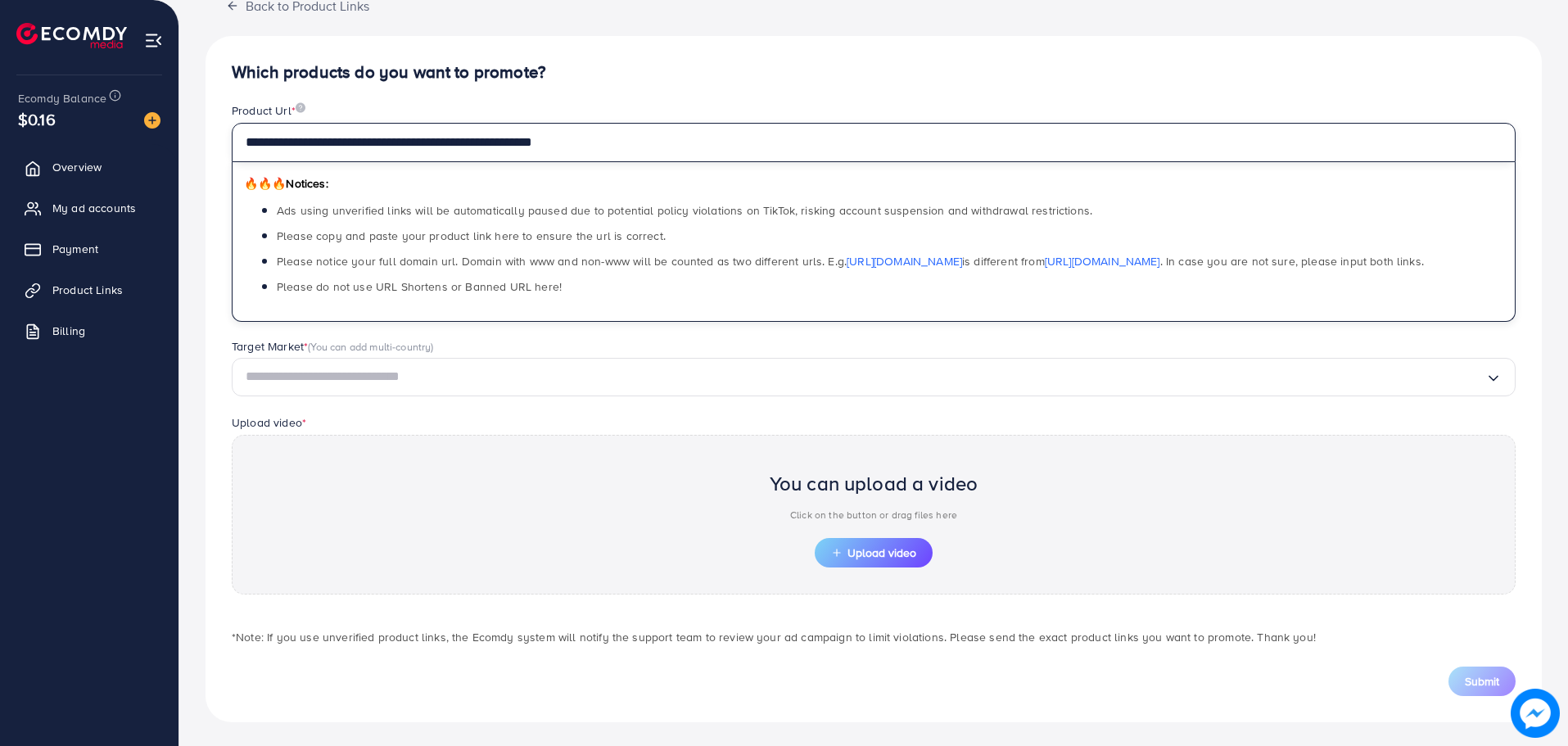
scroll to position [117, 0]
type input "**********"
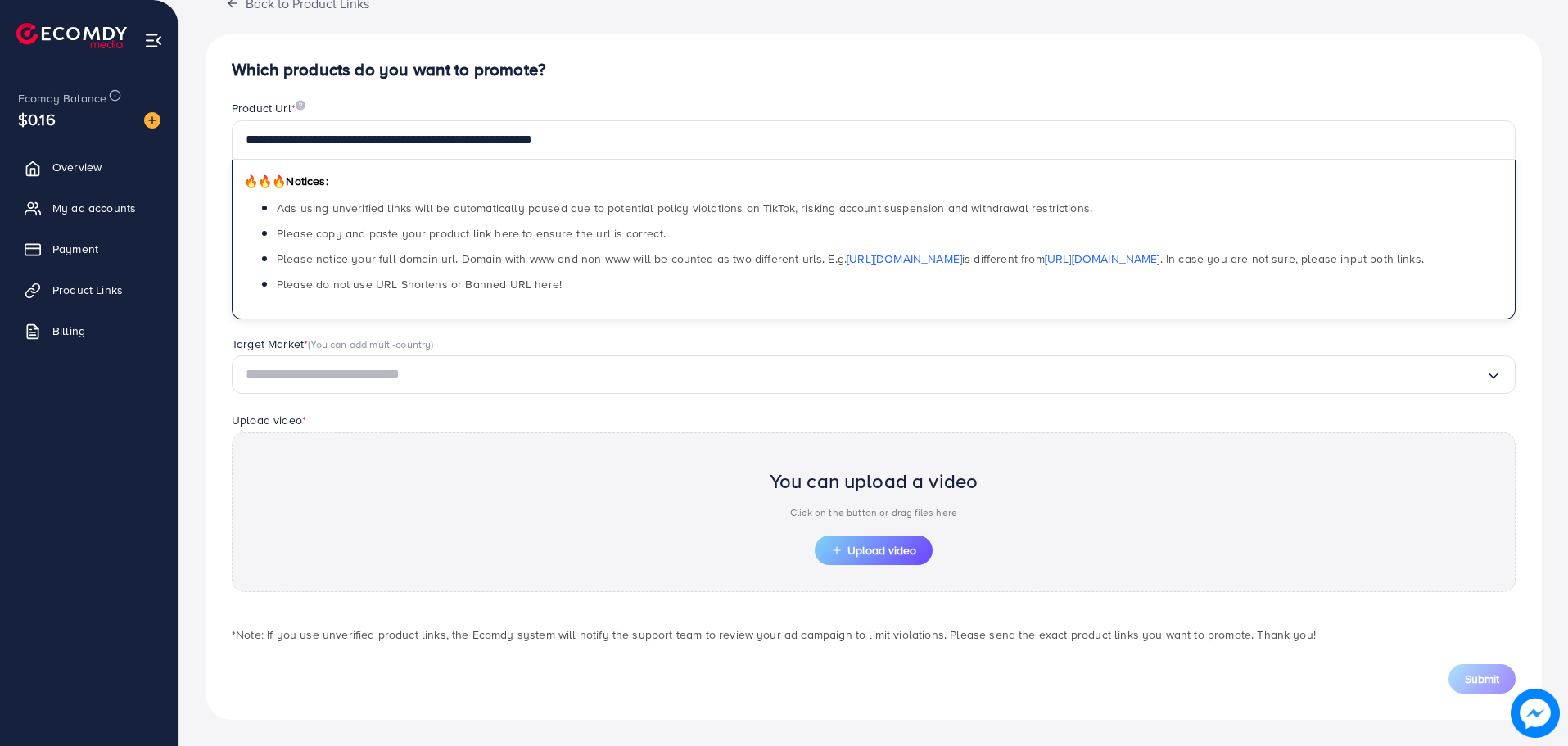
click at [722, 372] on input "Search for option" at bounding box center [865, 375] width 1240 height 26
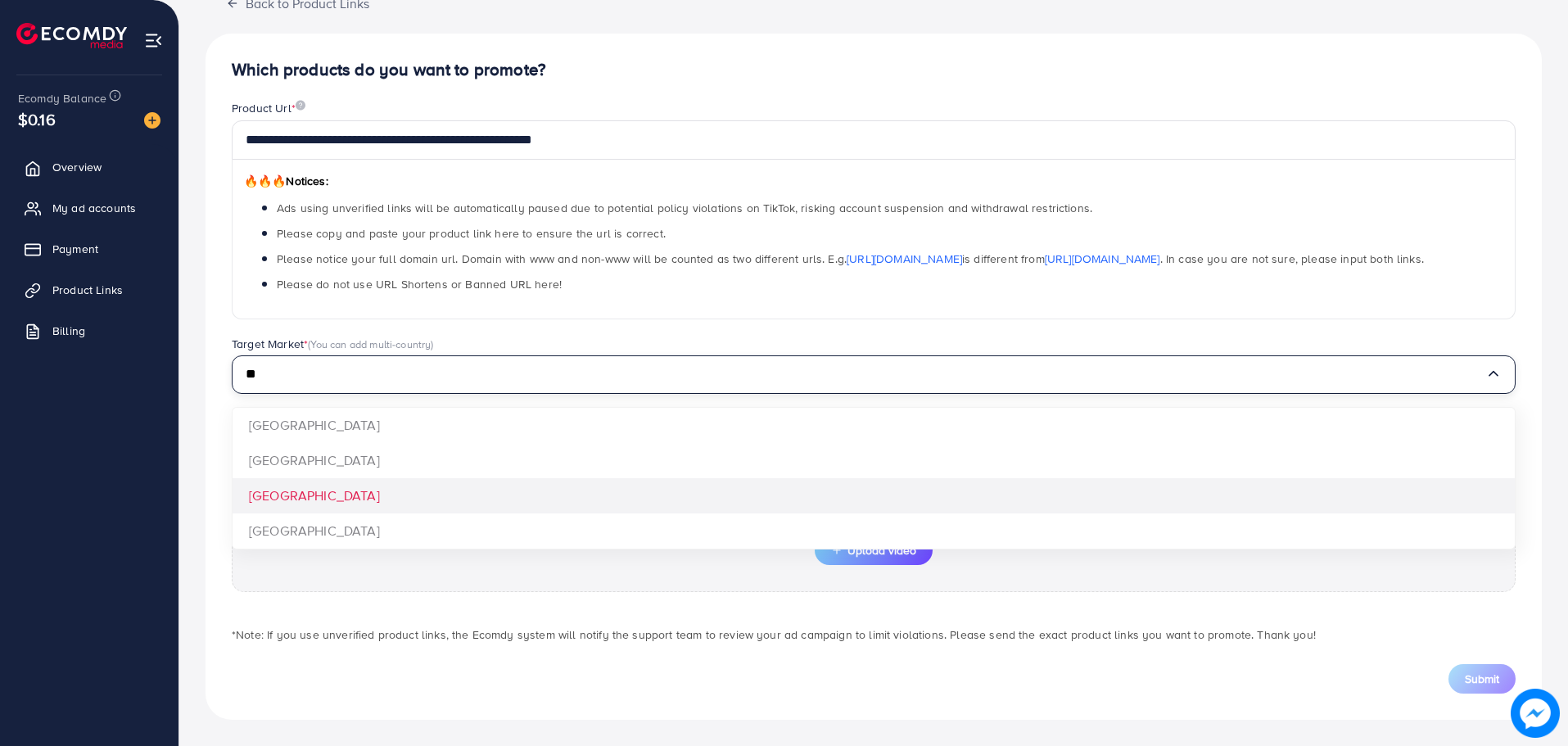
type input "**"
click at [528, 487] on div "**********" at bounding box center [874, 377] width 1336 height 686
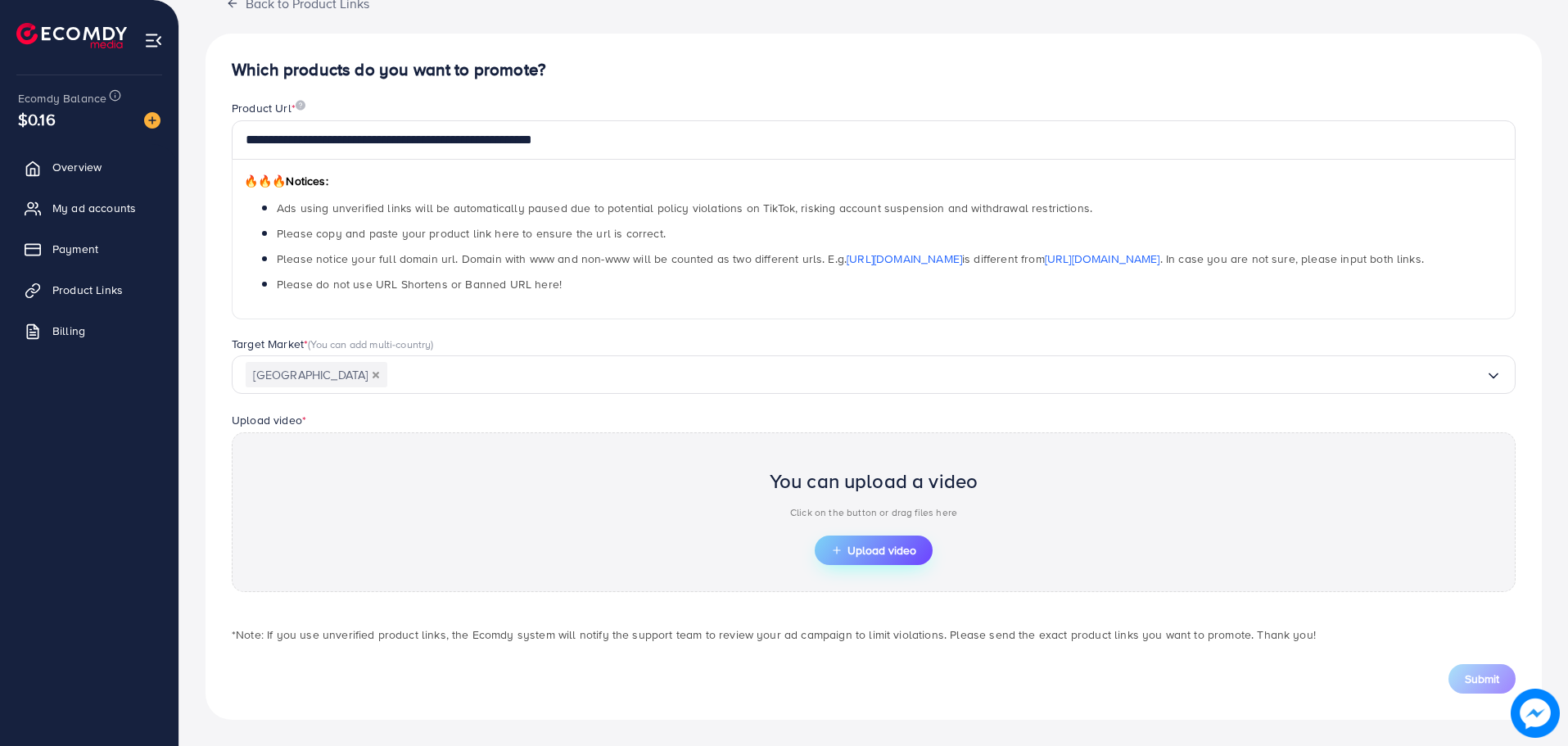
click at [859, 549] on span "Upload video" at bounding box center [873, 550] width 85 height 11
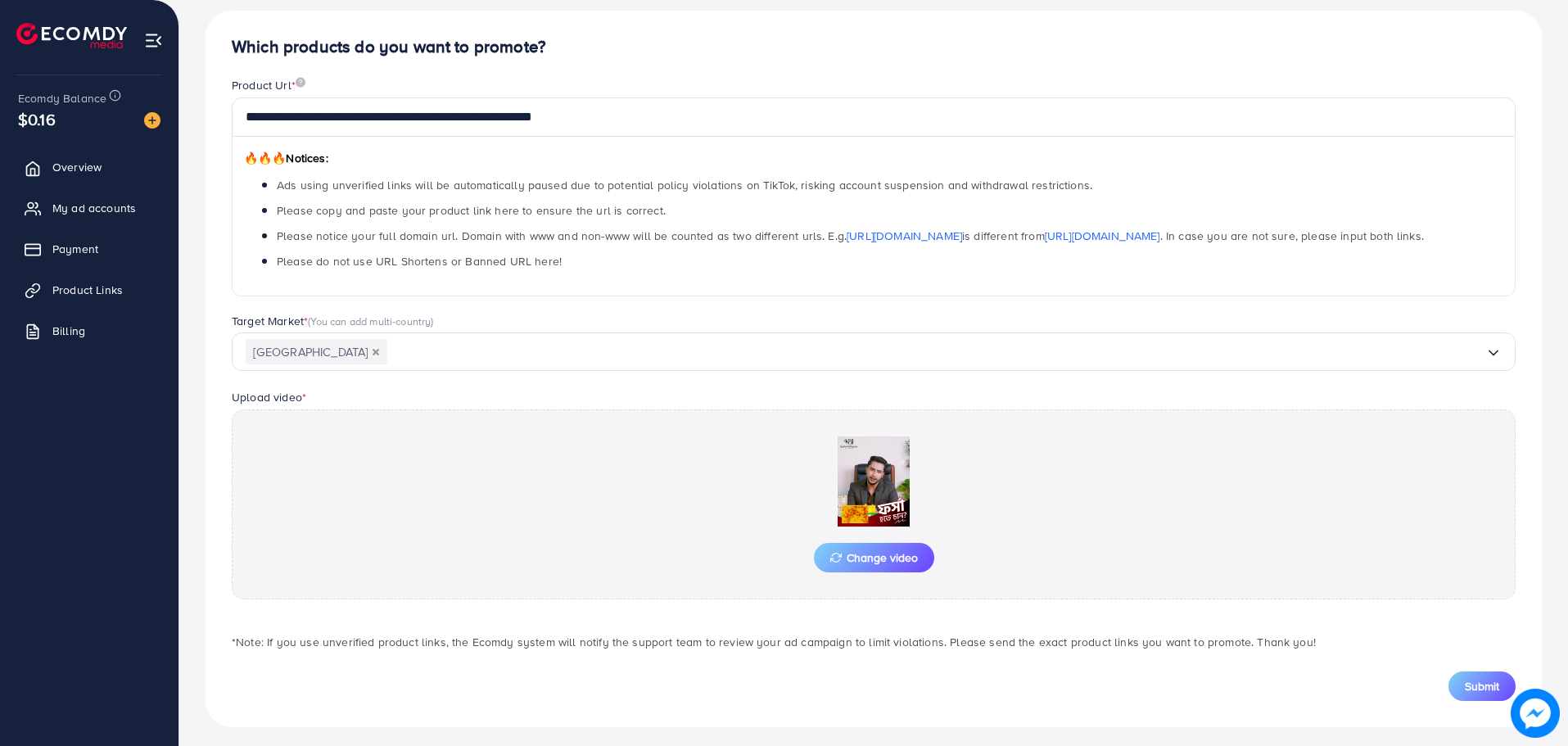
scroll to position [147, 0]
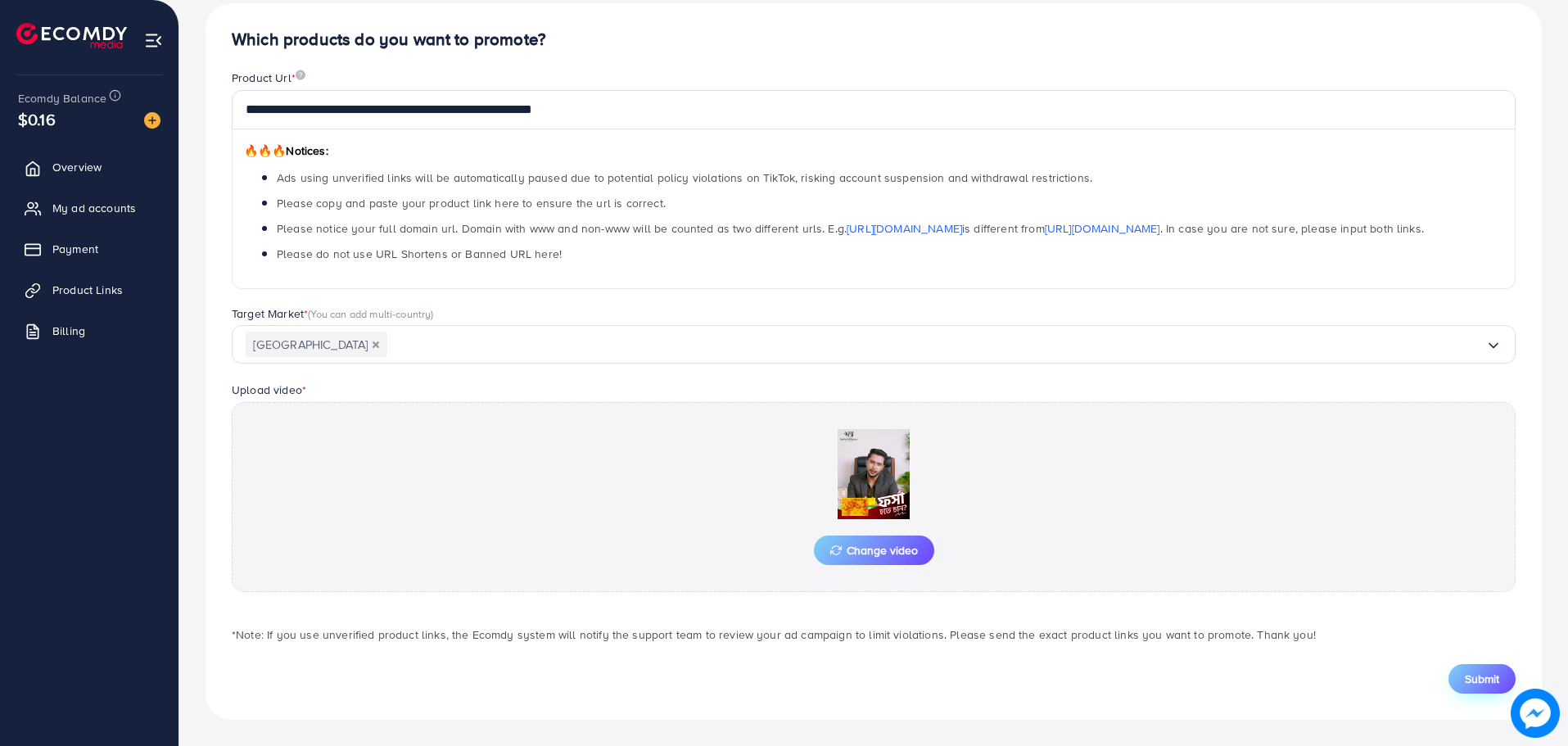
click at [1486, 674] on span "Submit" at bounding box center [1482, 679] width 34 height 17
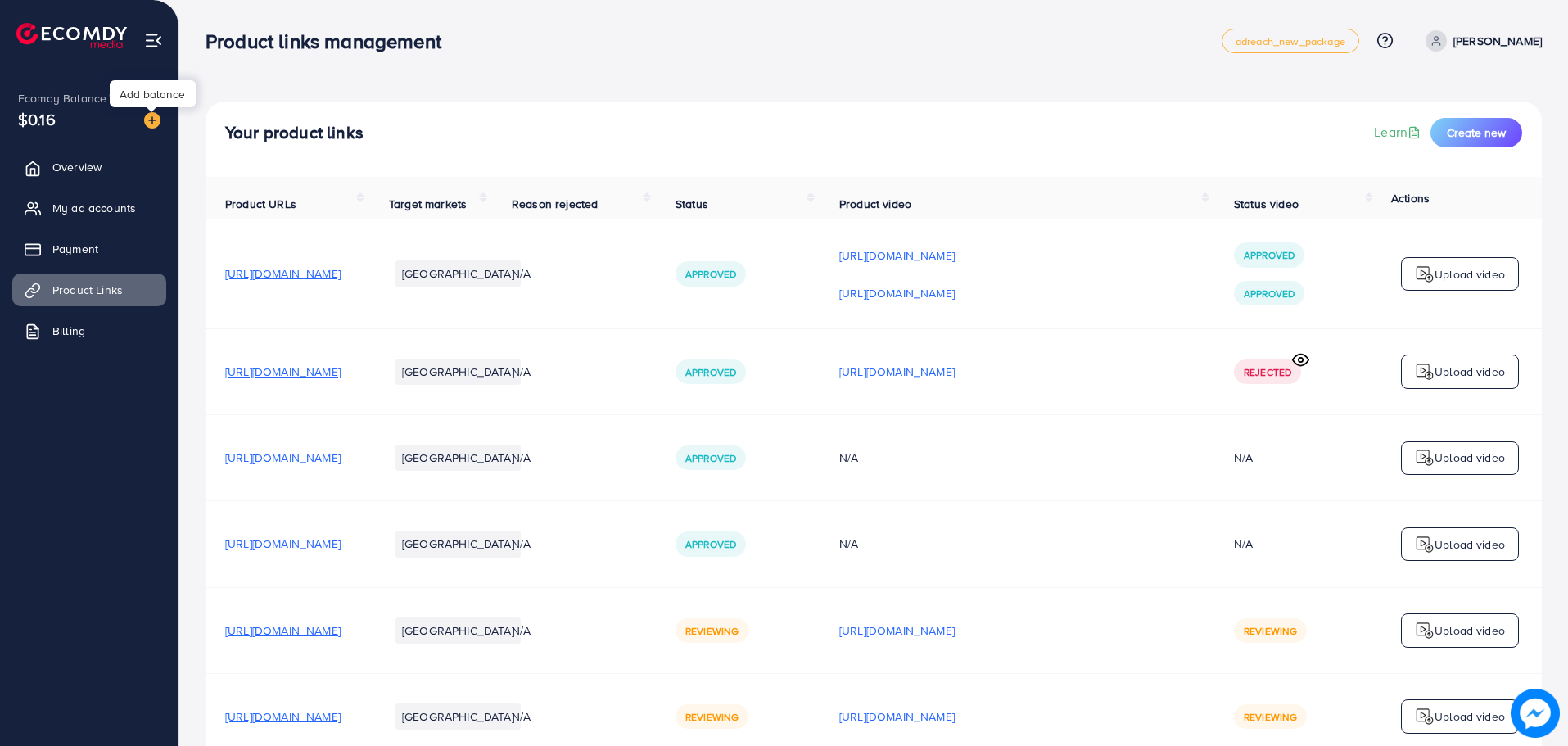
click at [158, 120] on img at bounding box center [153, 120] width 17 height 17
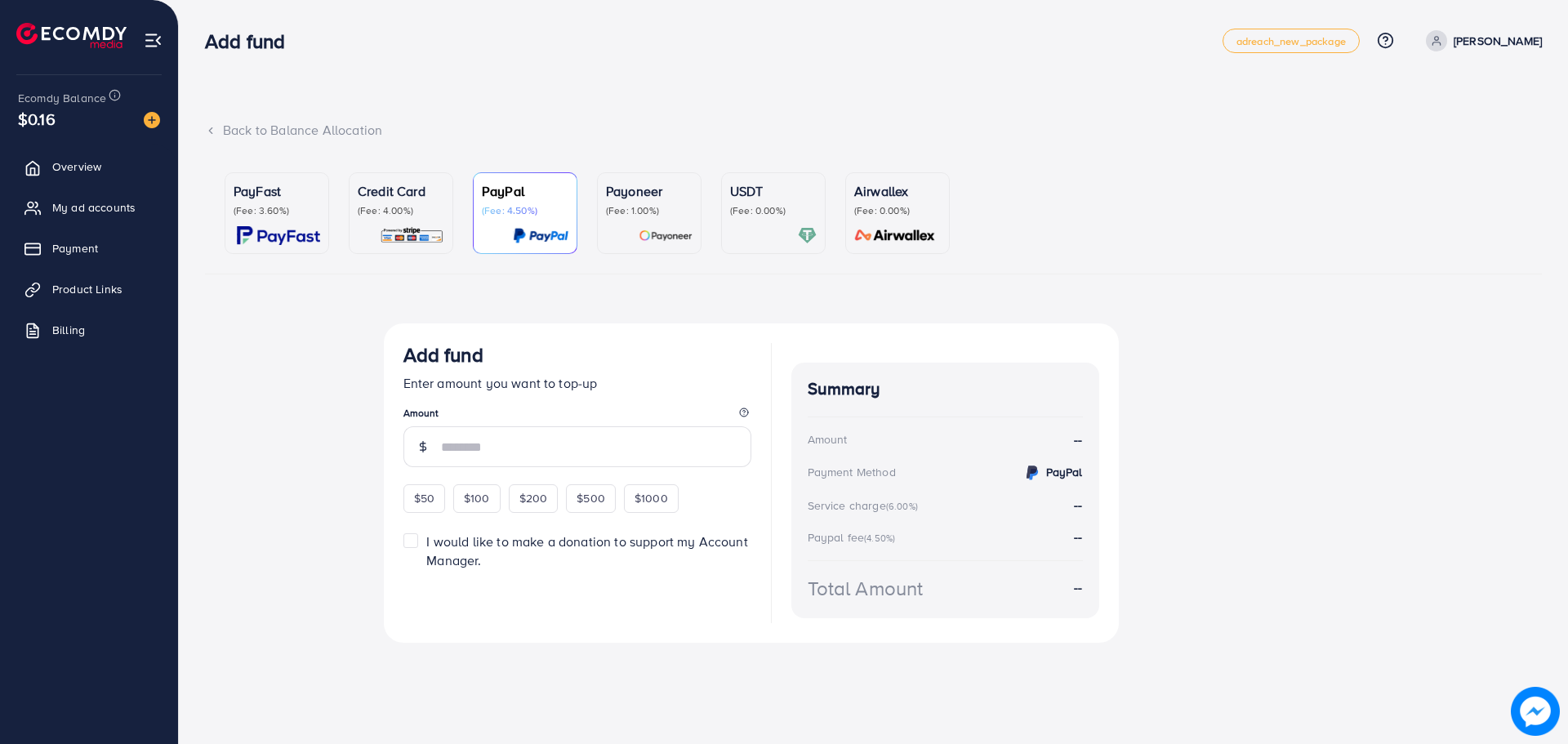
click at [784, 215] on p "(Fee: 0.00%)" at bounding box center [773, 211] width 86 height 13
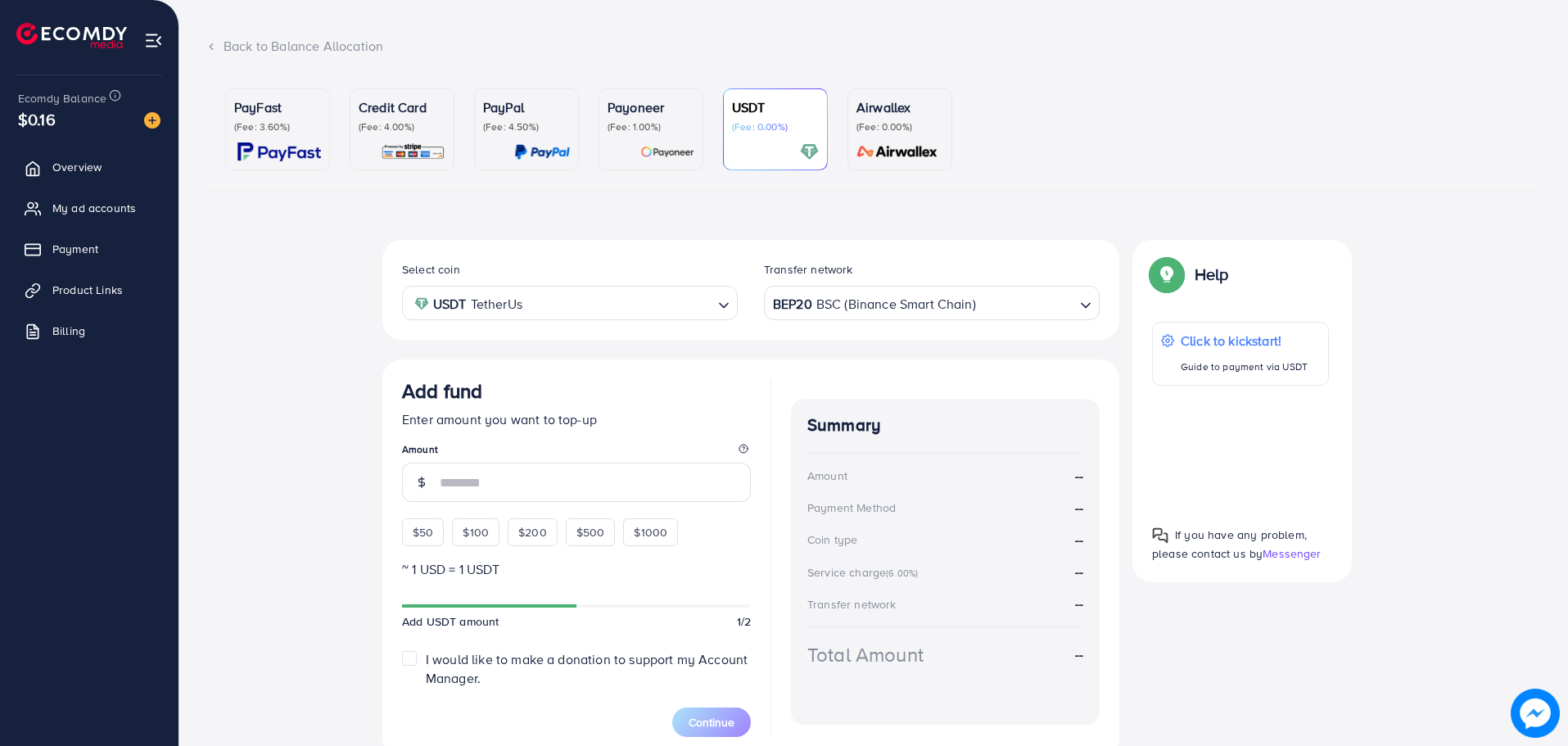
scroll to position [154, 0]
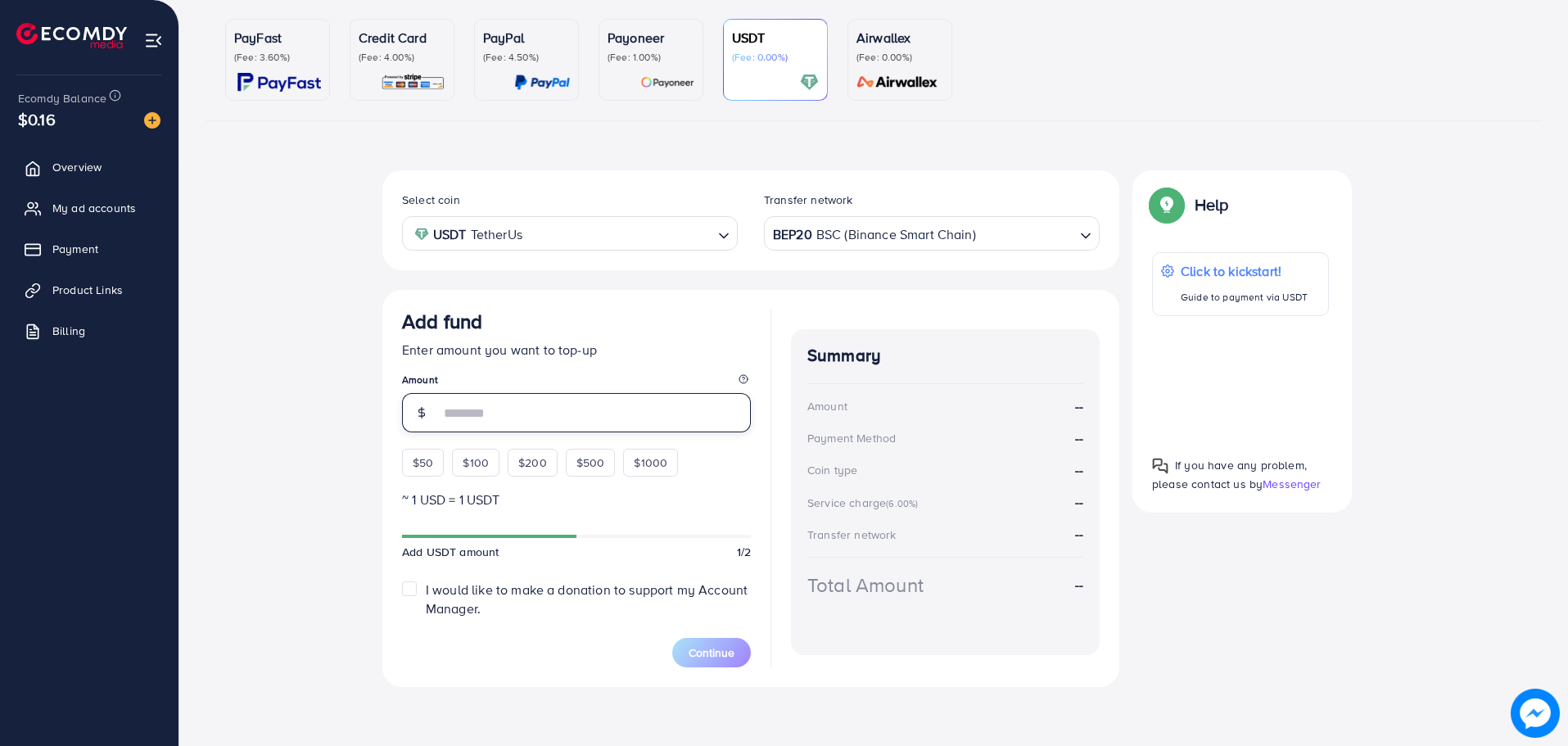
click at [600, 413] on input "number" at bounding box center [596, 413] width 312 height 40
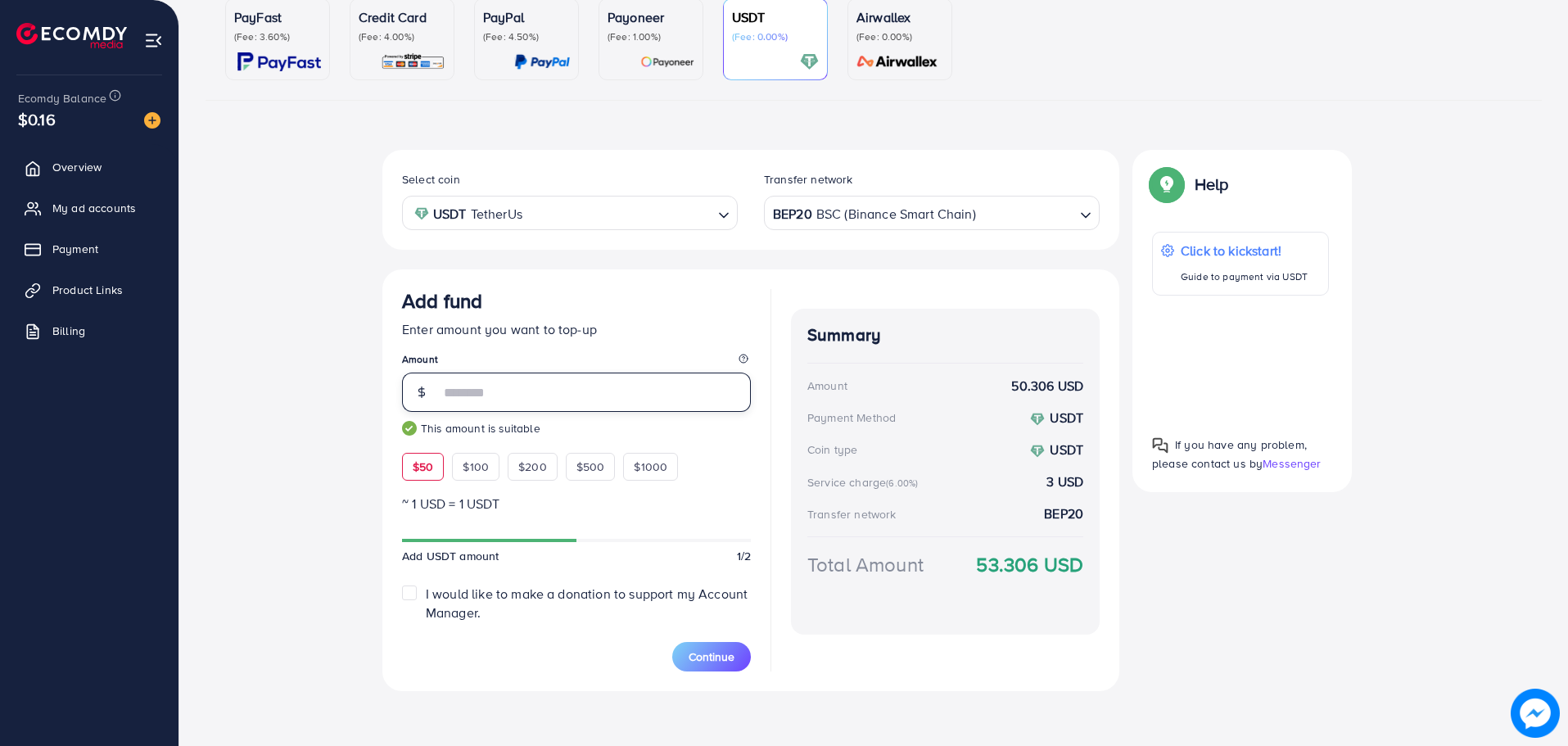
scroll to position [178, 0]
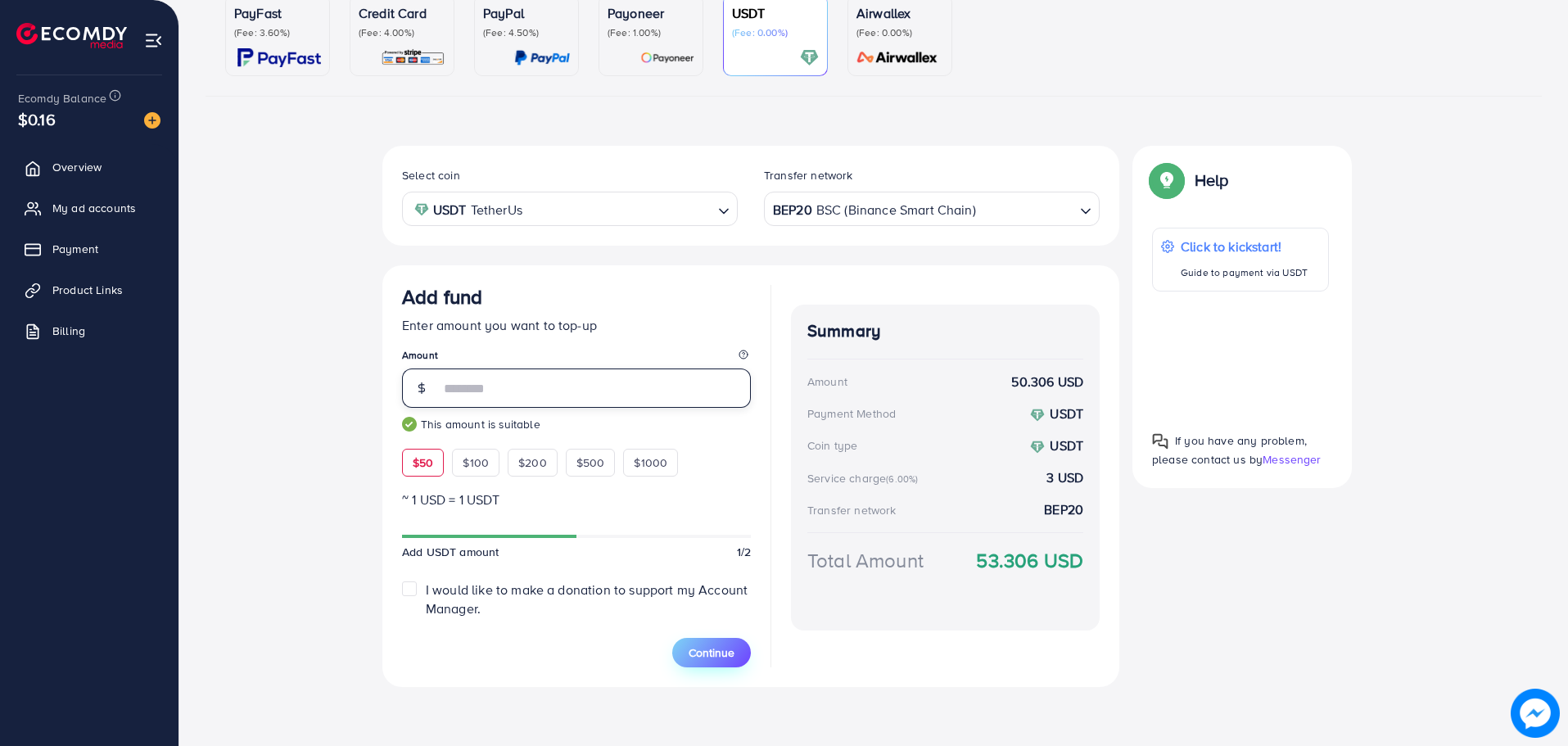
type input "**"
click at [721, 648] on span "Continue" at bounding box center [711, 652] width 46 height 17
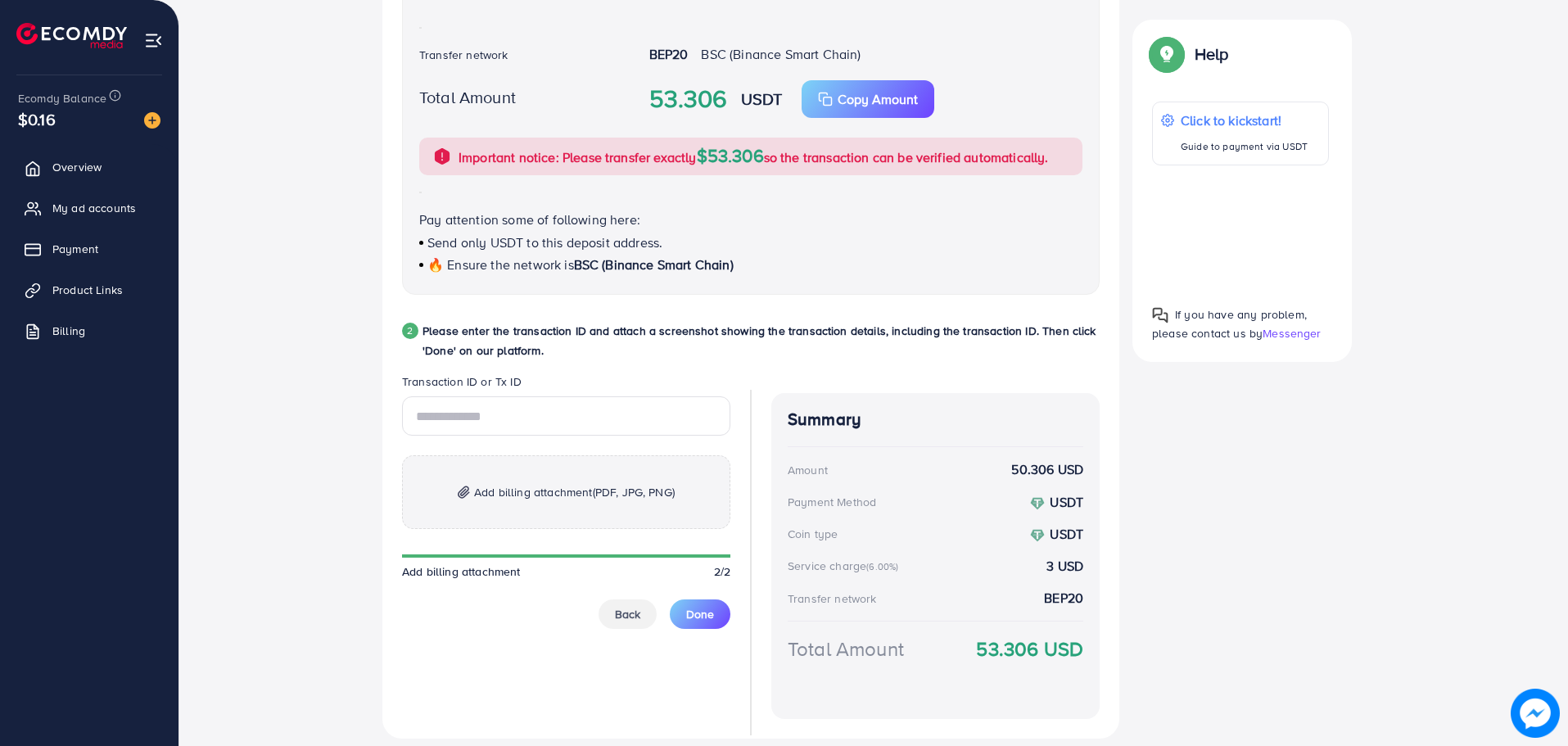
scroll to position [588, 0]
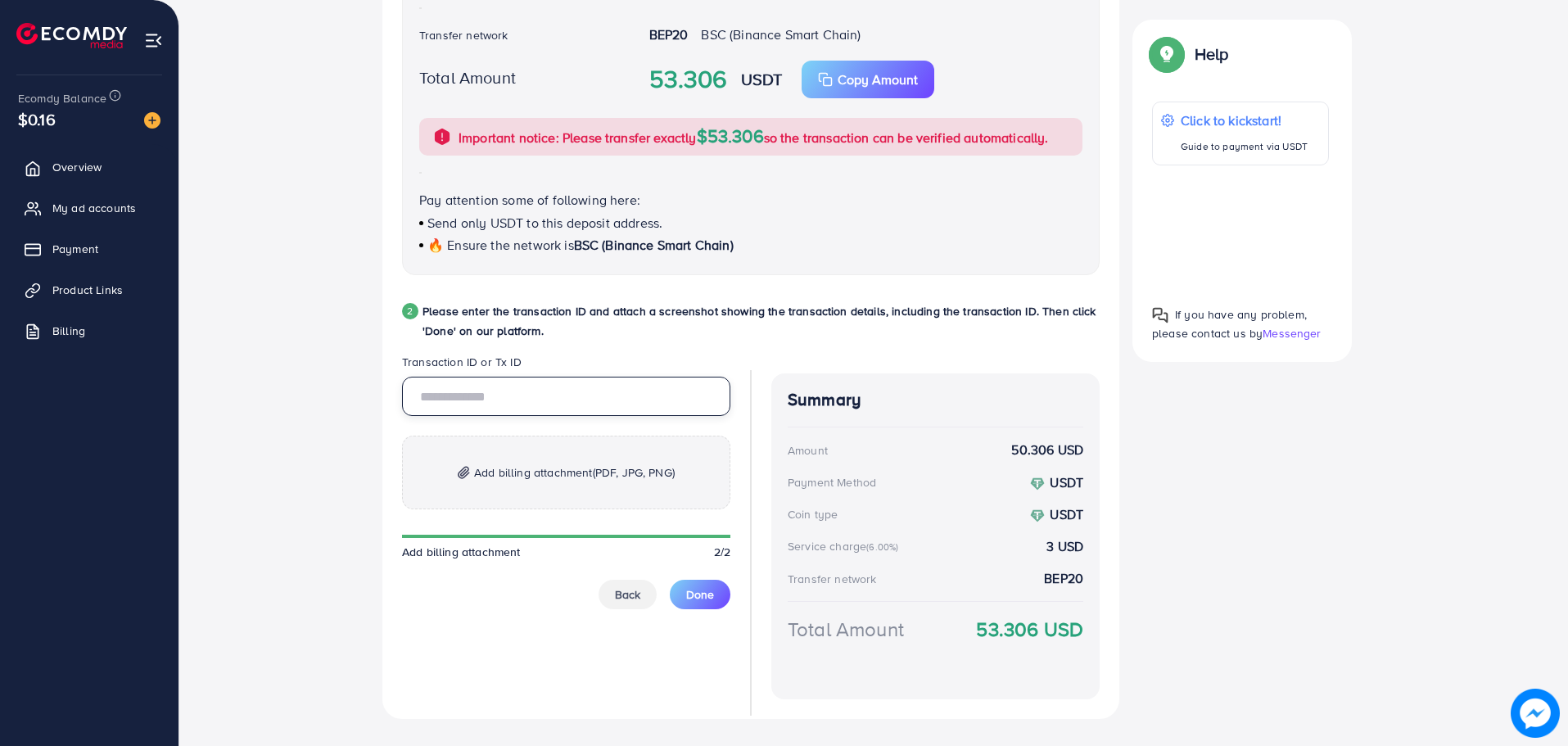
click at [620, 394] on input "text" at bounding box center [566, 396] width 328 height 40
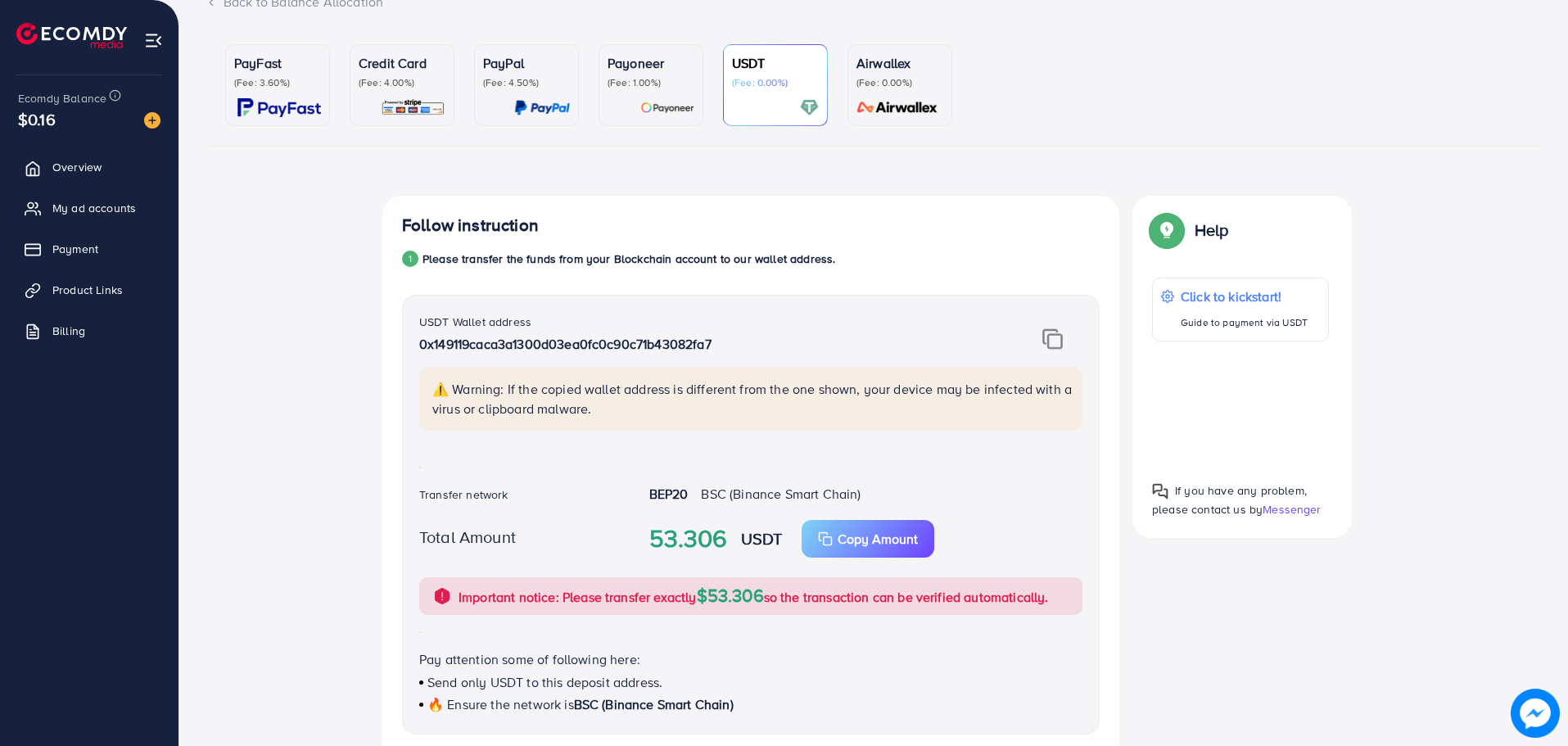
scroll to position [47, 0]
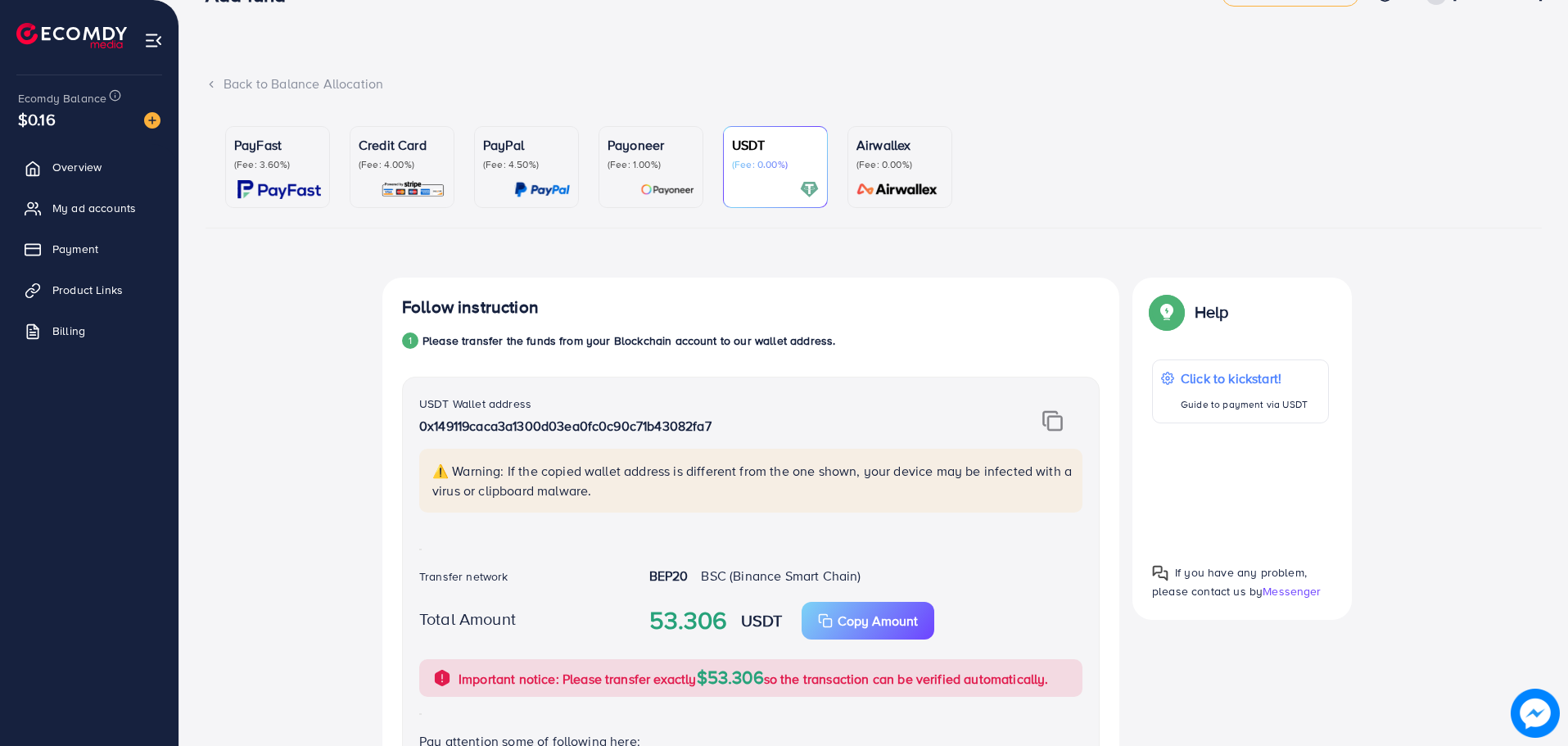
click at [1053, 424] on img at bounding box center [1052, 420] width 20 height 21
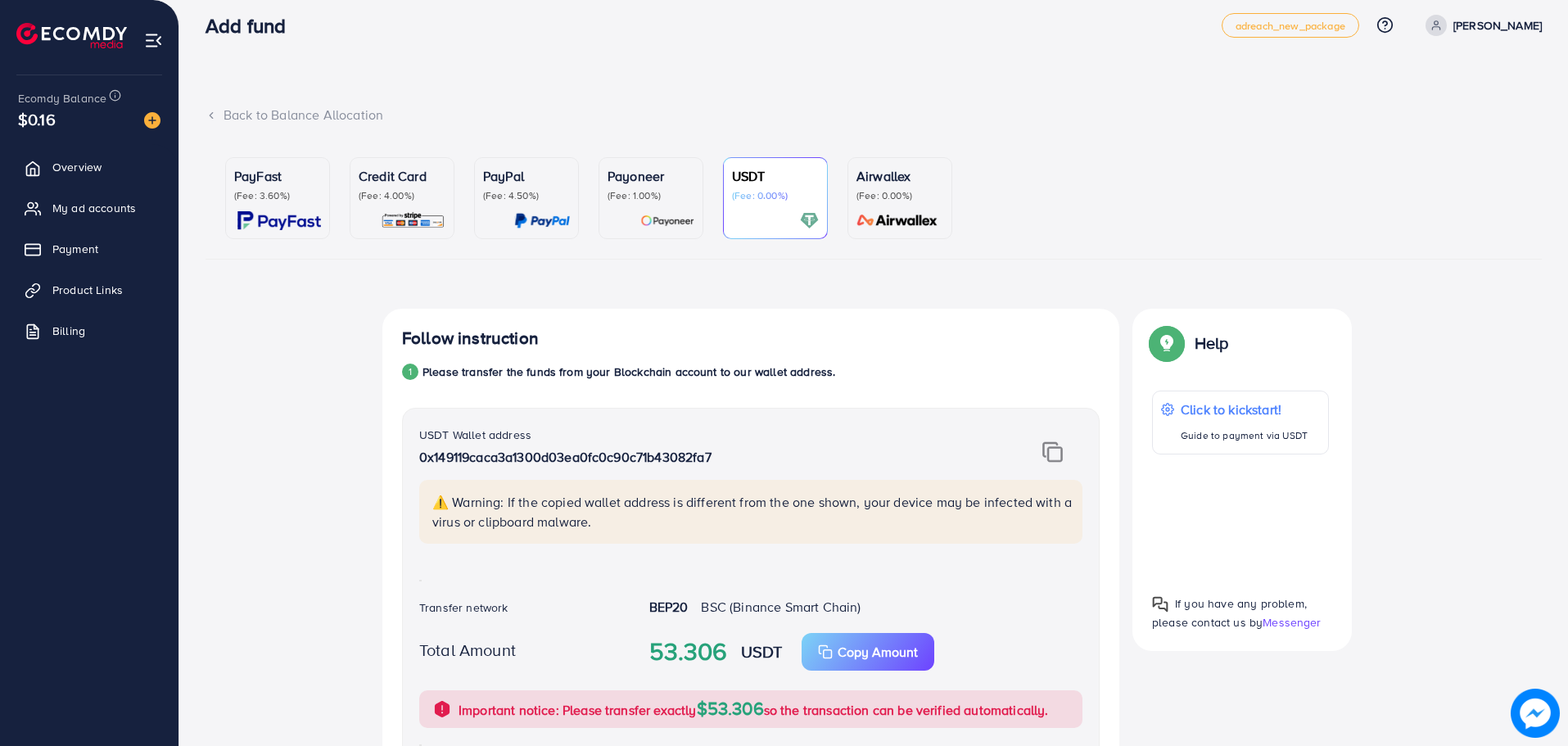
scroll to position [0, 0]
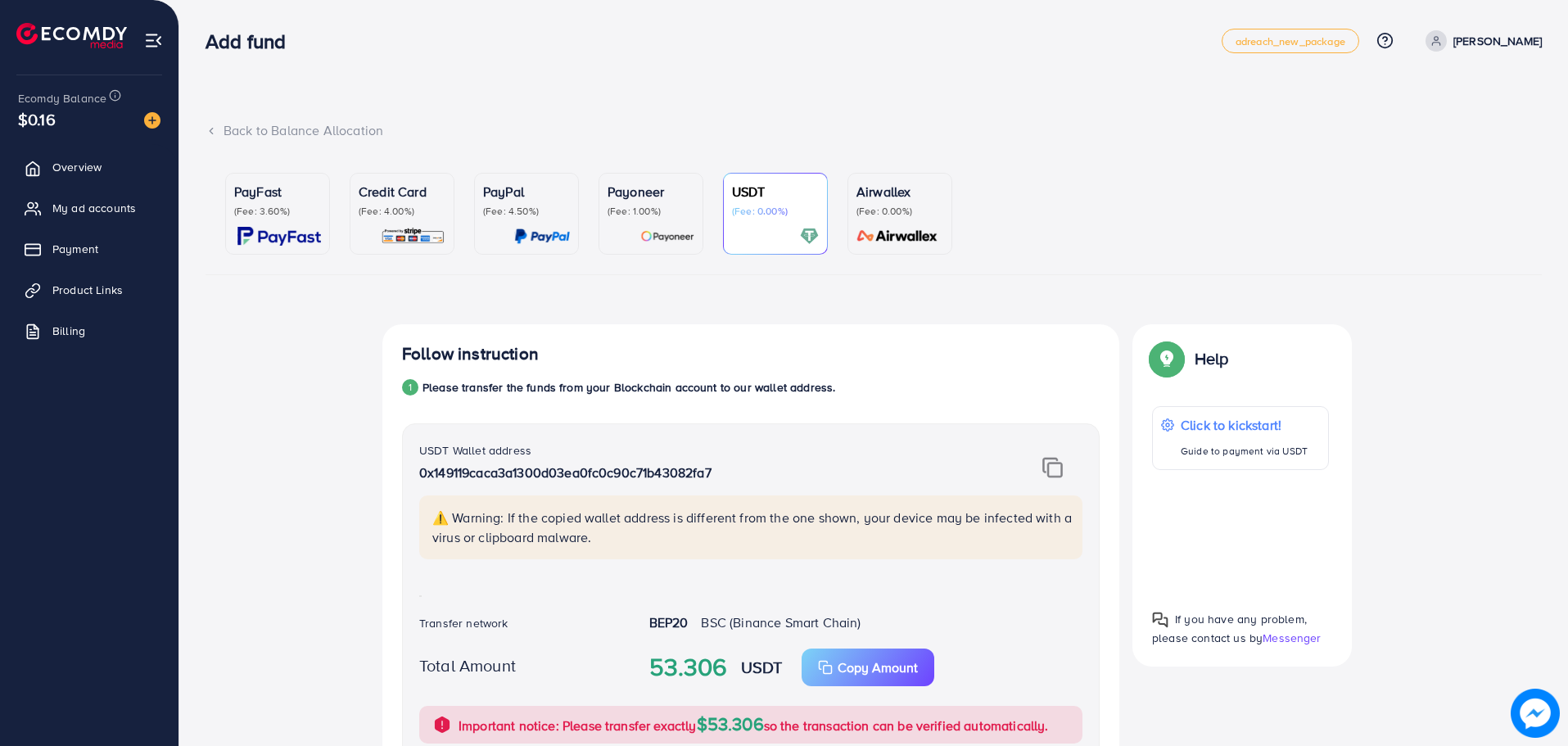
click at [764, 216] on p "(Fee: 0.00%)" at bounding box center [776, 211] width 86 height 13
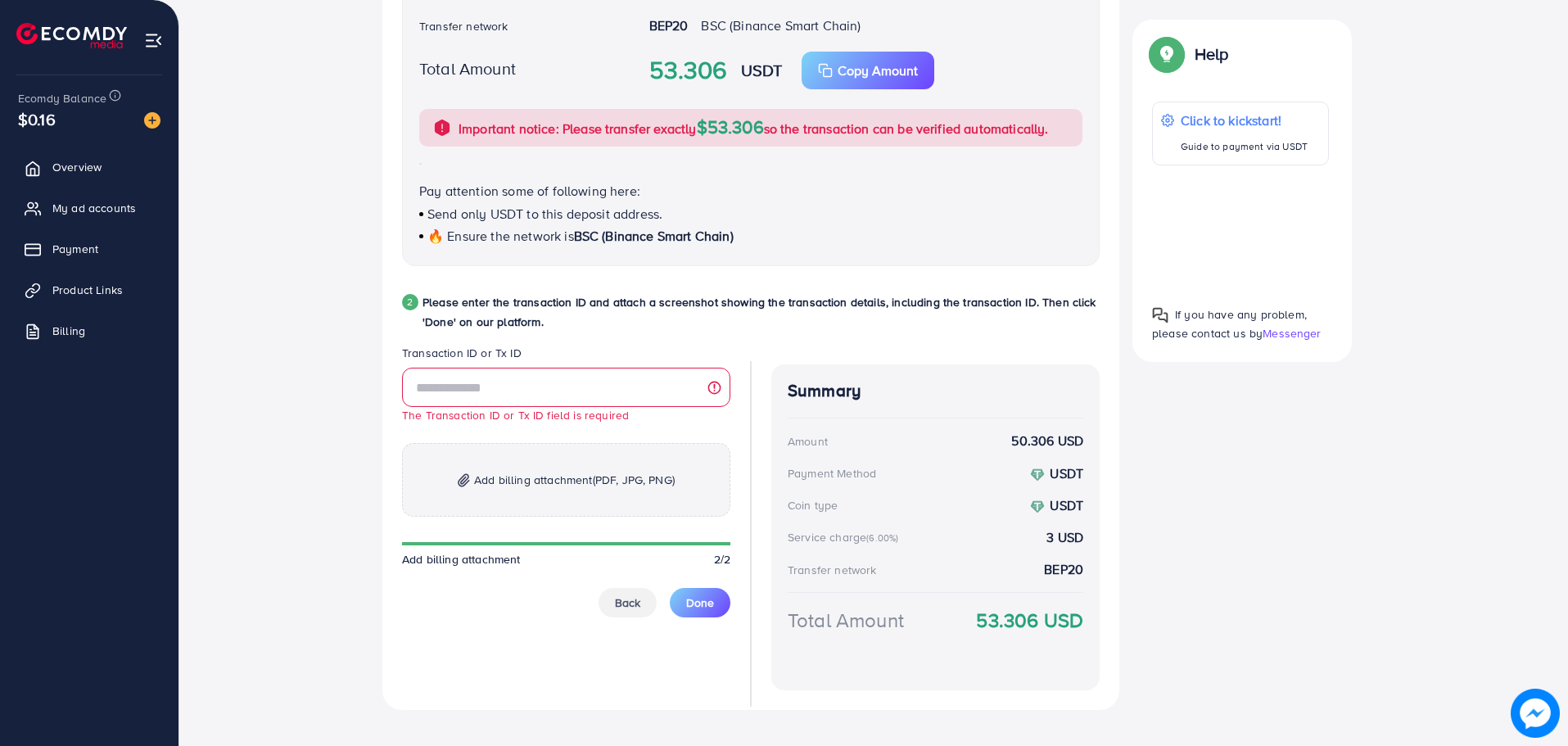
scroll to position [620, 0]
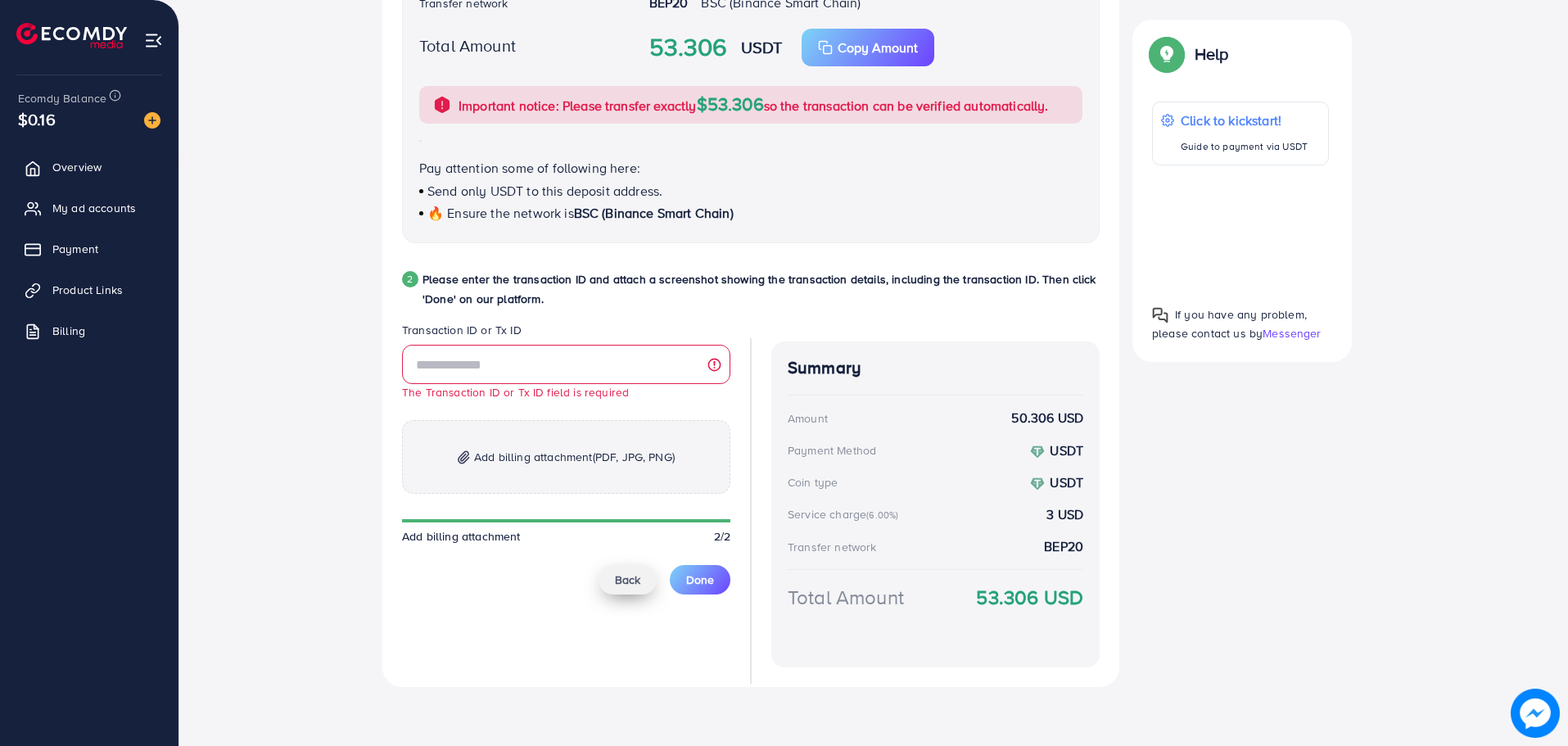
click at [646, 582] on button "Back" at bounding box center [627, 580] width 58 height 29
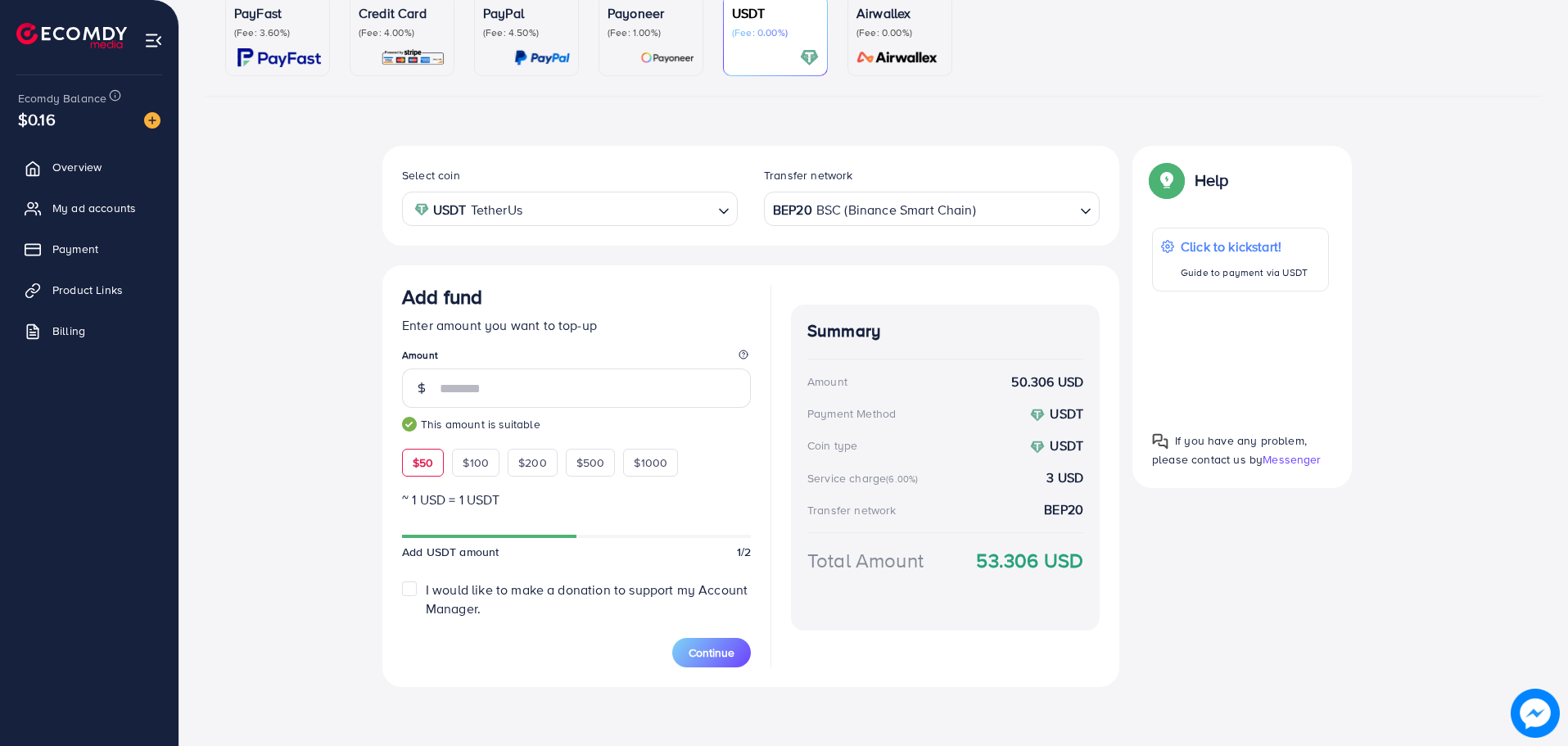
click at [574, 390] on input "**" at bounding box center [596, 388] width 312 height 40
type input "**"
click at [710, 657] on span "Continue" at bounding box center [711, 652] width 46 height 17
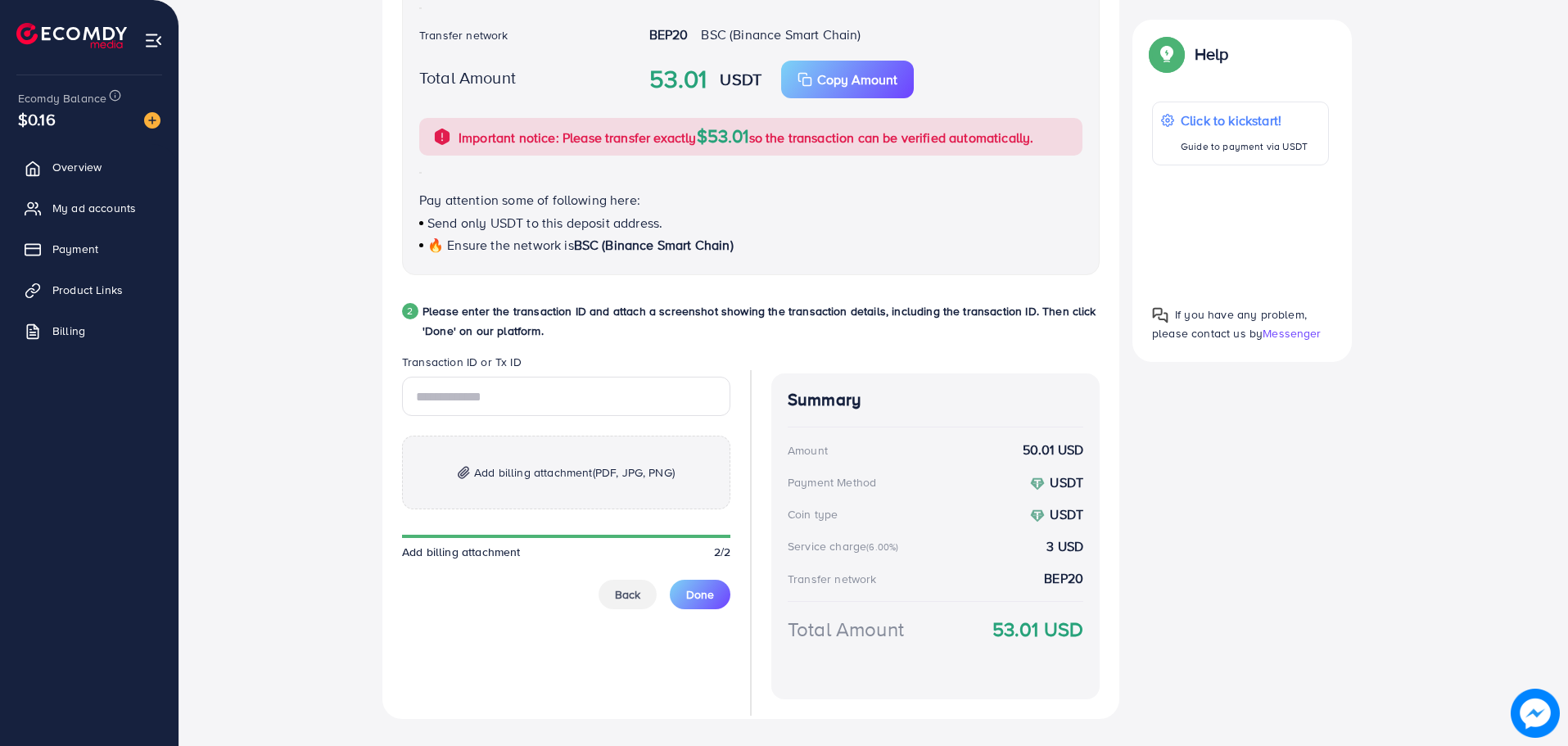
scroll to position [620, 0]
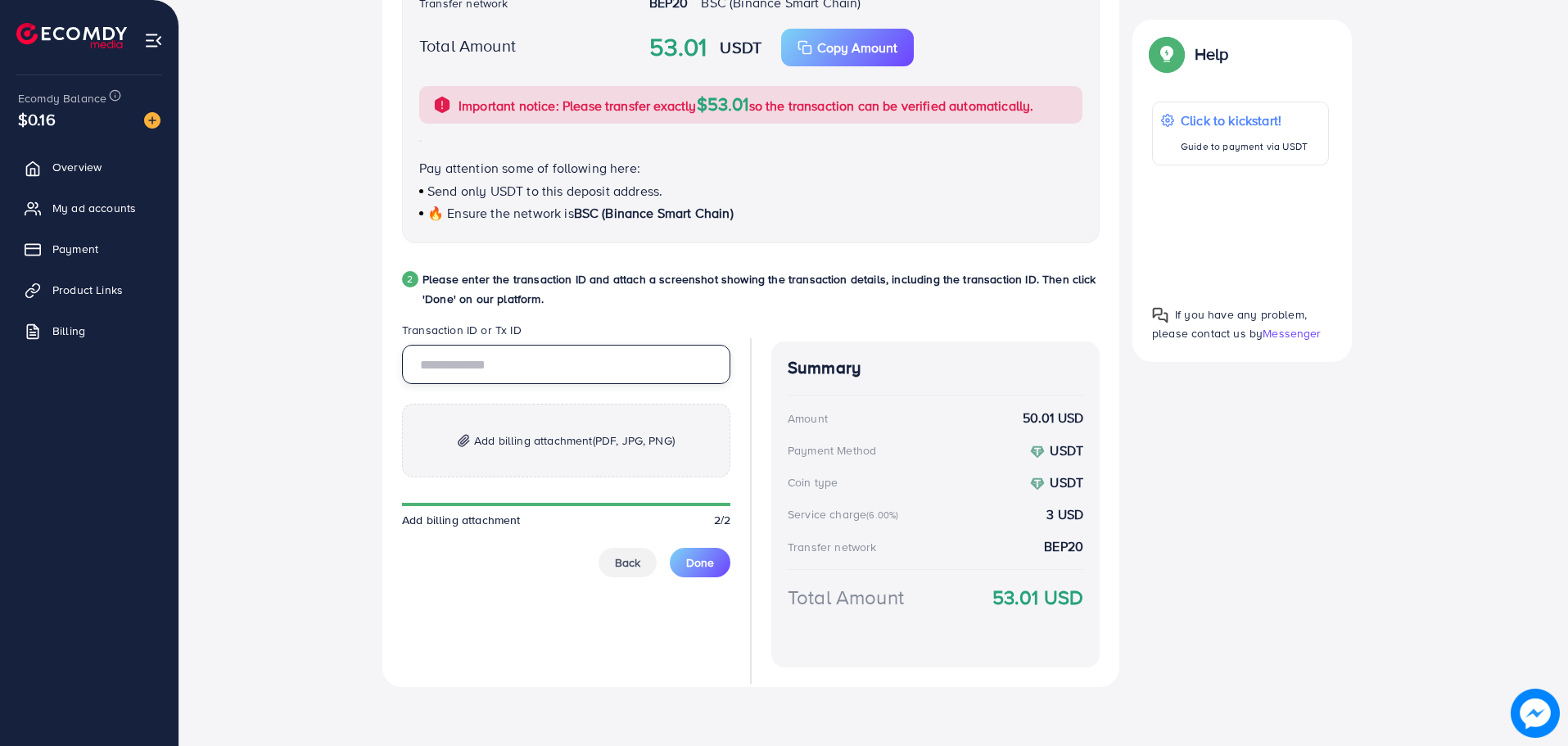
click at [575, 363] on input "text" at bounding box center [566, 364] width 328 height 40
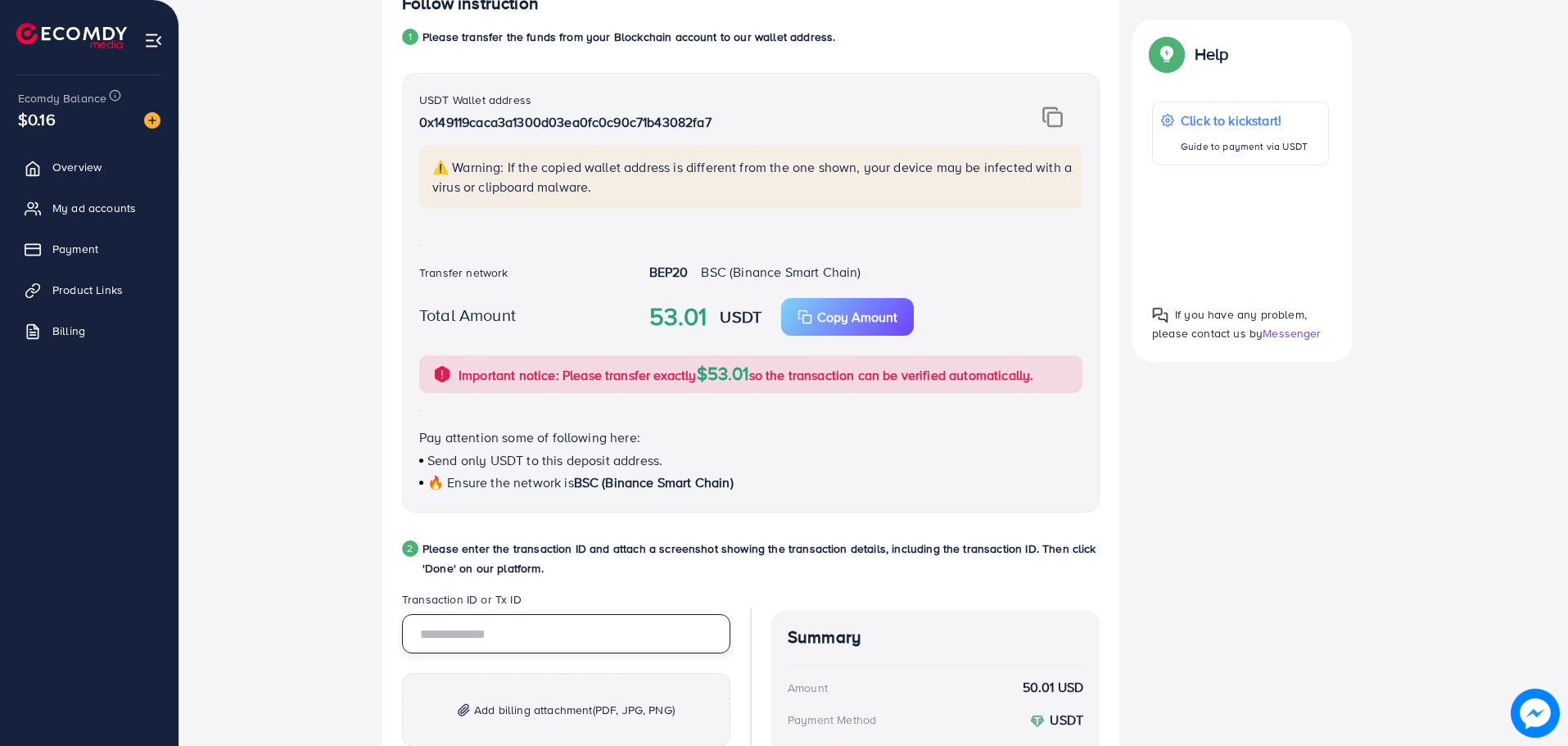
scroll to position [374, 0]
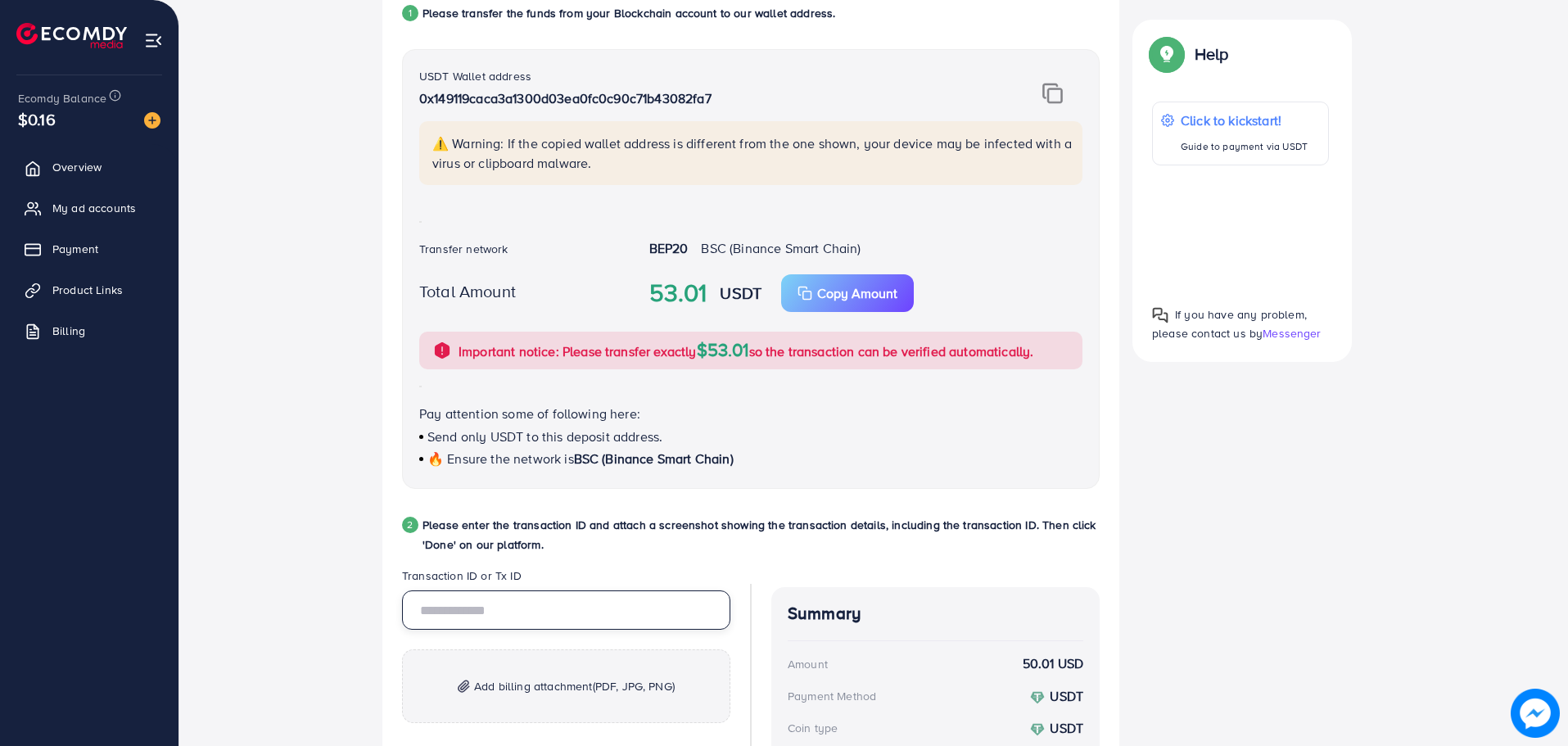
click at [521, 606] on input "text" at bounding box center [566, 609] width 328 height 40
click at [523, 603] on input "text" at bounding box center [566, 609] width 328 height 40
paste input "**********"
type input "**********"
click at [358, 522] on div "**********" at bounding box center [874, 448] width 1336 height 996
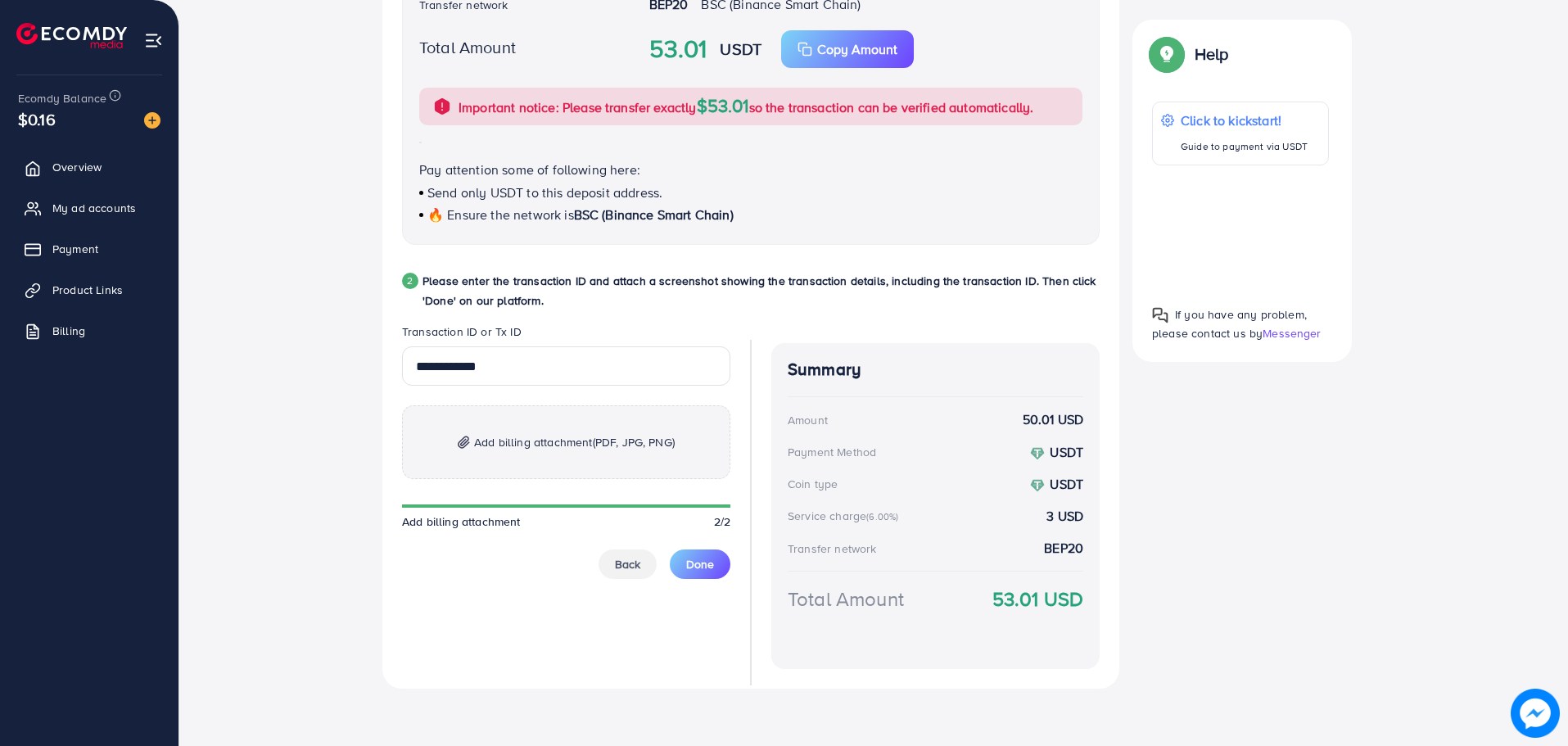
scroll to position [620, 0]
click at [716, 560] on button "Done" at bounding box center [700, 562] width 61 height 29
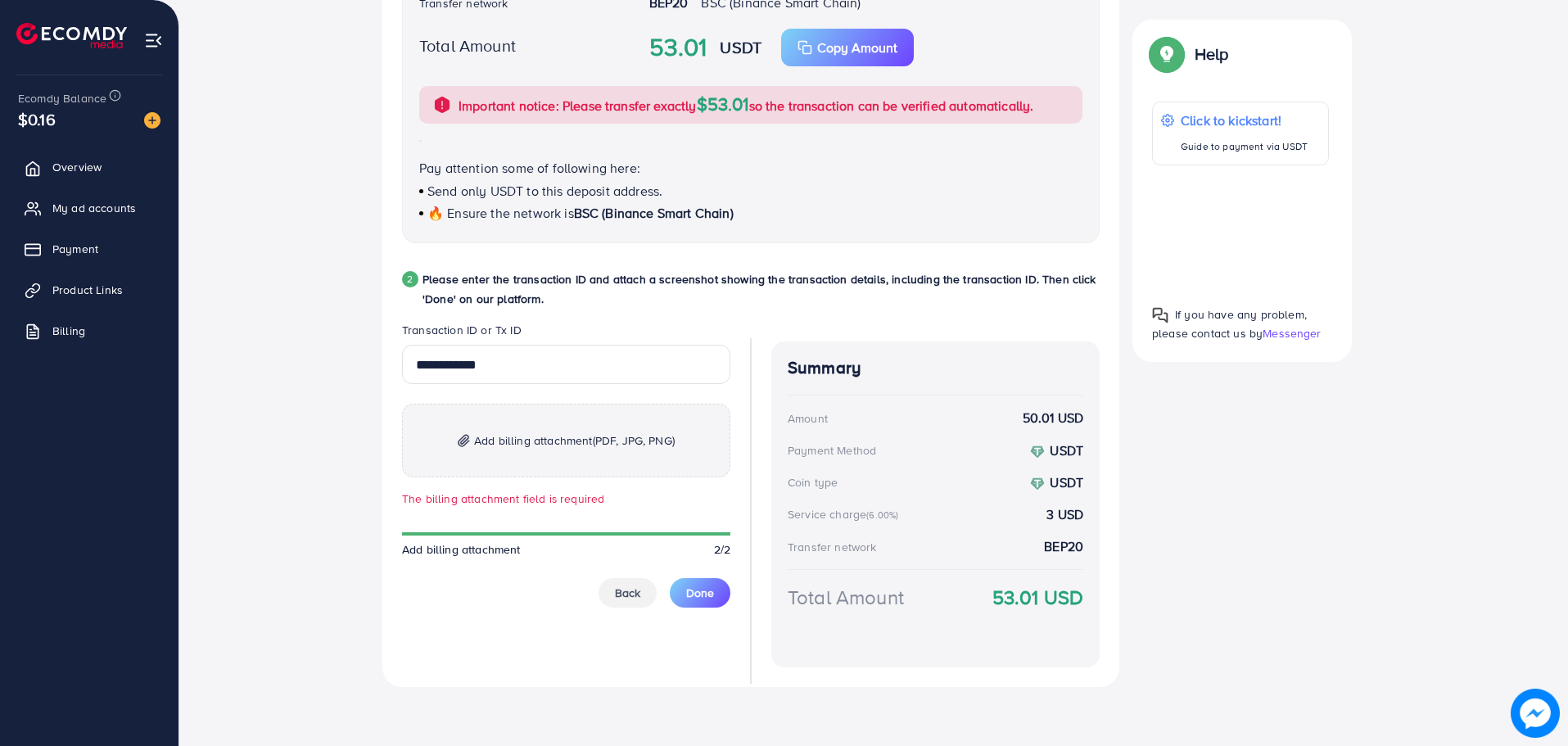
click at [538, 461] on p "Add billing attachment (PDF, JPG, PNG)" at bounding box center [566, 440] width 328 height 73
click at [503, 420] on p "Add billing attachment (PDF, JPG, PNG)" at bounding box center [566, 440] width 328 height 73
click at [578, 444] on span "Add billing attachment (PDF, JPG, PNG)" at bounding box center [574, 440] width 200 height 19
click at [530, 449] on span "Add billing attachment (PDF, JPG, PNG)" at bounding box center [574, 440] width 200 height 19
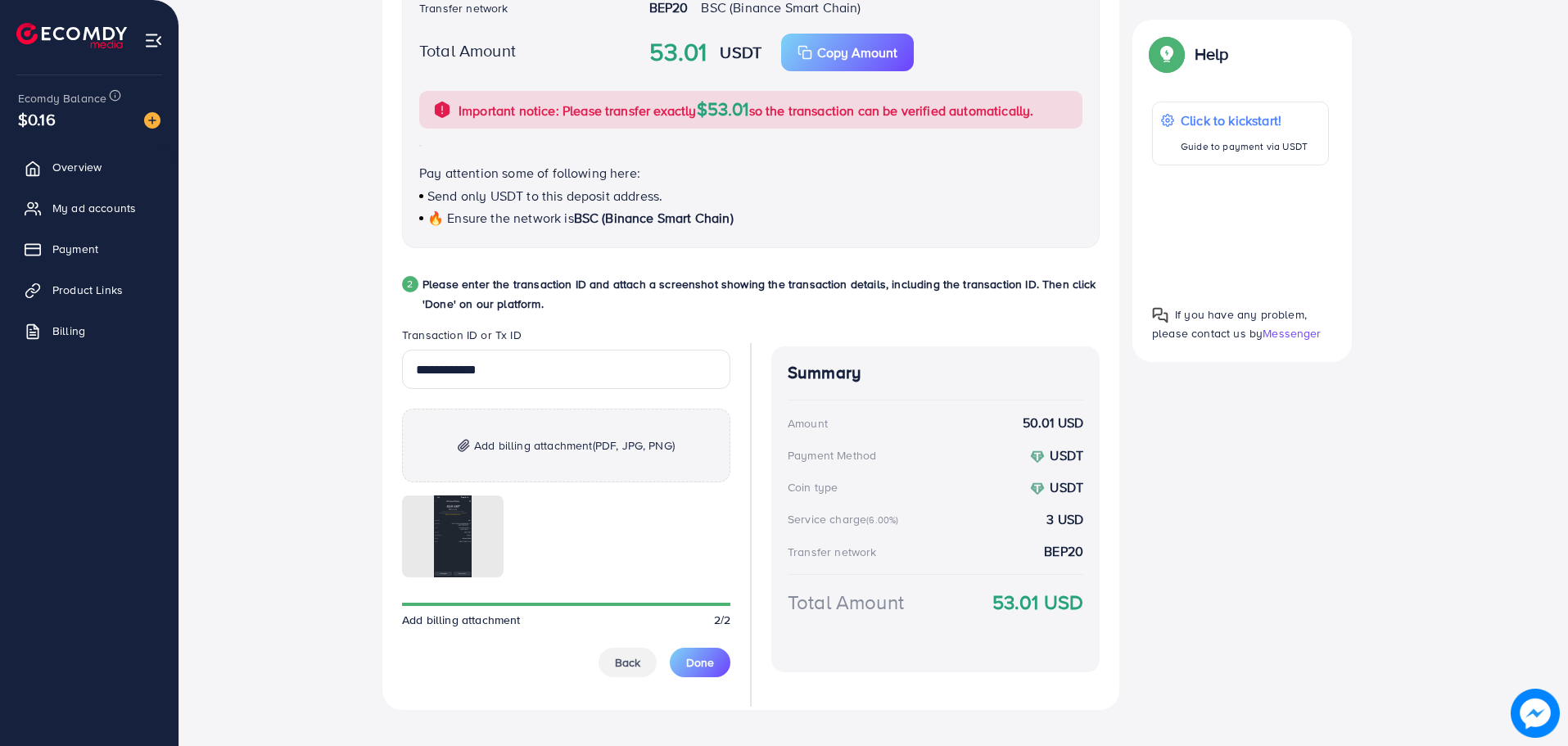
scroll to position [638, 0]
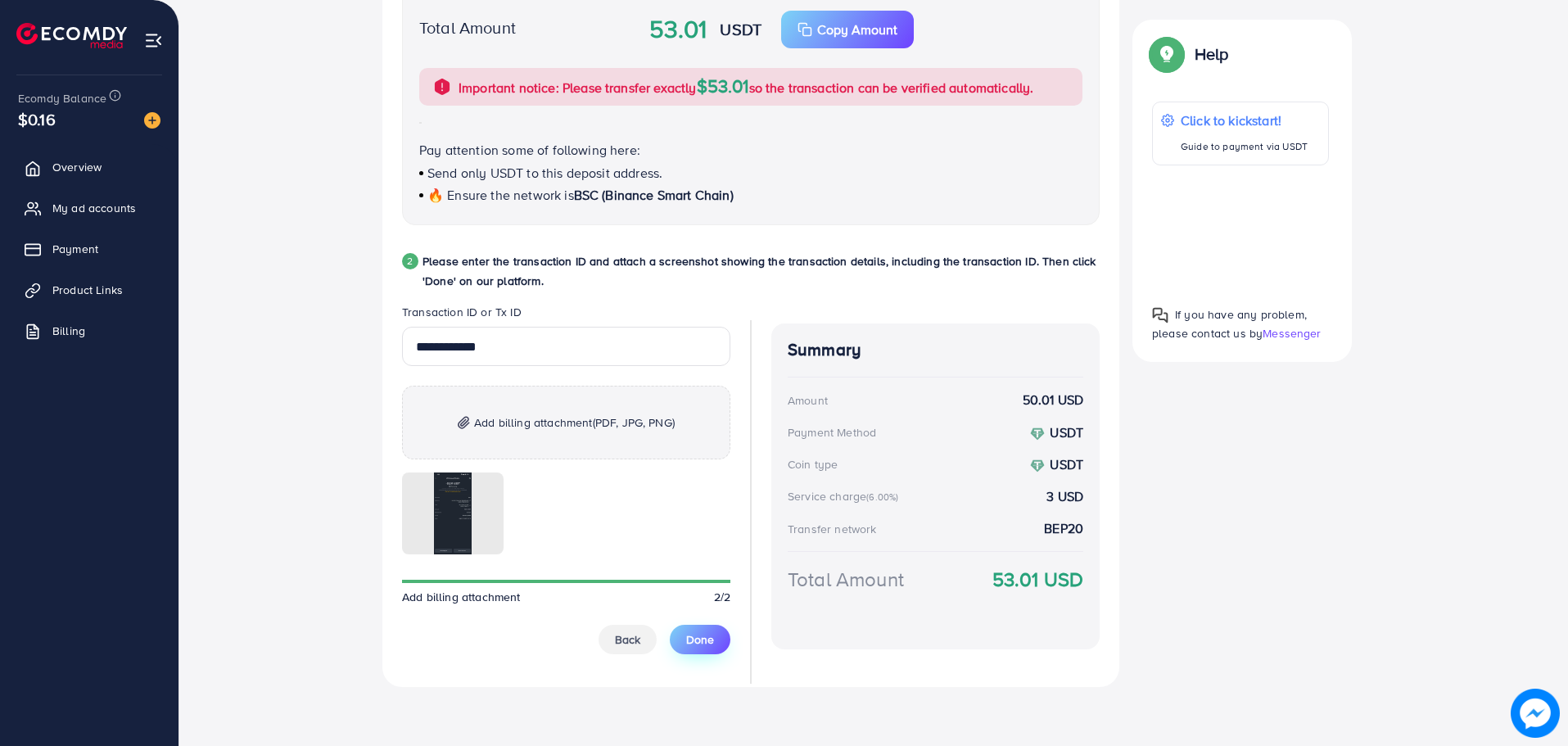
click at [707, 639] on span "Done" at bounding box center [700, 639] width 28 height 17
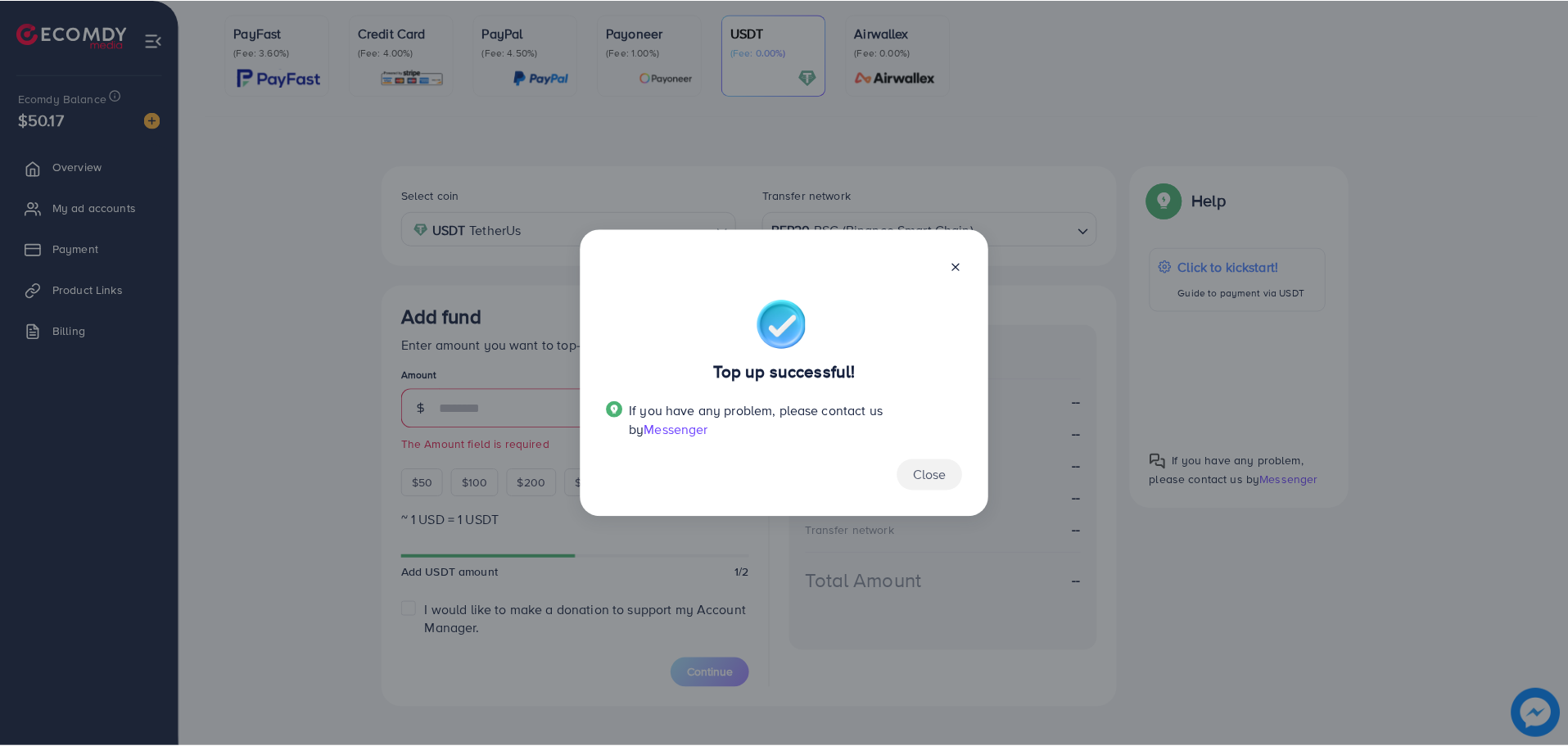
scroll to position [154, 0]
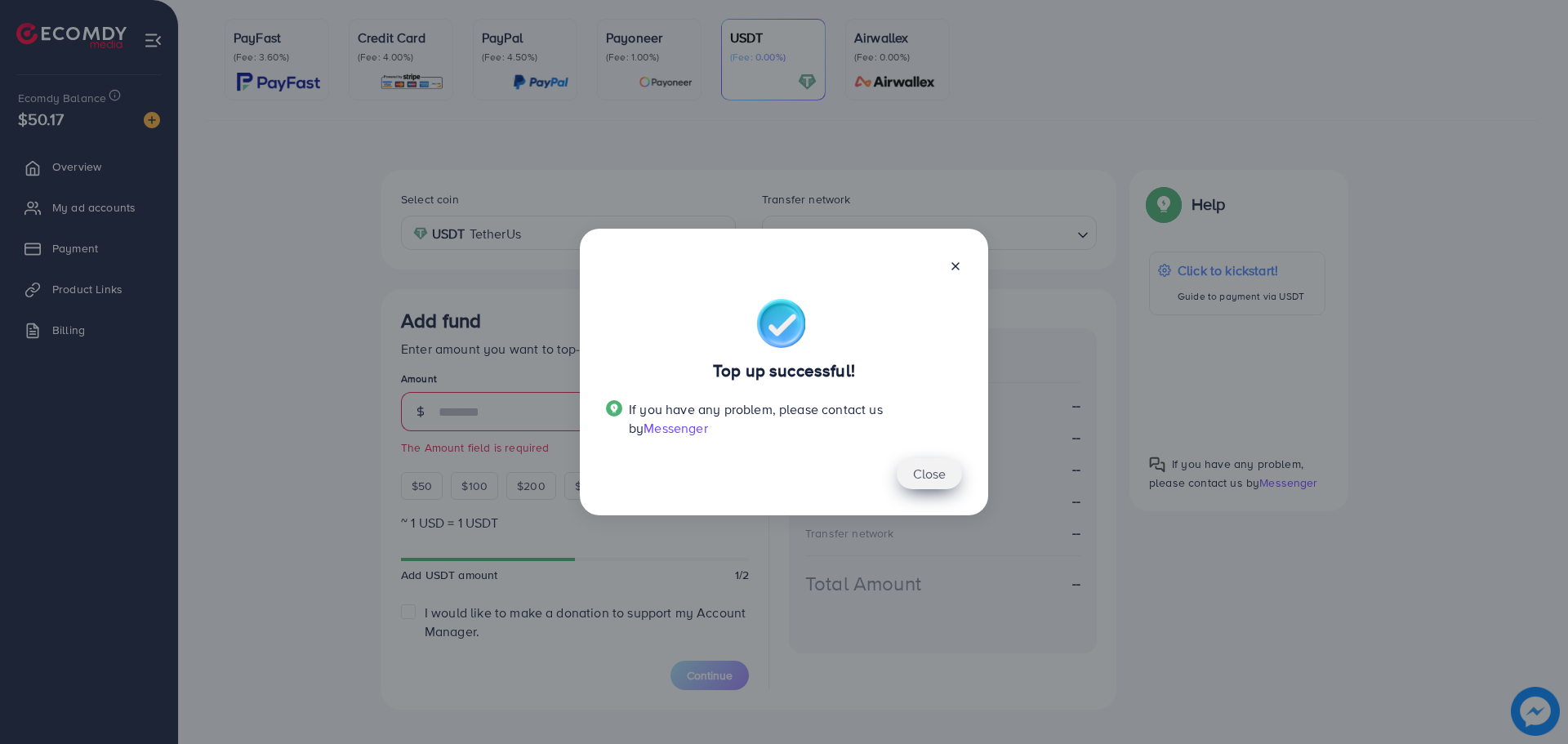
click at [946, 481] on button "Close" at bounding box center [928, 474] width 65 height 31
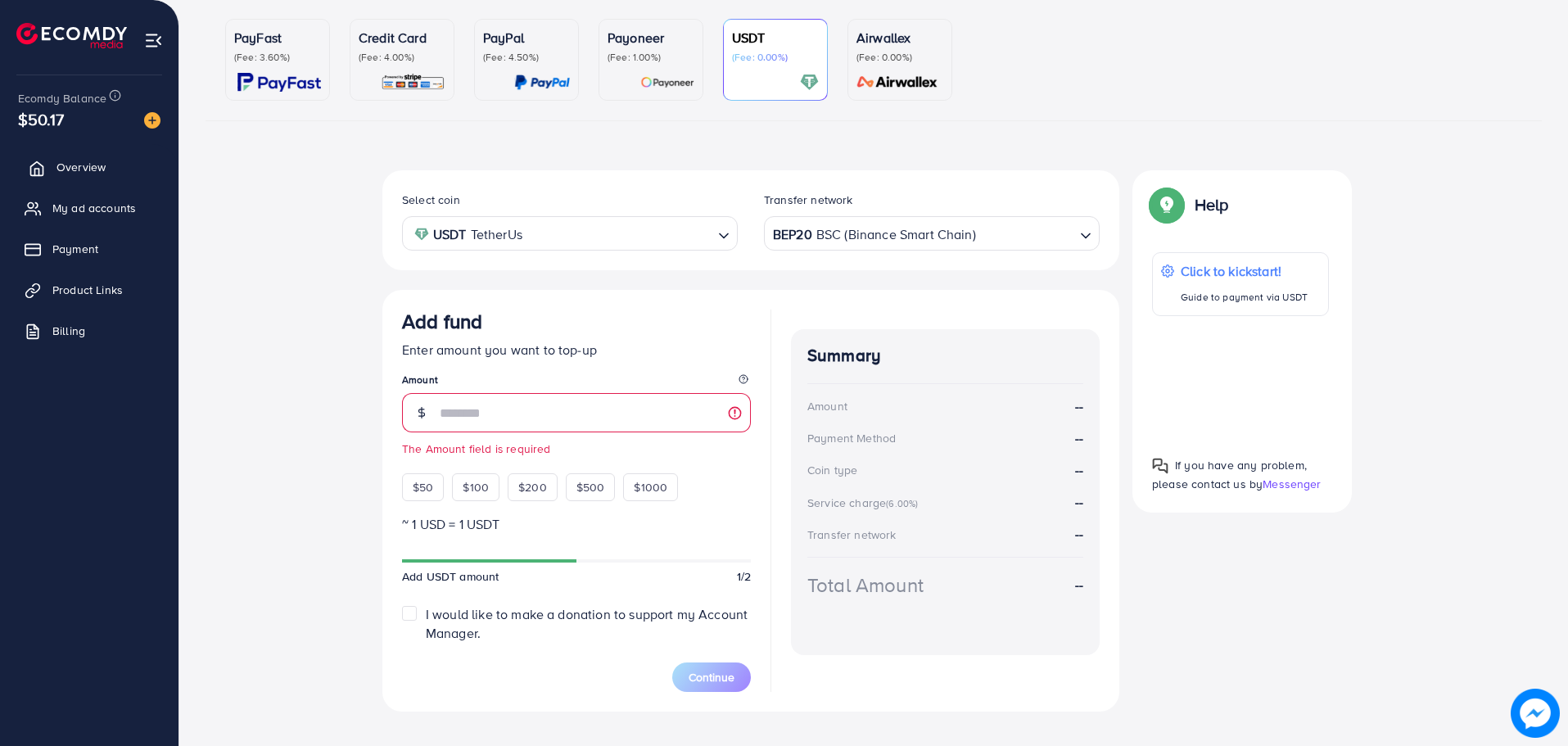
click at [71, 177] on link "Overview" at bounding box center [89, 167] width 154 height 33
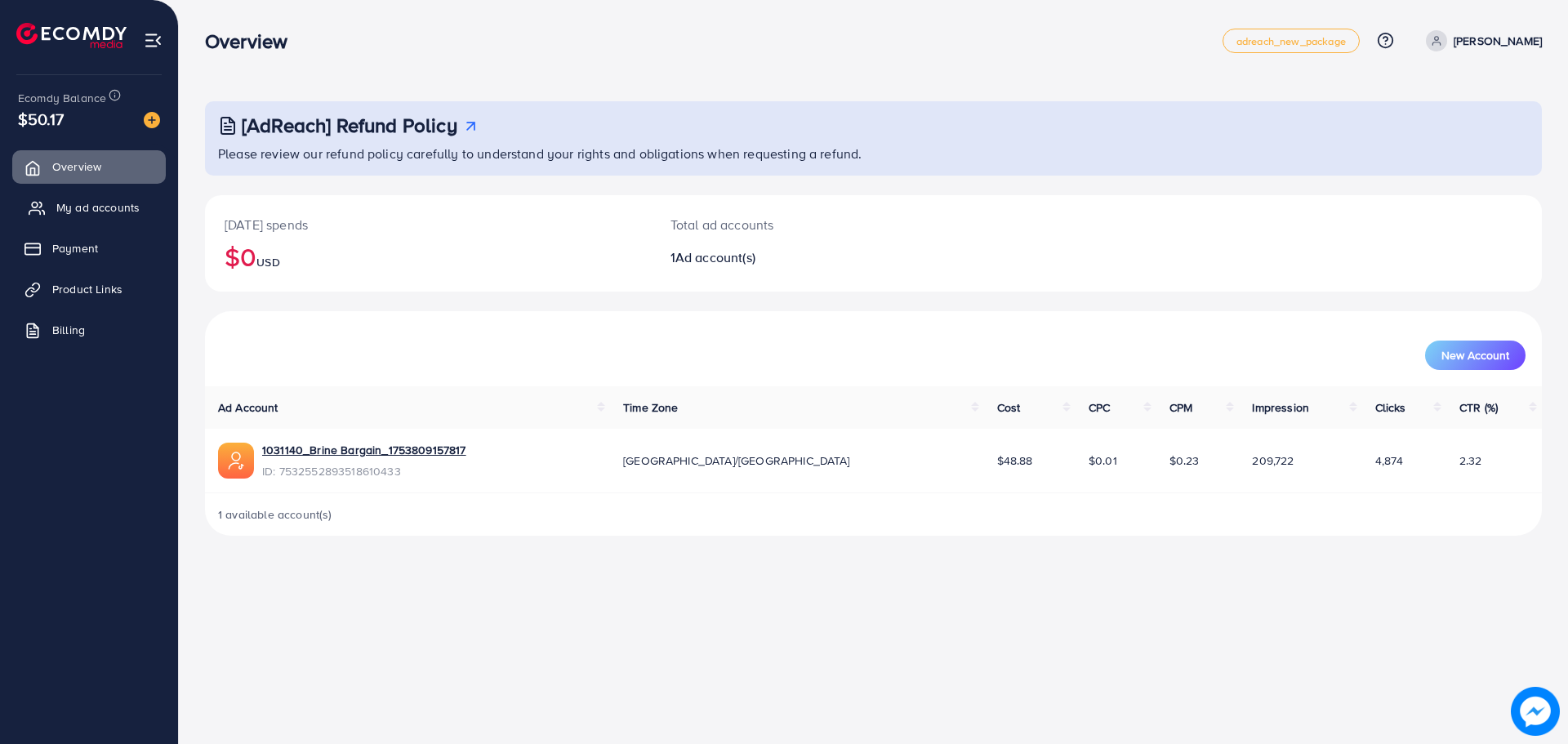
click at [131, 214] on span "My ad accounts" at bounding box center [97, 207] width 83 height 16
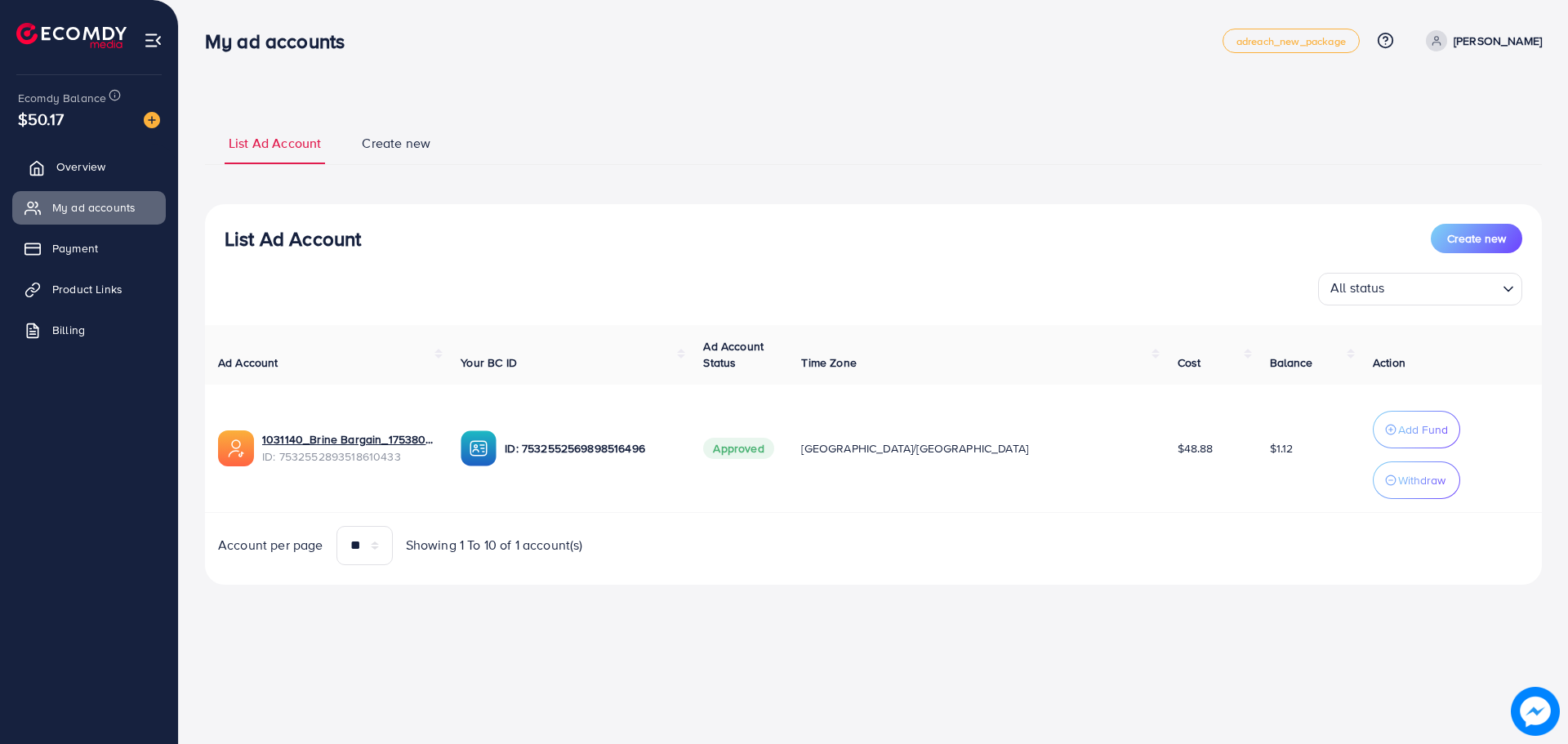
click at [118, 161] on link "Overview" at bounding box center [89, 167] width 154 height 33
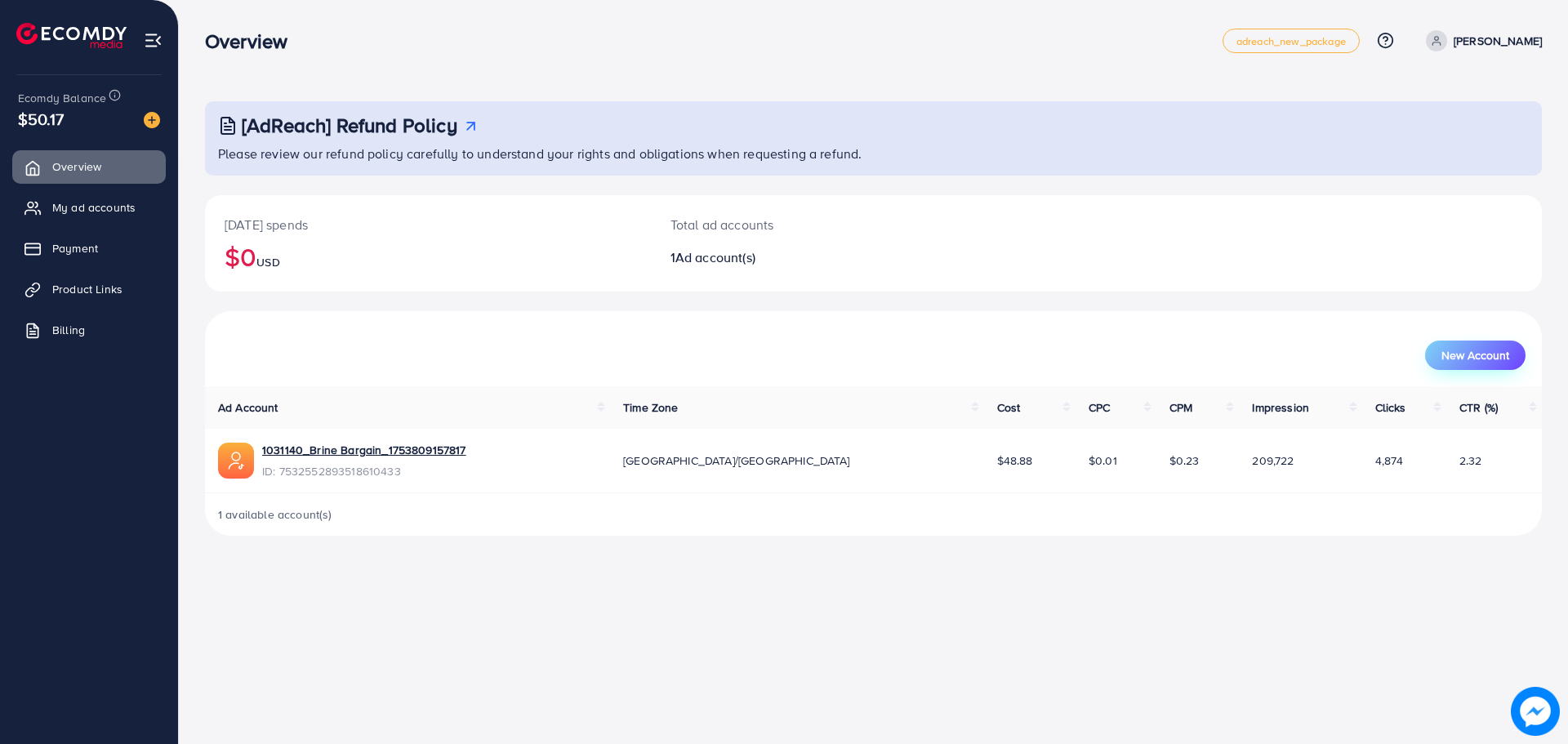
click at [1480, 360] on span "New Account" at bounding box center [1475, 355] width 68 height 11
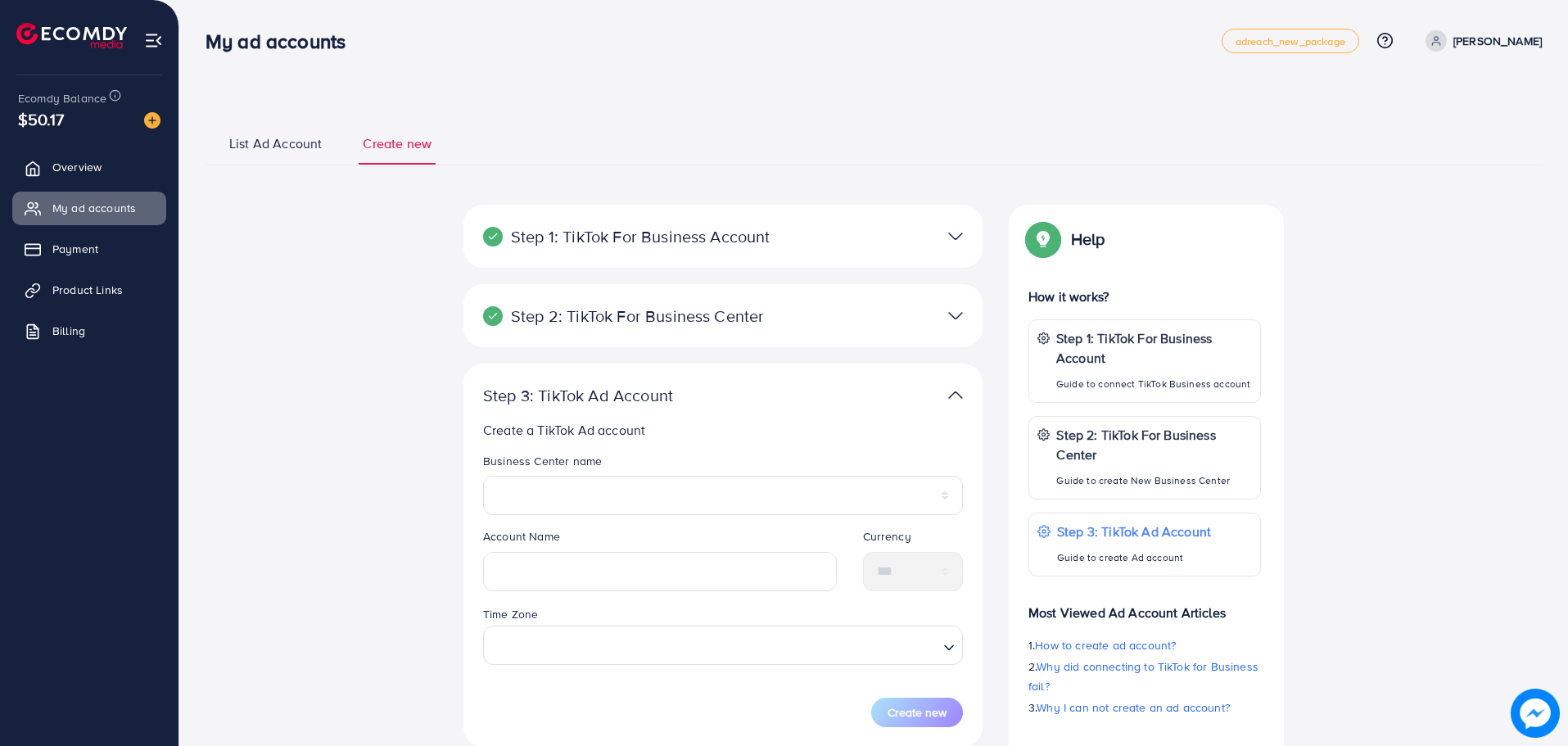
click at [820, 327] on div at bounding box center [892, 316] width 169 height 24
click at [956, 314] on img at bounding box center [956, 316] width 15 height 24
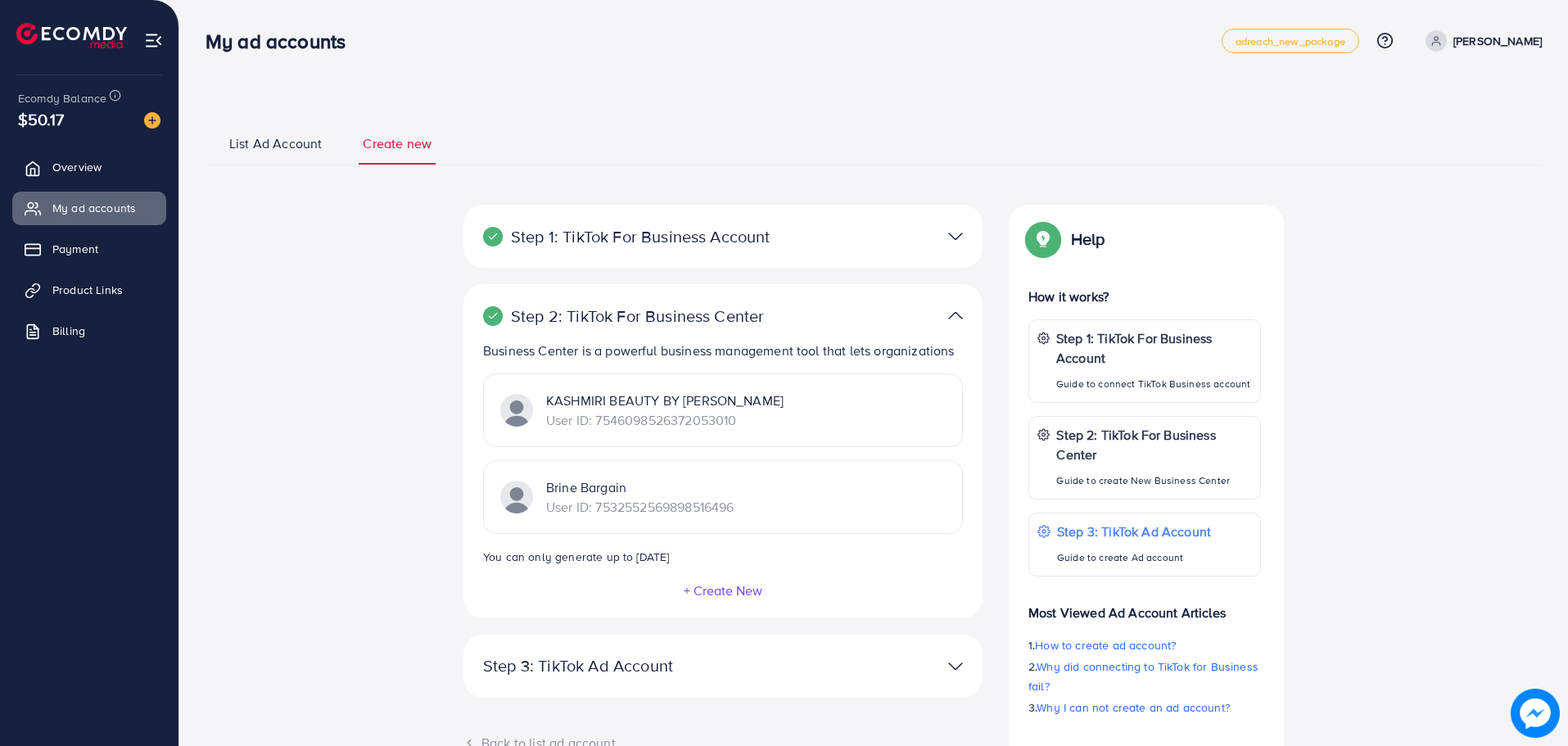
click at [790, 404] on div "KASHMIRI BEAUTY BY JINIATH User ID: 7546098526372053010" at bounding box center [723, 410] width 480 height 73
click at [951, 312] on img at bounding box center [956, 316] width 15 height 24
click at [959, 313] on img at bounding box center [956, 316] width 15 height 24
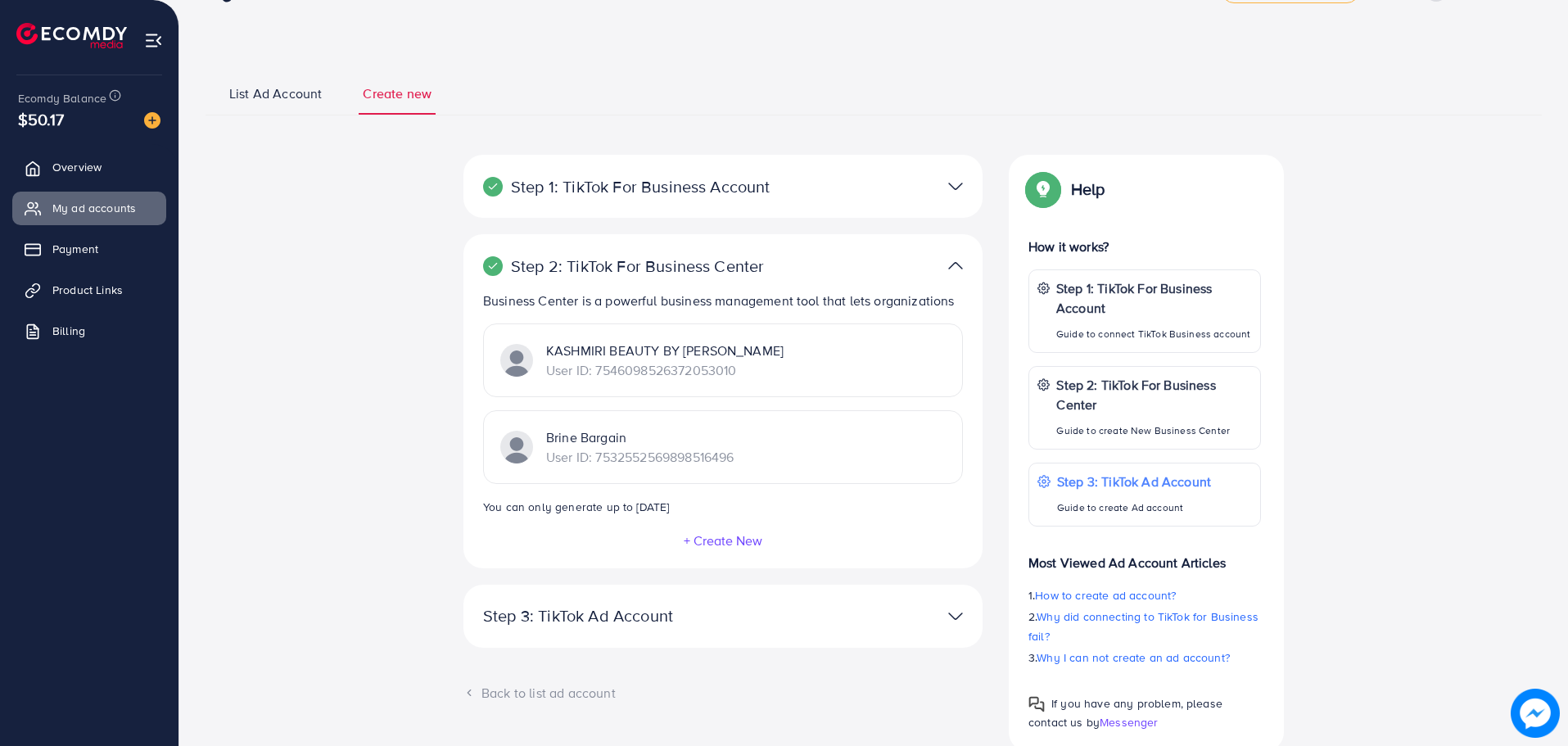
scroll to position [101, 0]
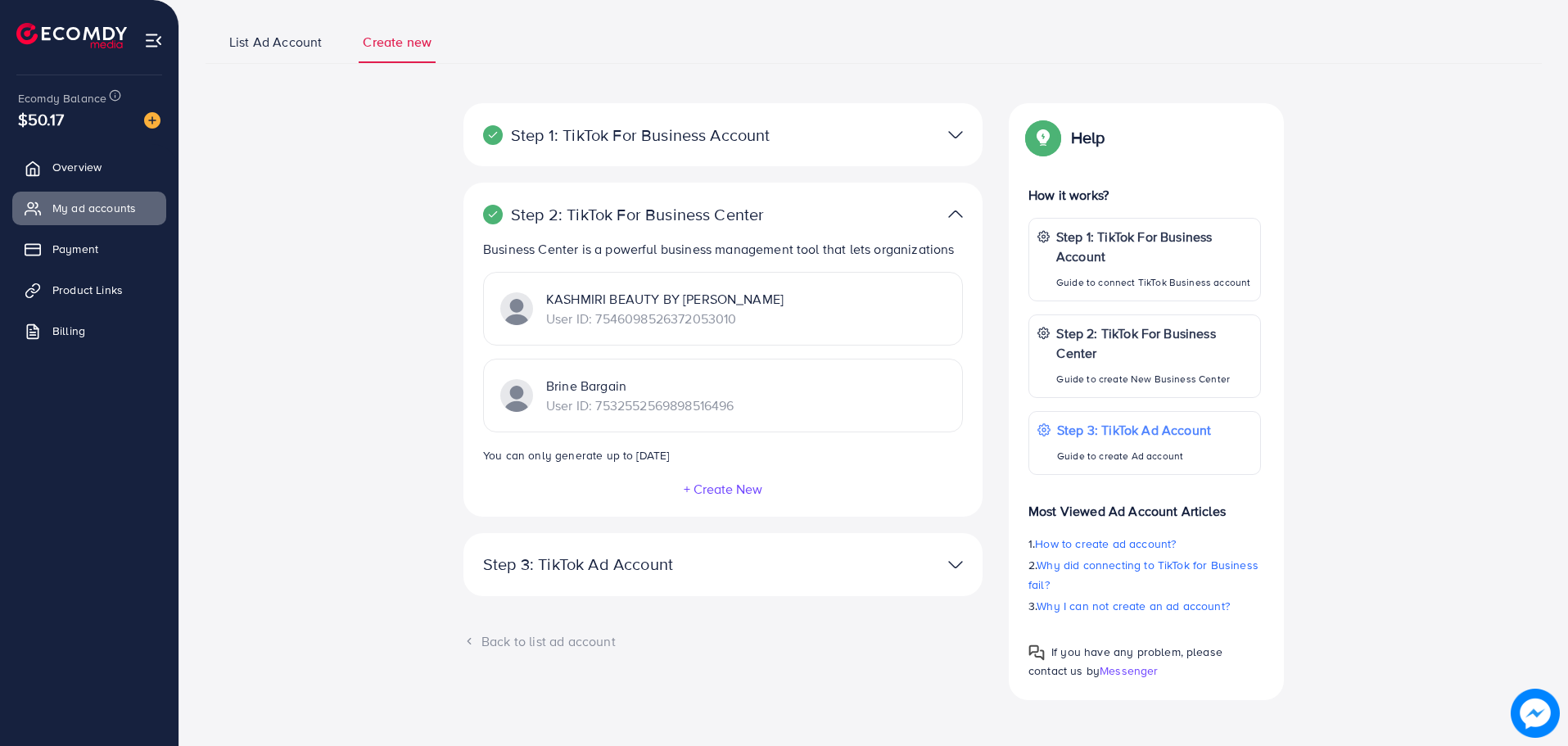
click at [895, 576] on div "**********" at bounding box center [722, 564] width 519 height 63
click at [959, 558] on img at bounding box center [956, 564] width 15 height 24
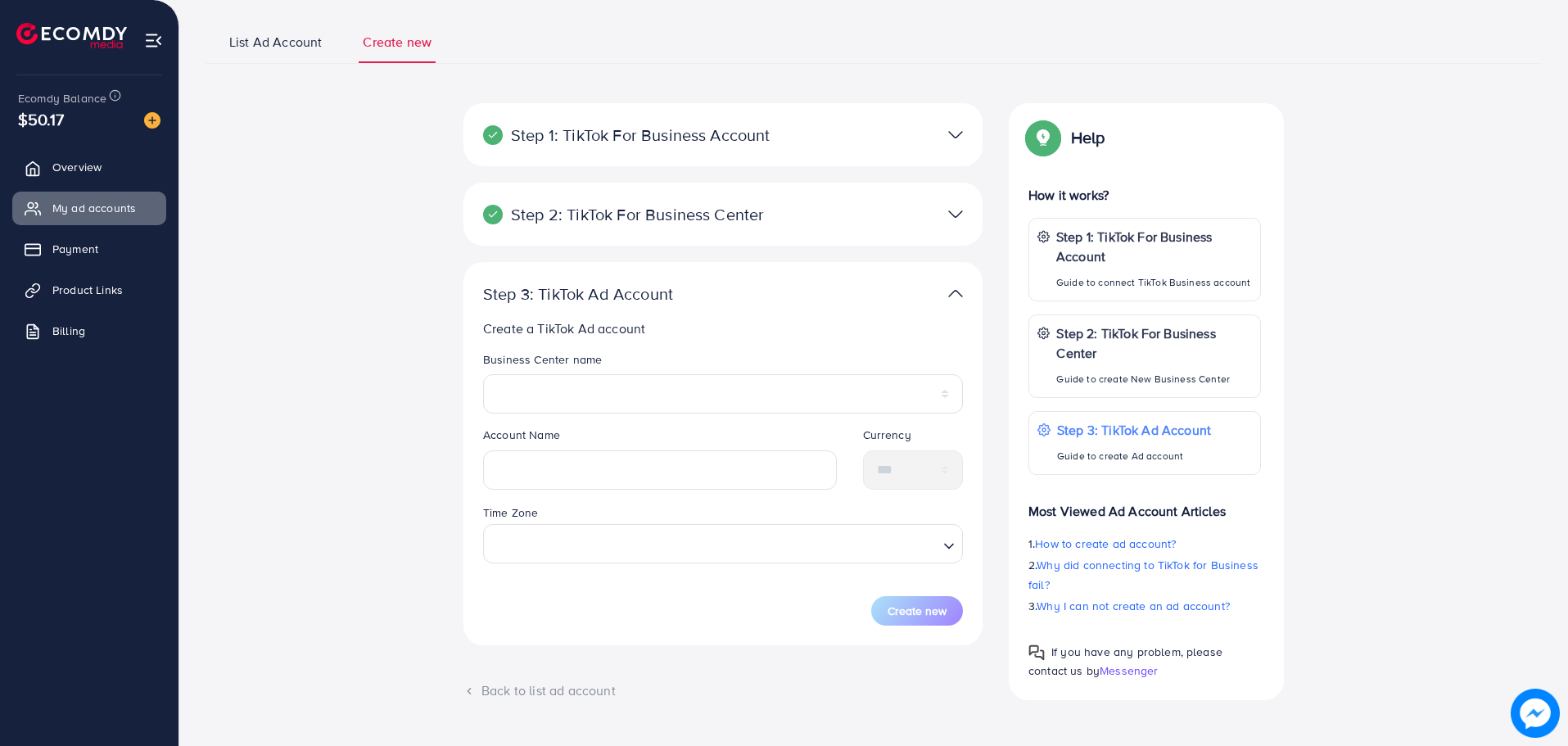
scroll to position [141, 0]
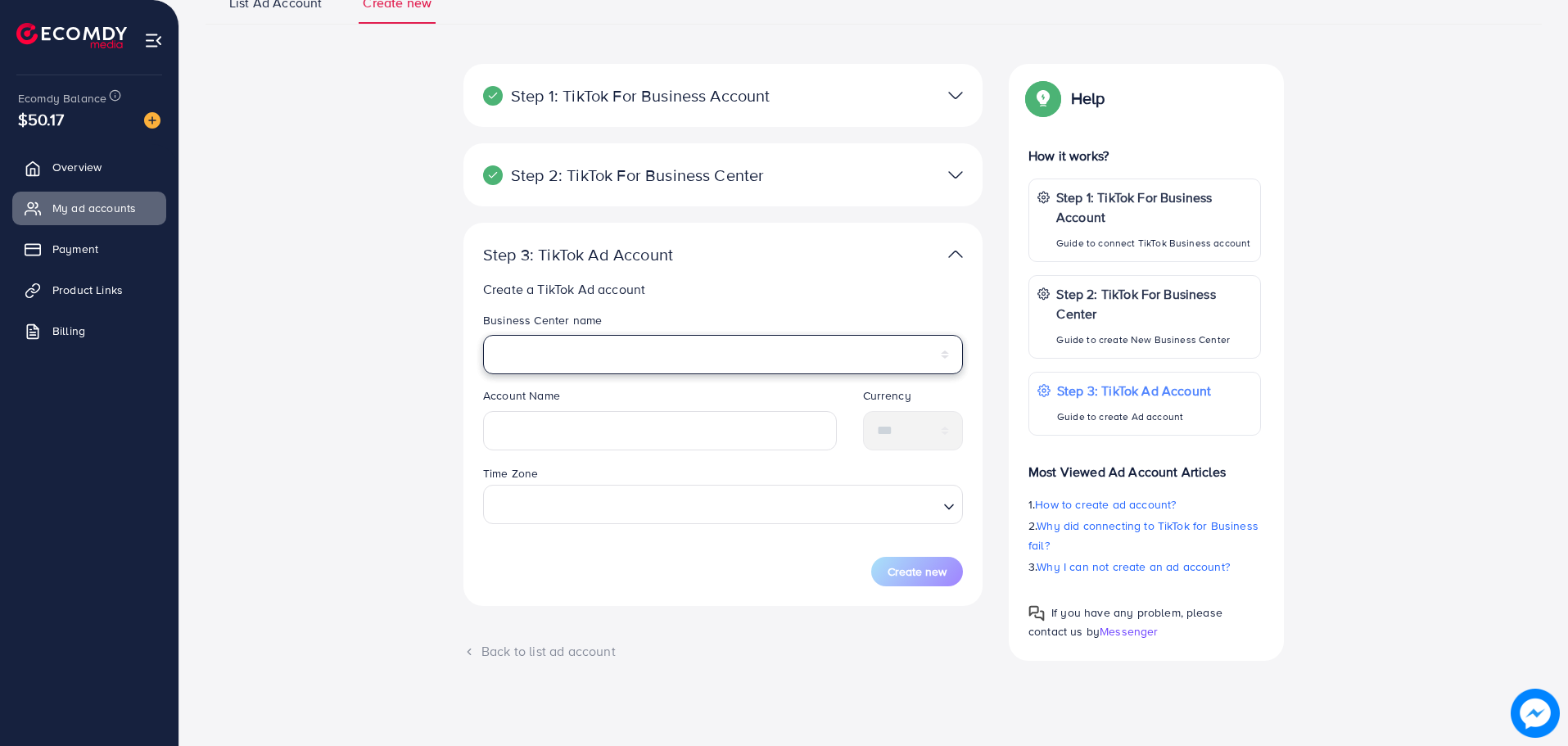
drag, startPoint x: 695, startPoint y: 357, endPoint x: 710, endPoint y: 349, distance: 17.0
click at [695, 357] on select "**********" at bounding box center [723, 354] width 480 height 40
select select "**********"
click at [483, 334] on select "**********" at bounding box center [723, 354] width 480 height 40
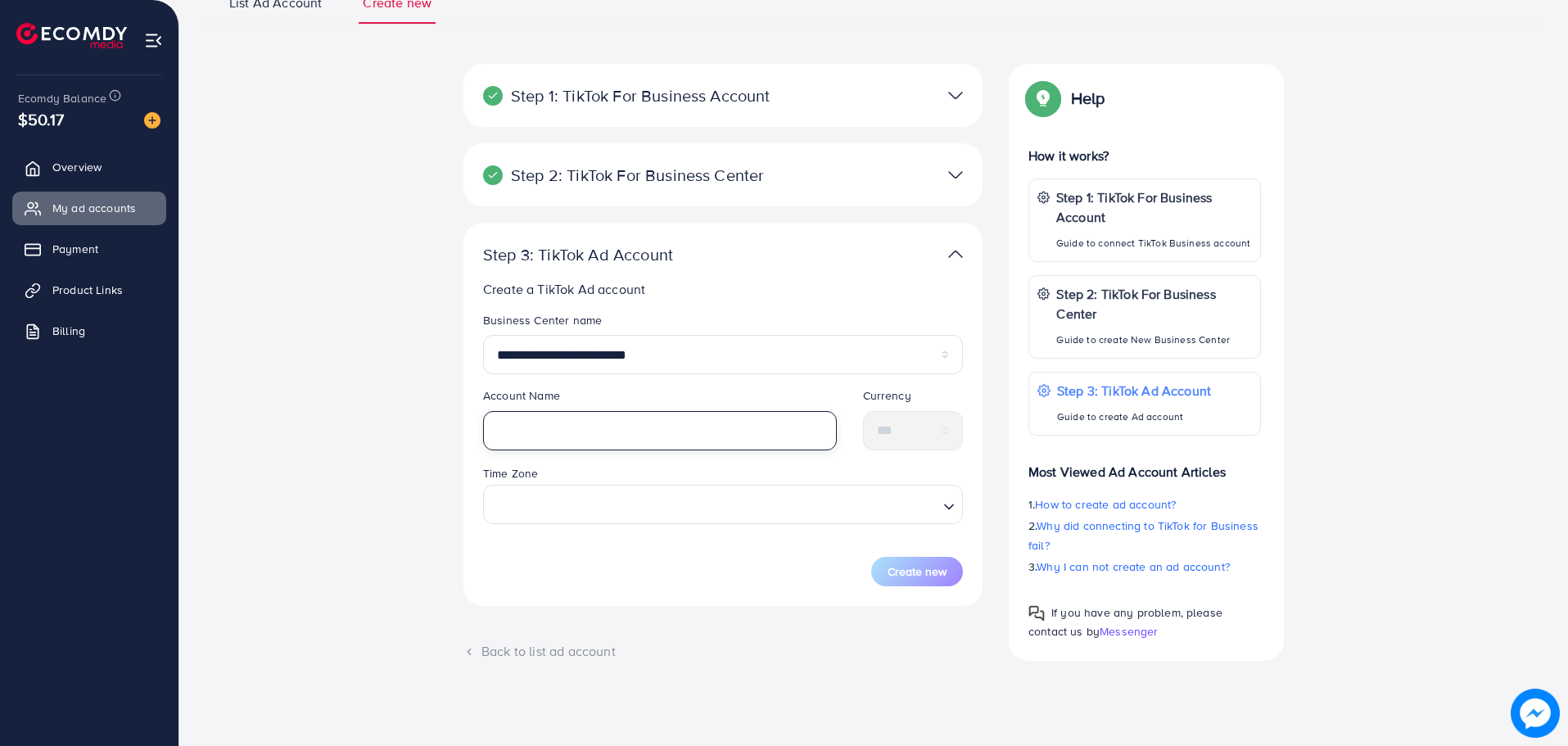
click at [615, 431] on input "text" at bounding box center [660, 430] width 354 height 40
type input "***"
click at [748, 484] on div "Time Zone Loading..." at bounding box center [723, 493] width 480 height 61
click at [744, 501] on input "Search for option" at bounding box center [714, 504] width 447 height 30
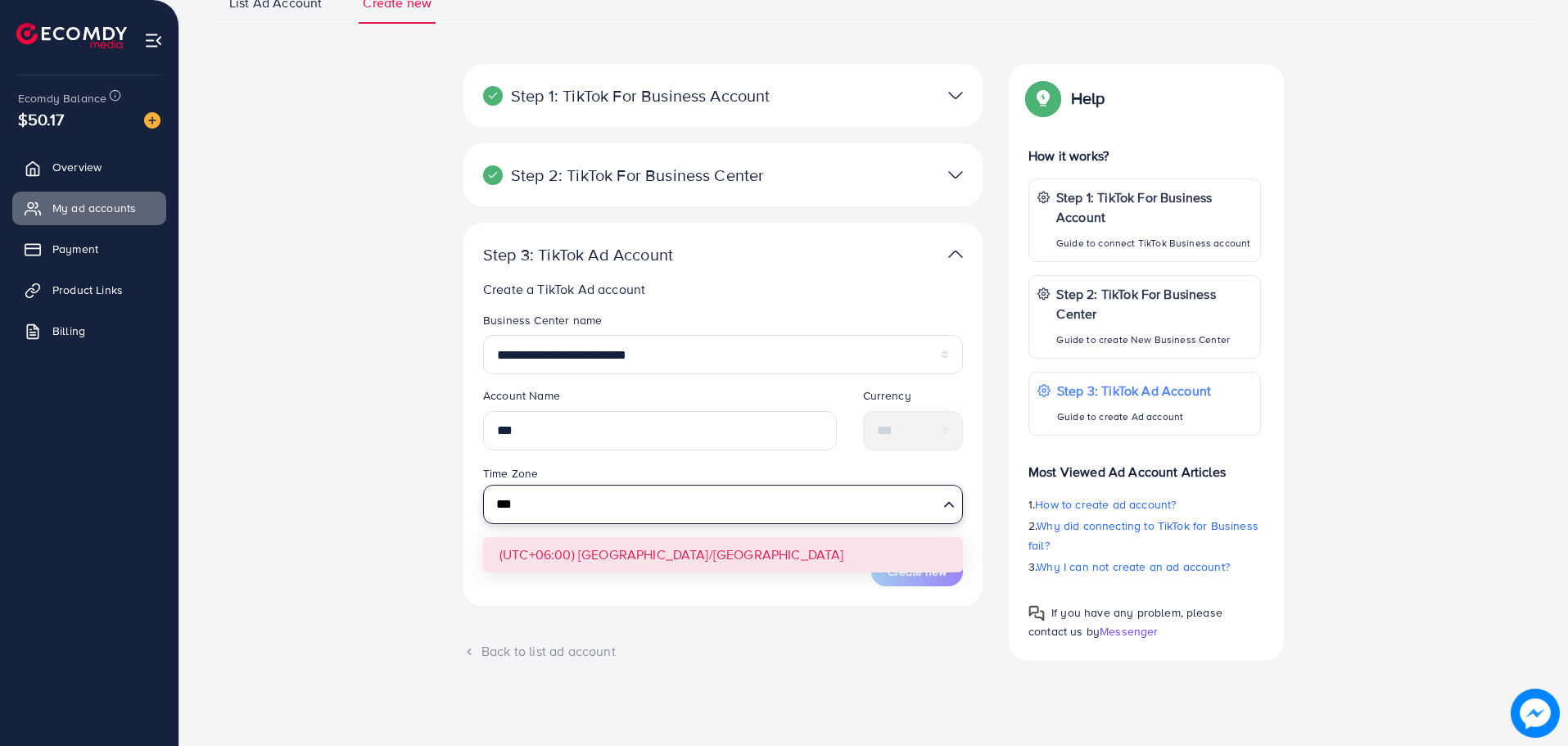
type input "***"
click at [731, 557] on form "**********" at bounding box center [723, 449] width 480 height 275
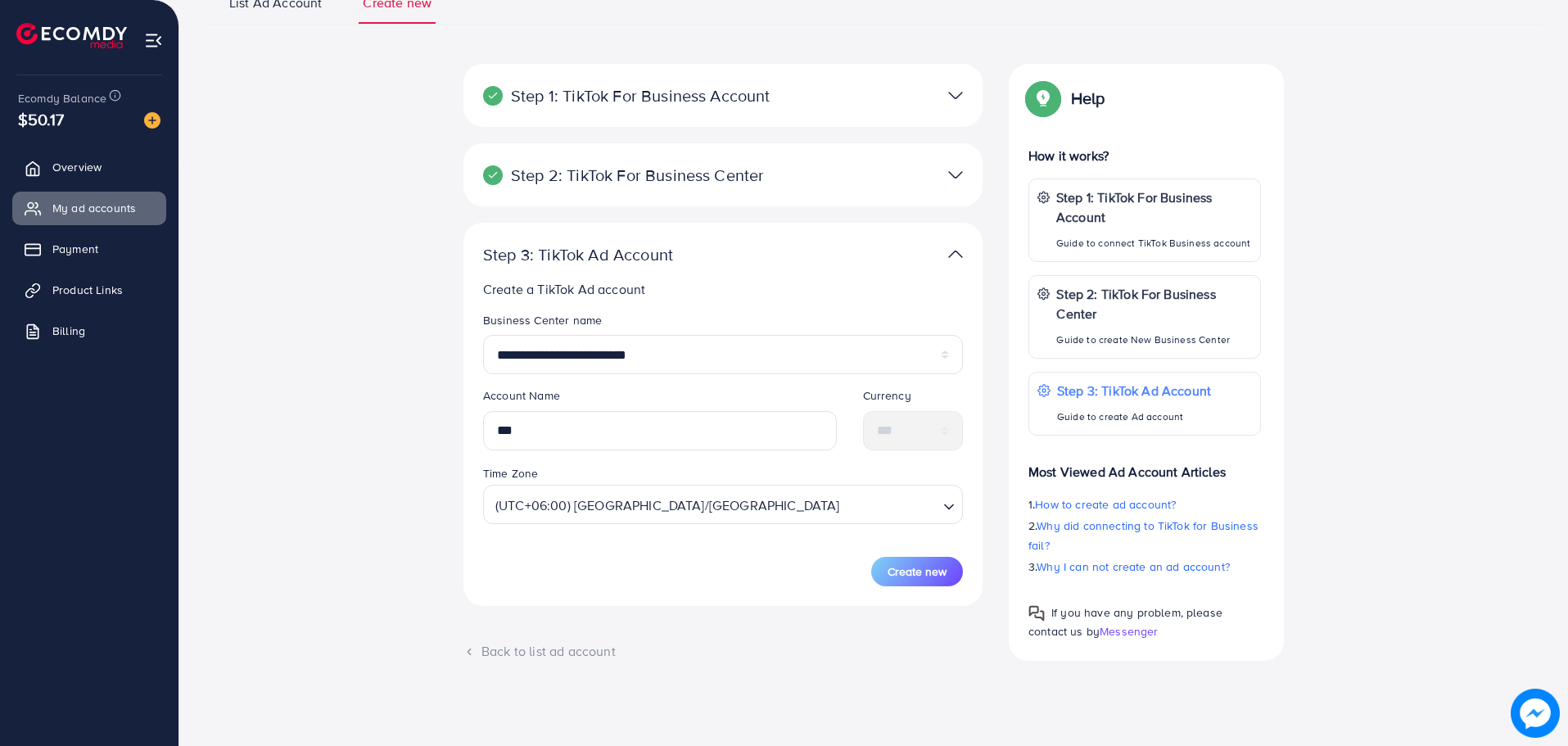
click at [826, 186] on div at bounding box center [892, 175] width 169 height 24
click at [965, 170] on div at bounding box center [892, 175] width 169 height 24
click at [951, 173] on img at bounding box center [956, 175] width 15 height 24
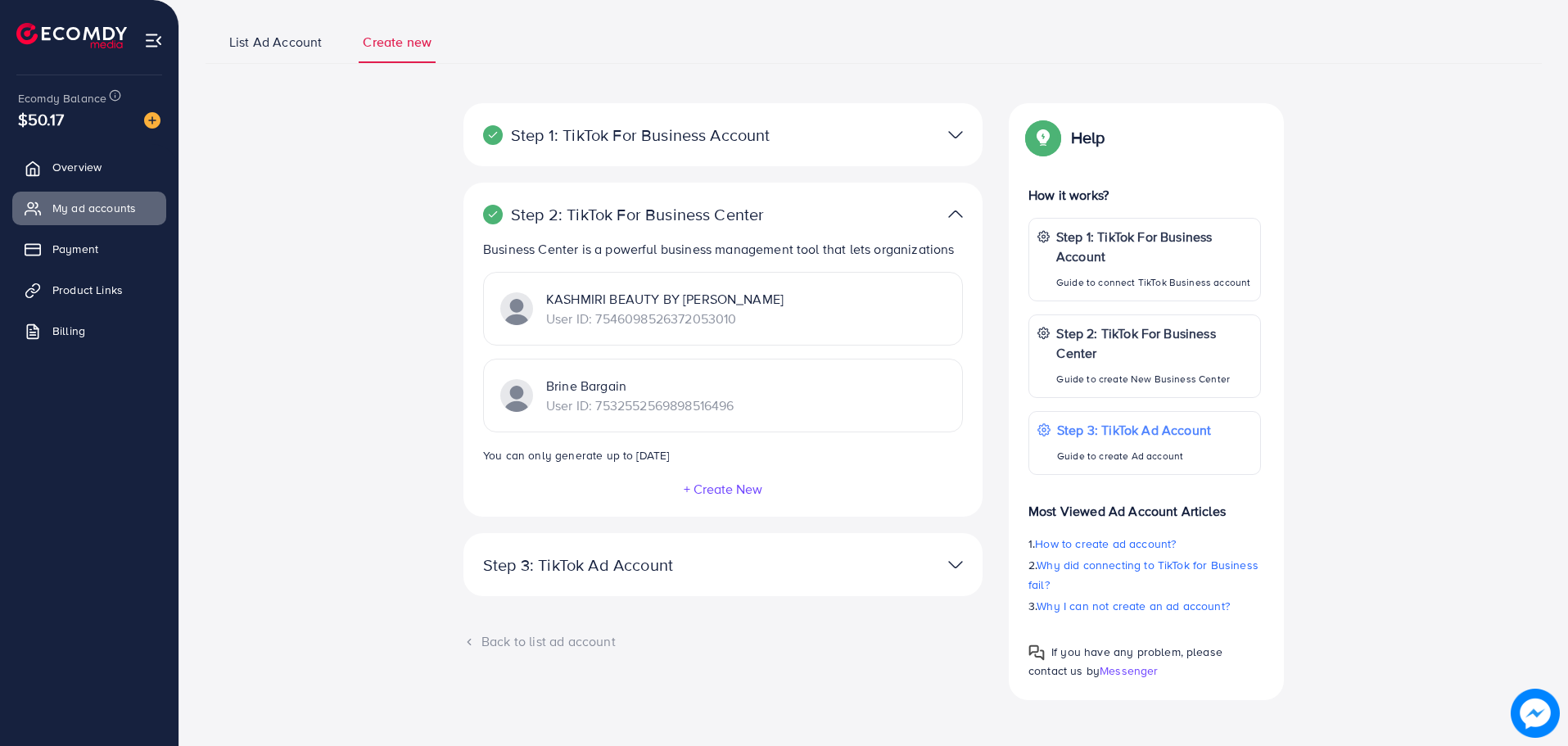
scroll to position [101, 0]
click at [960, 210] on img at bounding box center [956, 214] width 15 height 24
click at [957, 221] on img at bounding box center [956, 214] width 15 height 24
click at [951, 139] on img at bounding box center [956, 135] width 15 height 24
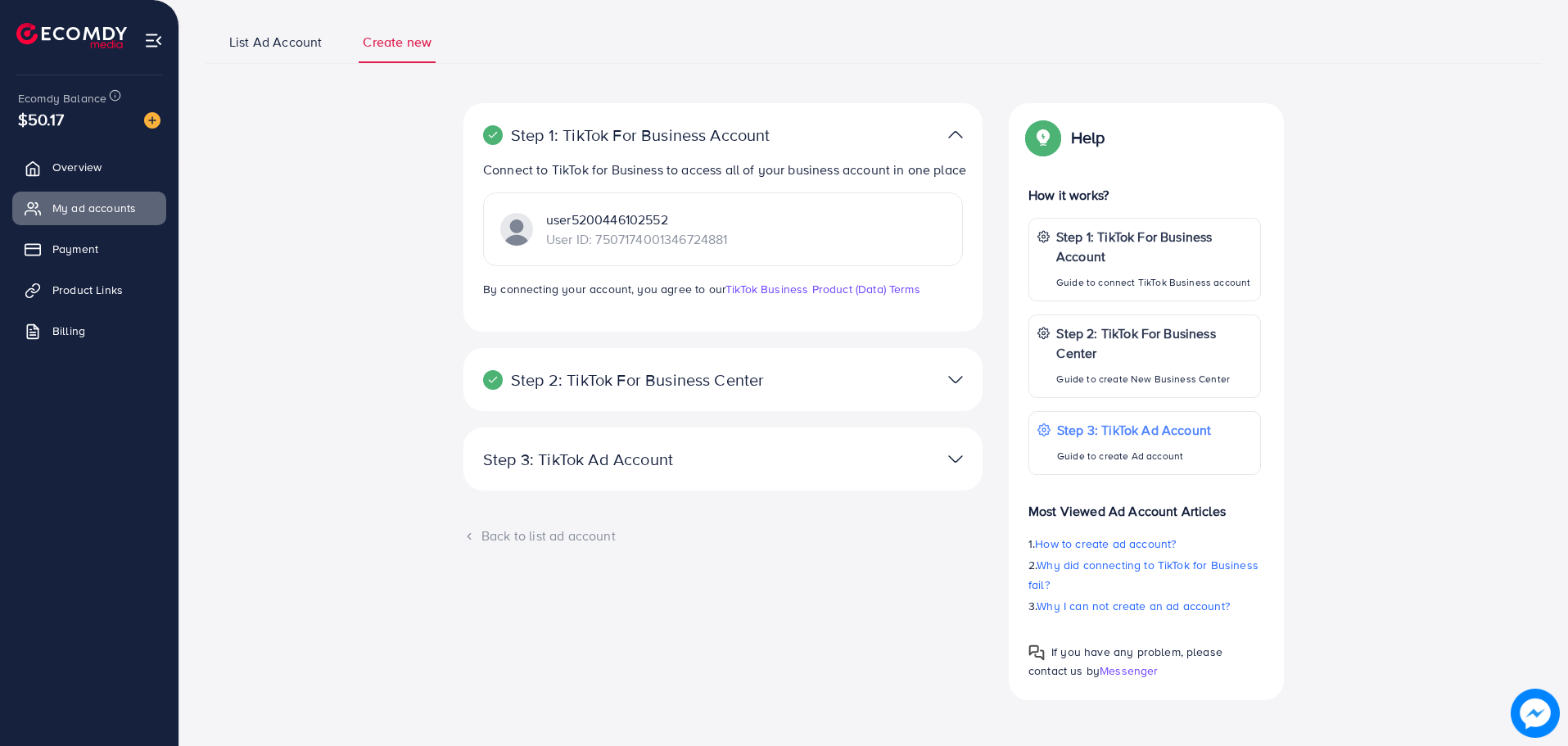
click at [958, 134] on img at bounding box center [956, 135] width 15 height 24
click at [961, 456] on img at bounding box center [956, 459] width 15 height 24
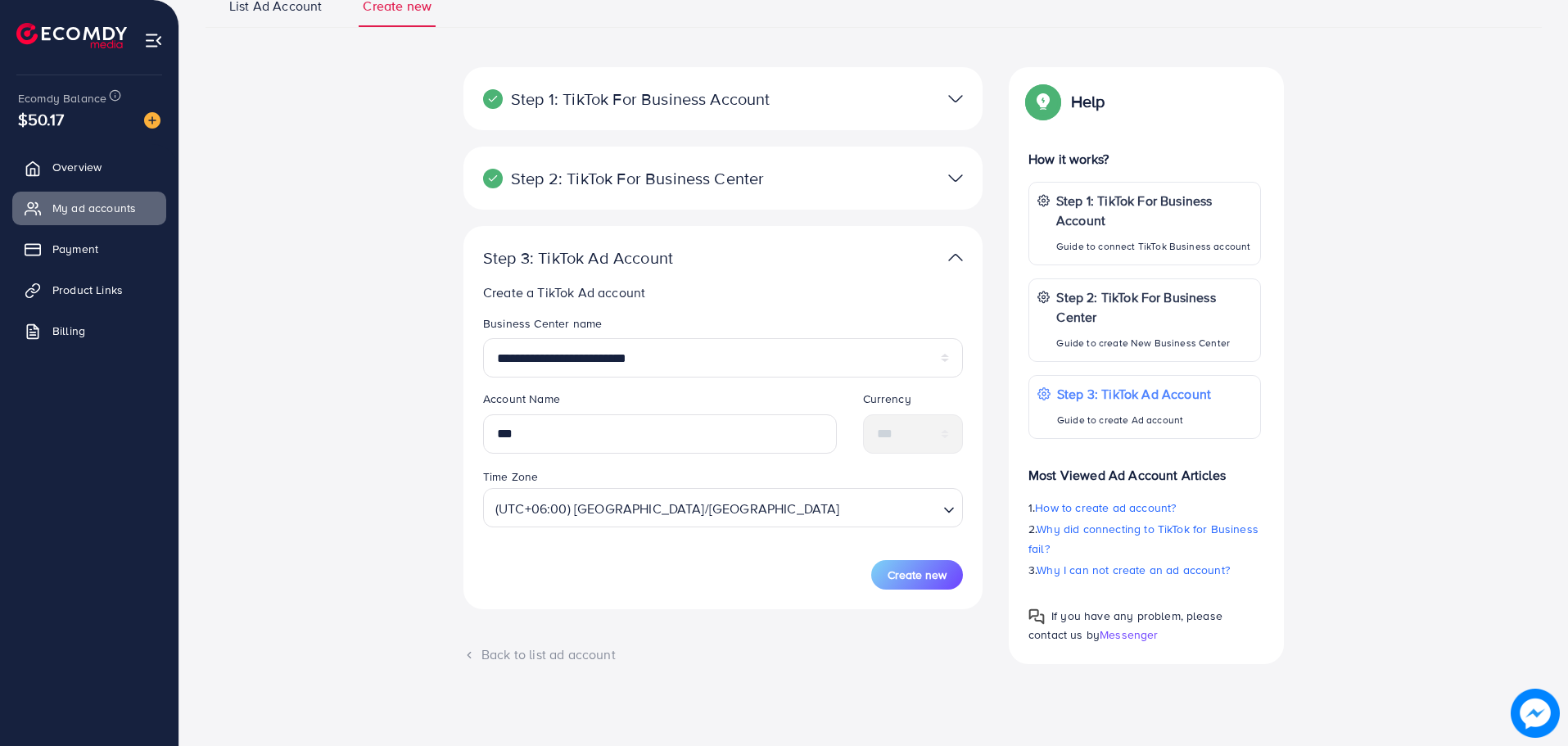
scroll to position [141, 0]
click at [932, 571] on span "Create new" at bounding box center [917, 571] width 59 height 17
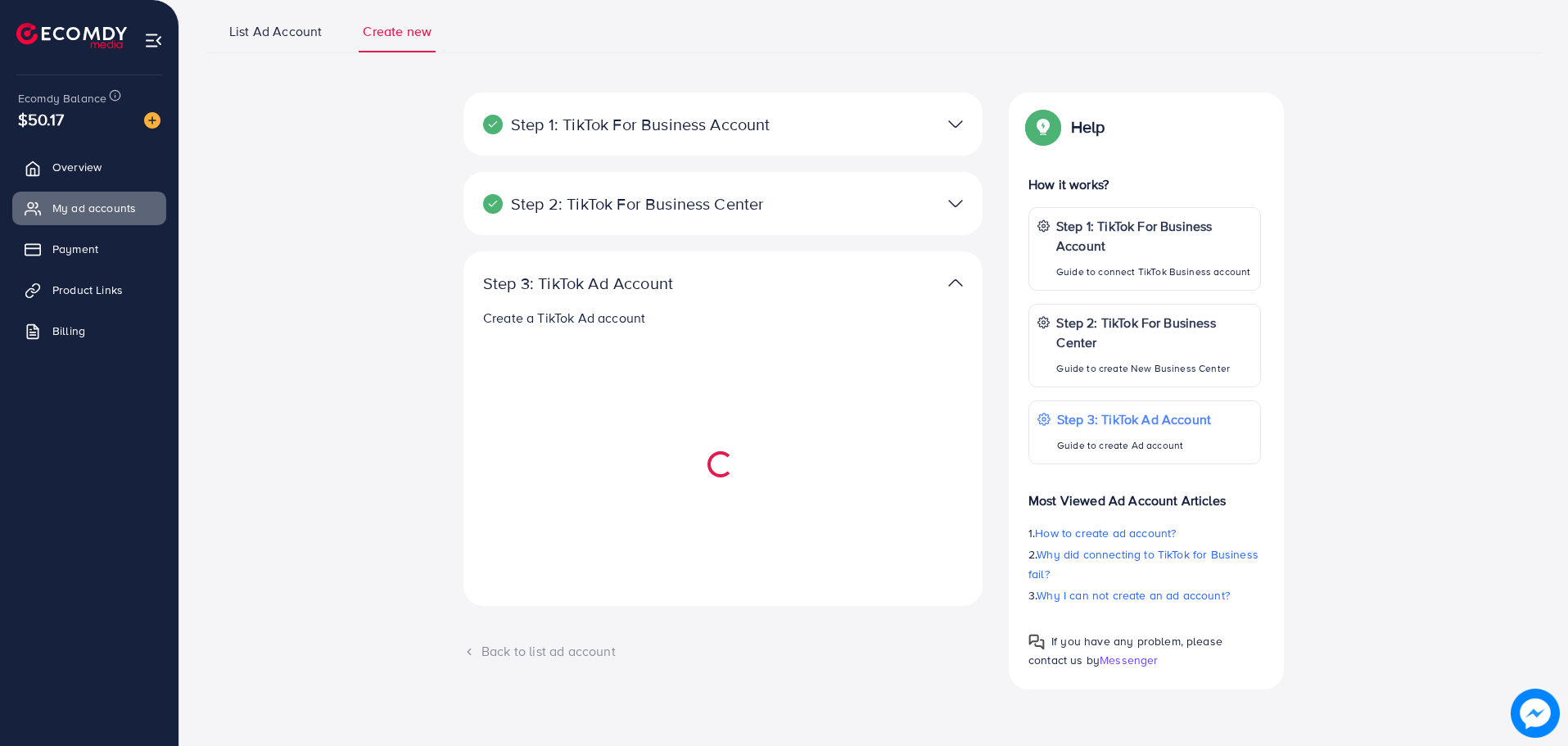
scroll to position [112, 0]
select select
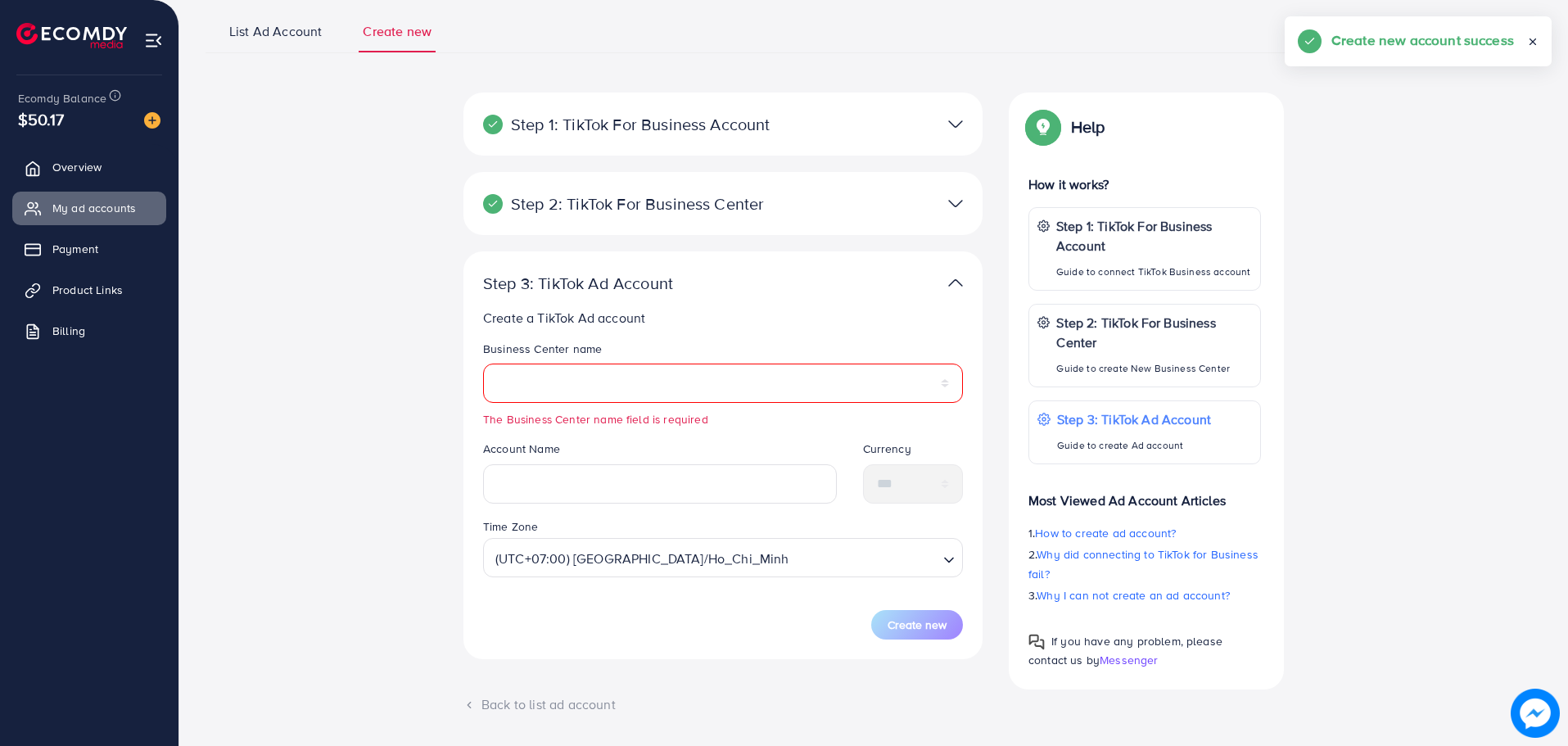
scroll to position [141, 0]
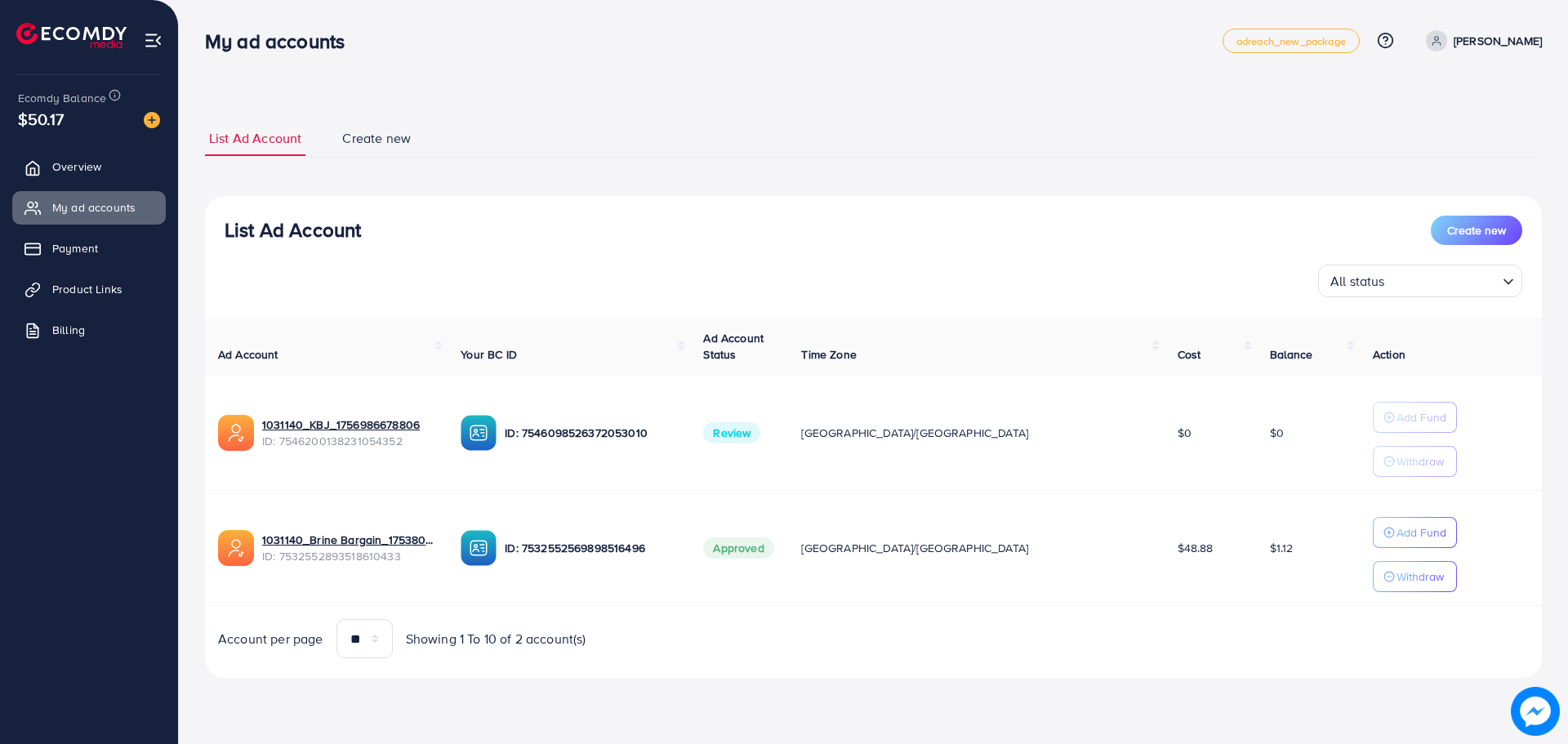
click at [76, 123] on div "$50.17" at bounding box center [89, 119] width 142 height 24
click at [86, 109] on div "$50.17" at bounding box center [89, 119] width 142 height 24
click at [78, 161] on span "Overview" at bounding box center [80, 167] width 49 height 16
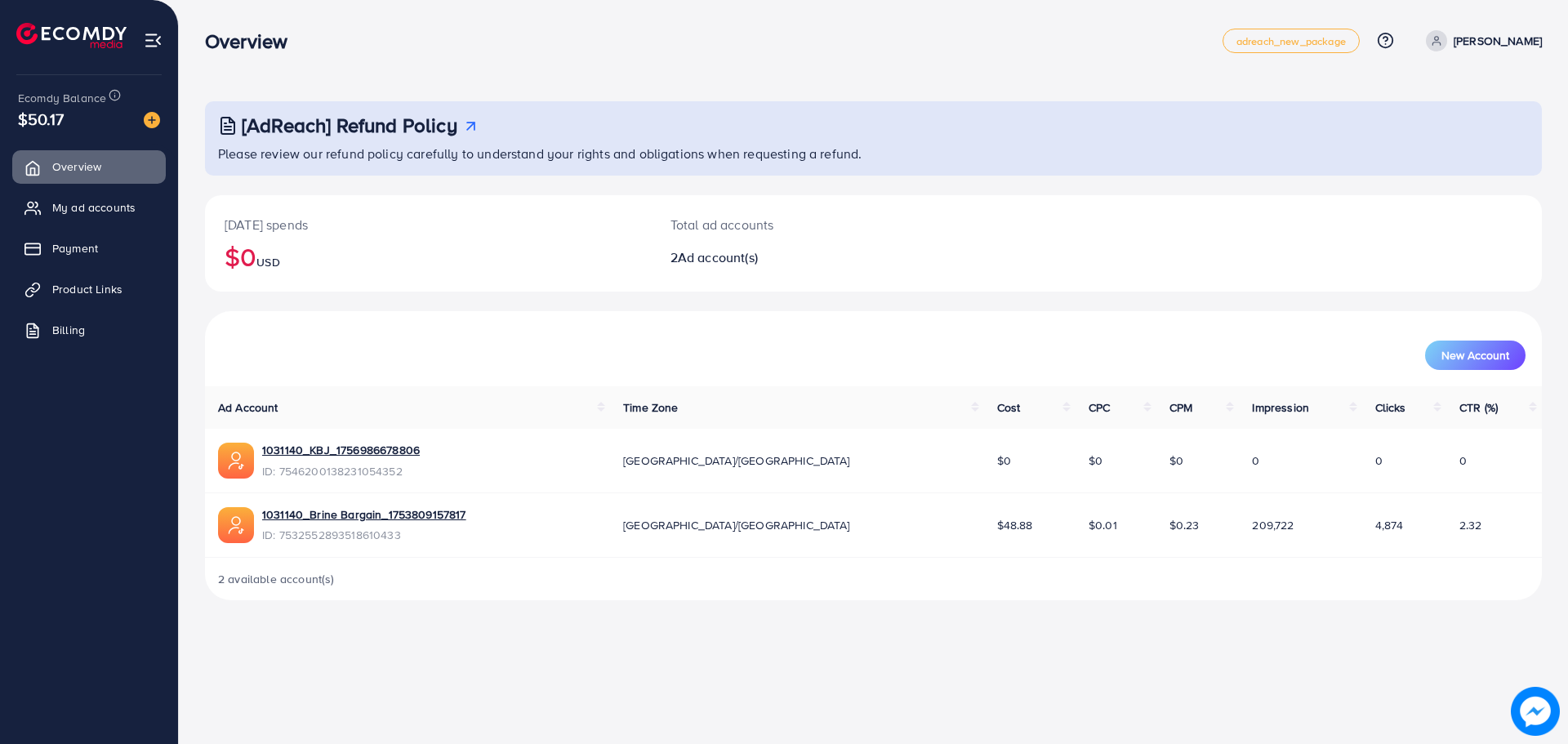
click at [389, 213] on div "[DATE] spends $0 USD" at bounding box center [428, 243] width 446 height 96
click at [156, 113] on img at bounding box center [152, 120] width 16 height 16
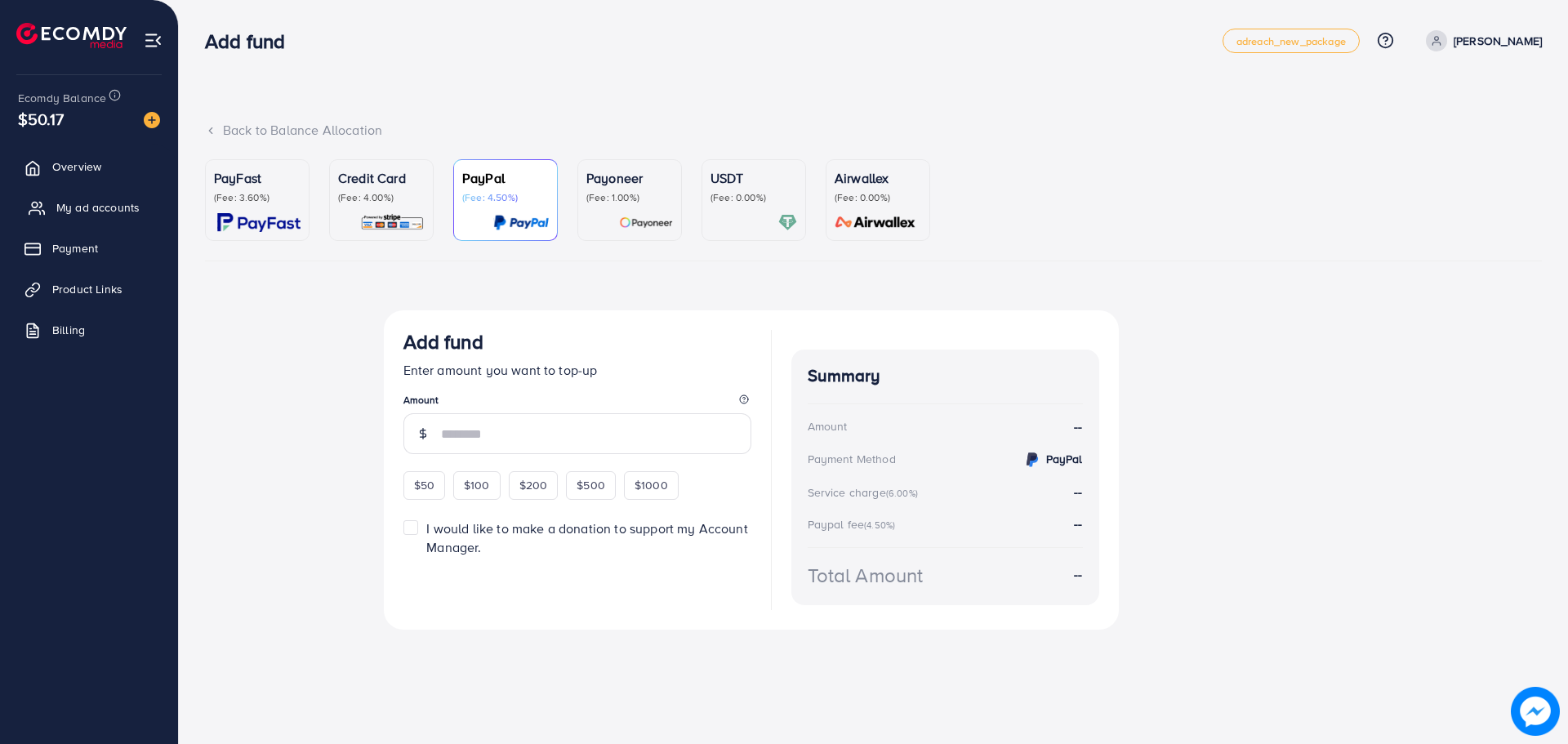
click at [79, 198] on link "My ad accounts" at bounding box center [89, 208] width 154 height 33
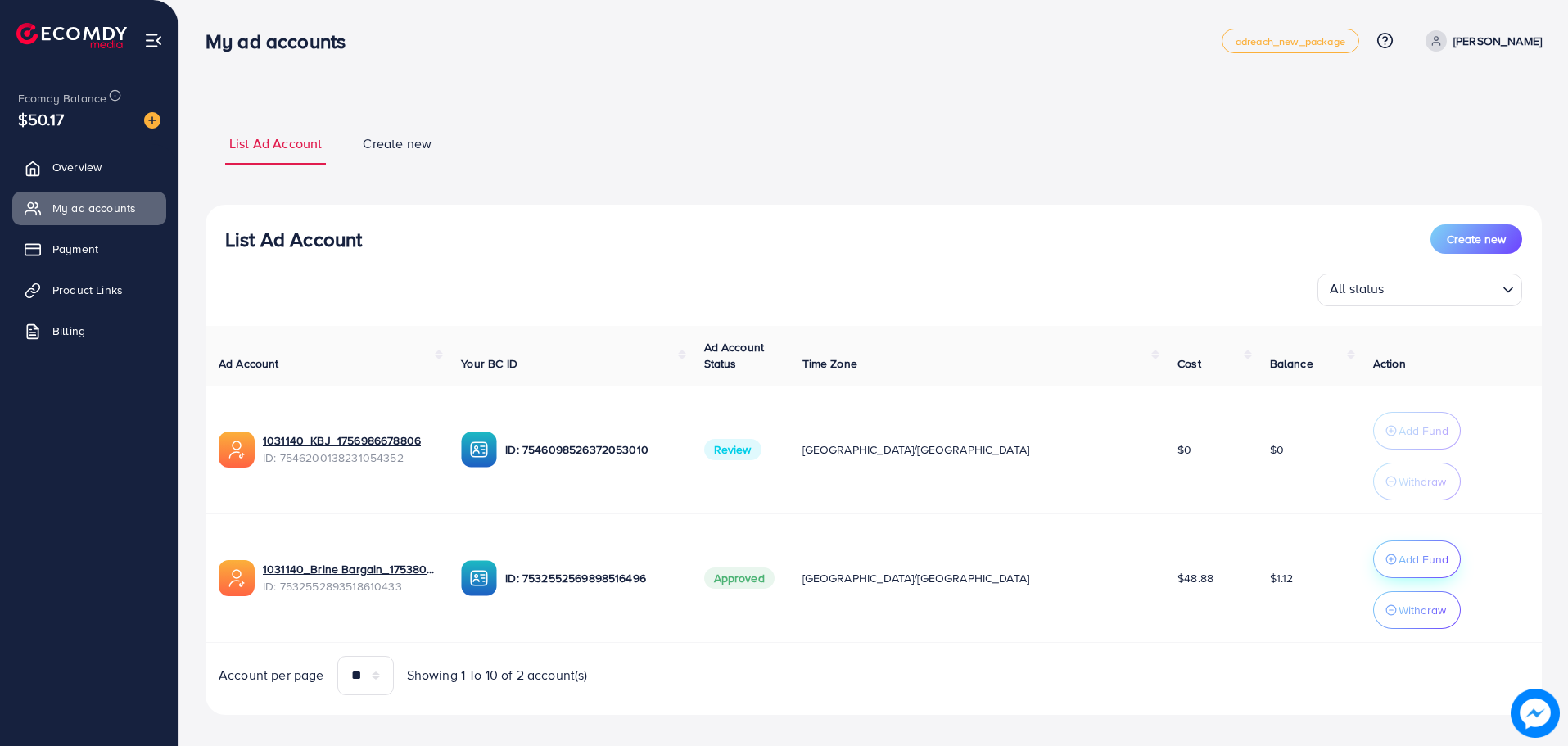
click at [1399, 549] on p "Add Fund" at bounding box center [1424, 559] width 50 height 19
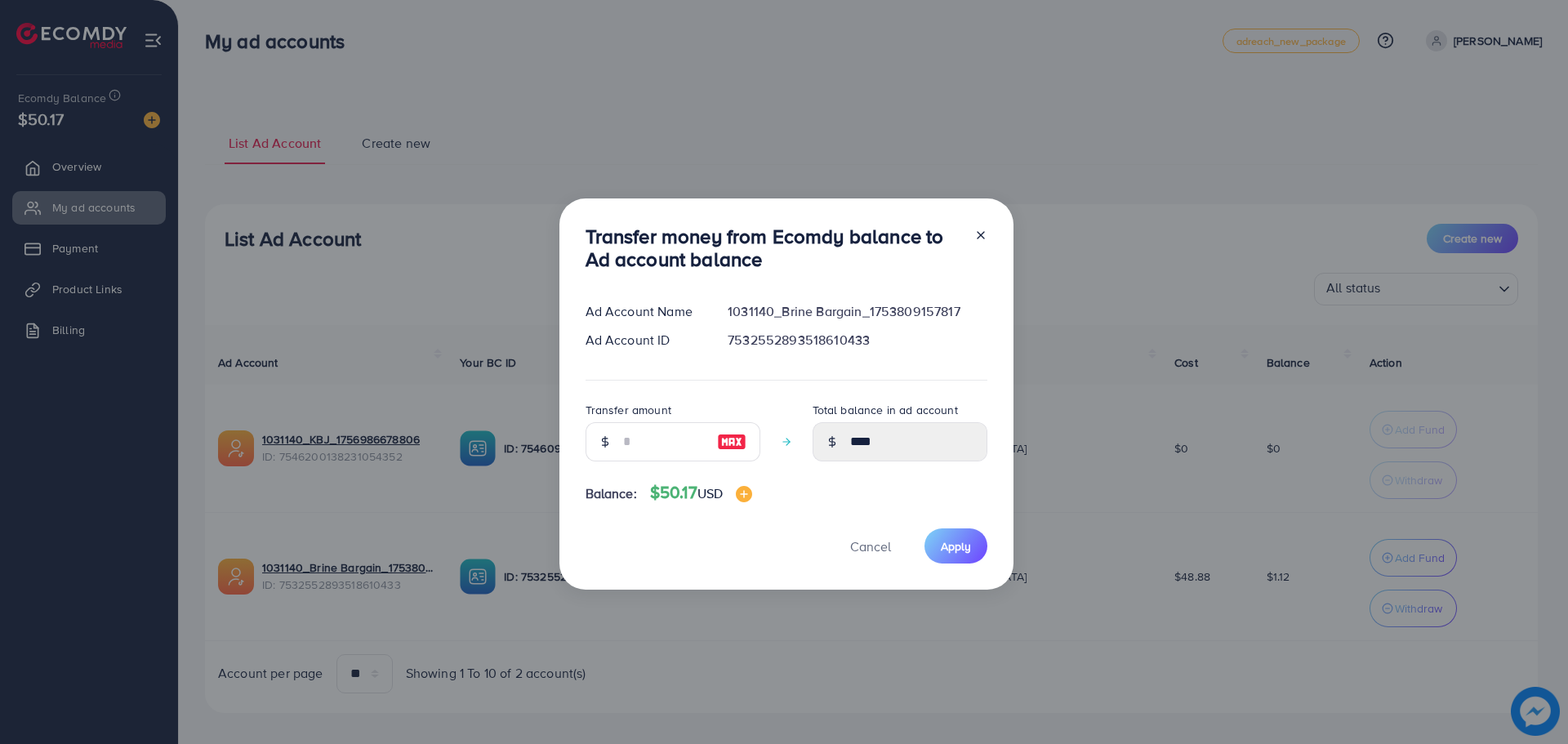
click at [724, 438] on img at bounding box center [731, 441] width 29 height 19
type input "**"
type input "*****"
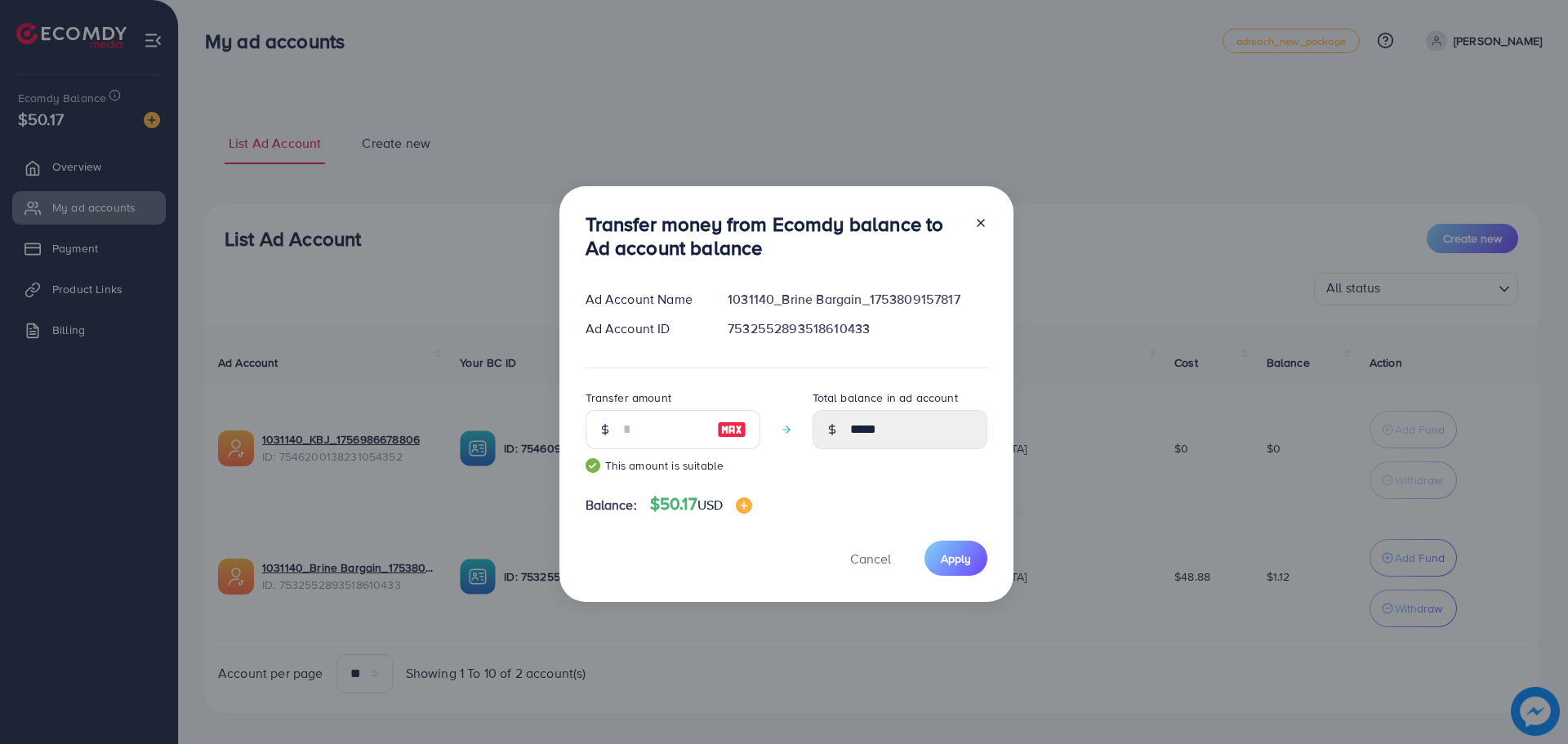
click at [975, 217] on icon at bounding box center [981, 223] width 13 height 13
type input "****"
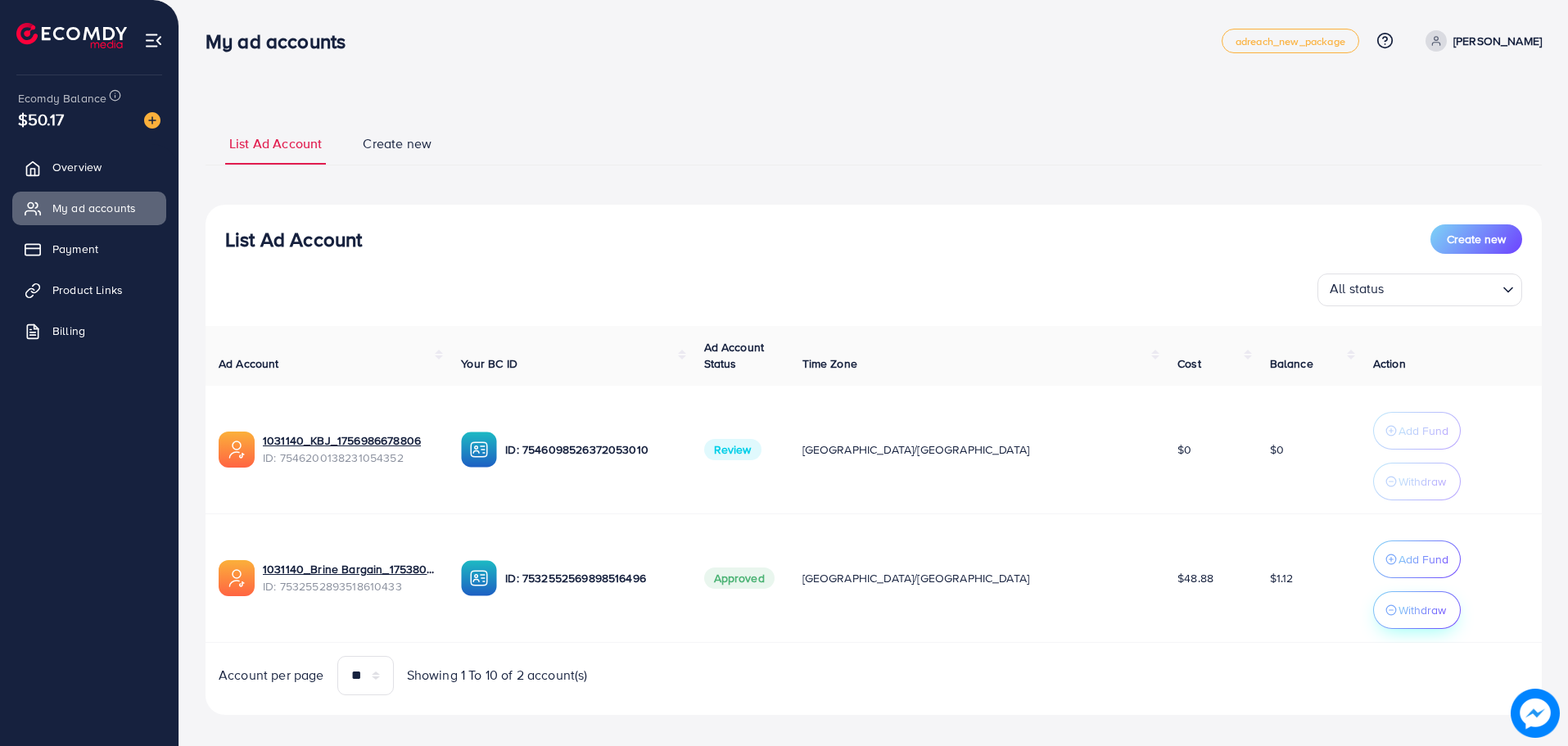
click at [1386, 601] on div "Withdraw" at bounding box center [1417, 609] width 63 height 19
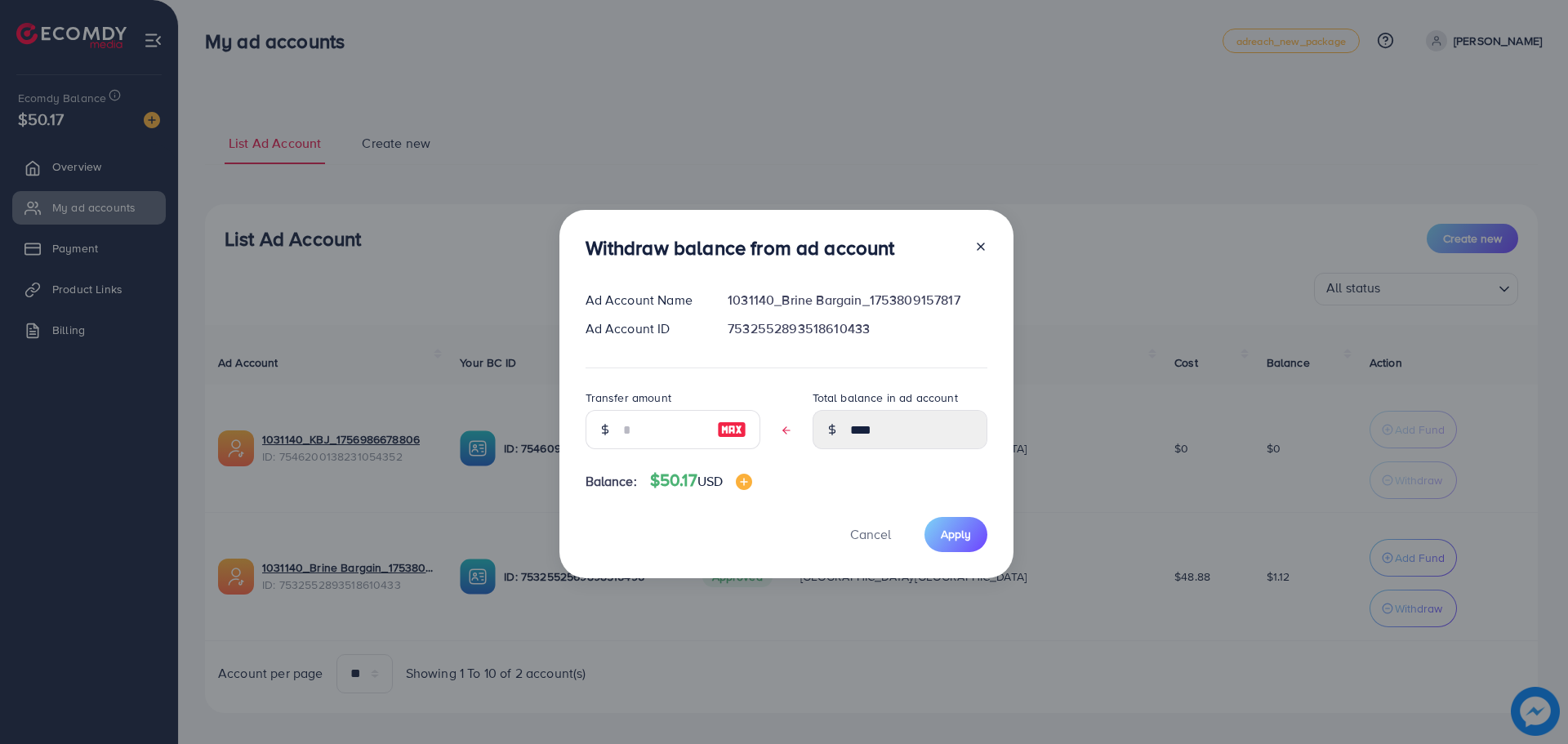
click at [728, 423] on img at bounding box center [731, 429] width 29 height 19
type input "****"
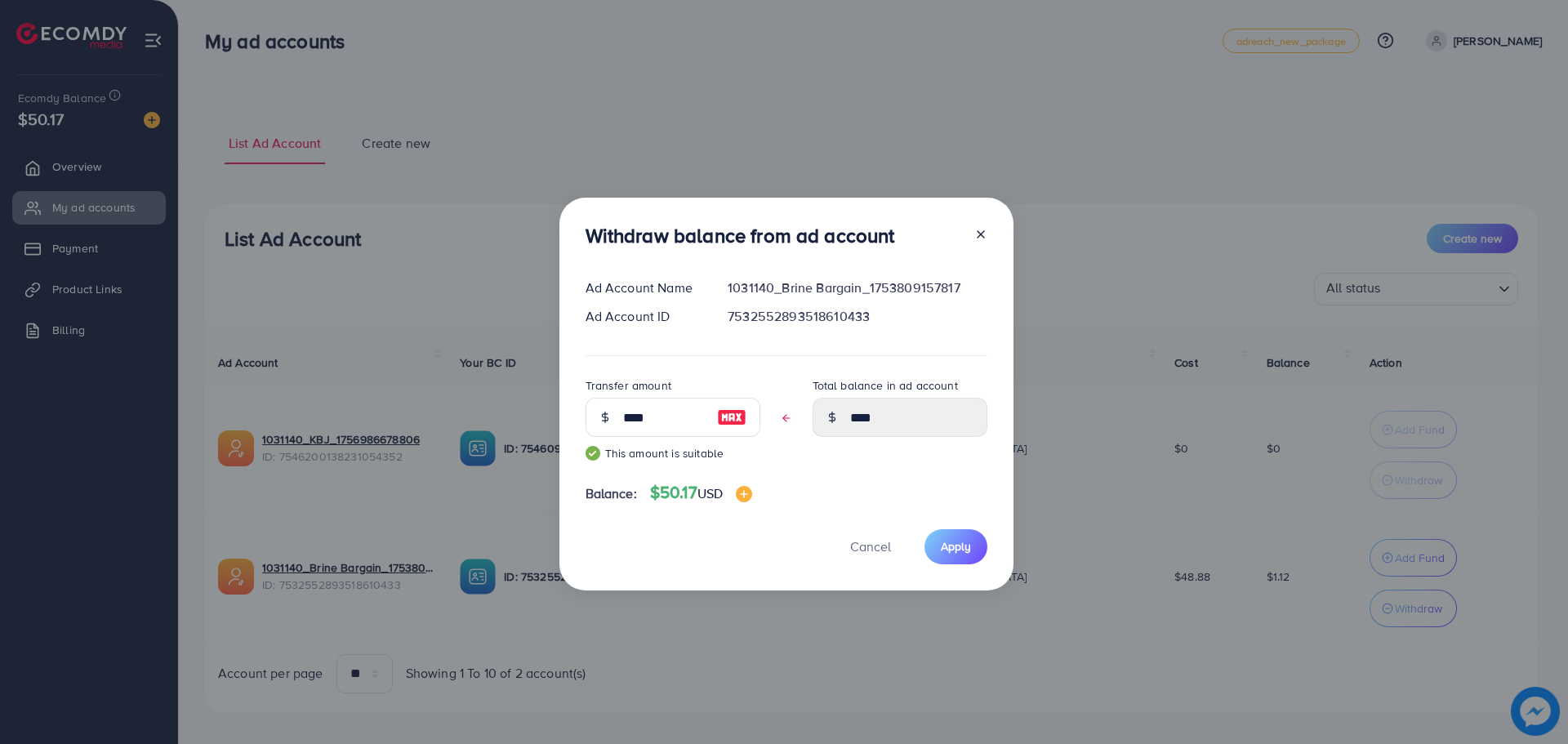
click at [978, 236] on line at bounding box center [981, 234] width 6 height 6
type input "****"
